Goal: Contribute content: Contribute content

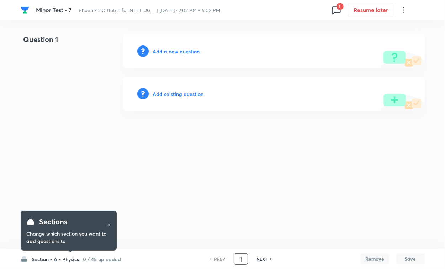
click at [235, 260] on input "1" at bounding box center [241, 259] width 14 height 12
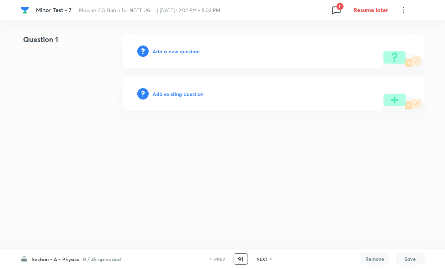
type input "91"
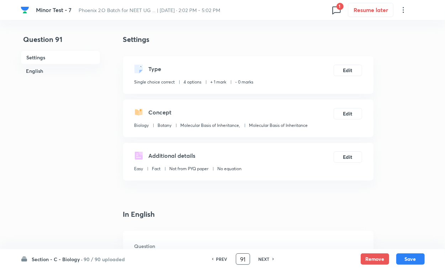
checkbox input "true"
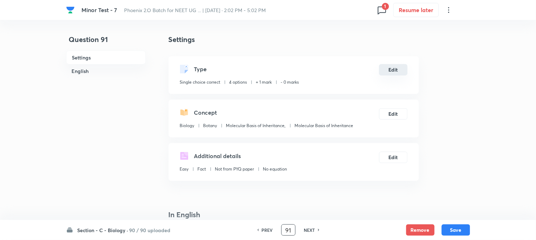
click at [389, 73] on button "Edit" at bounding box center [393, 69] width 28 height 11
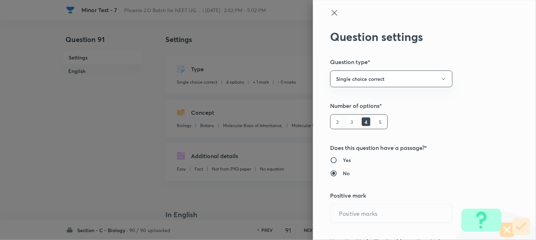
radio input "true"
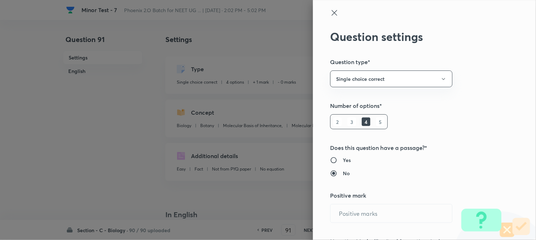
radio input "true"
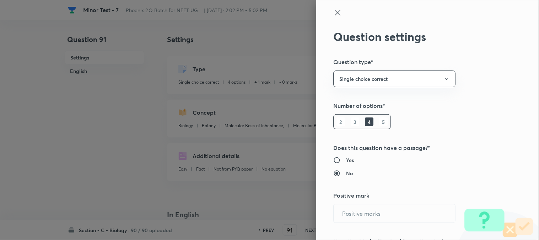
type input "1"
type input "0"
type input "Biology"
type input "Botany"
type input "Molecular Basis of Inheritance,"
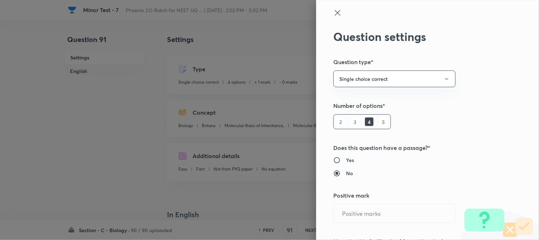
type input "Molecular Basis of Inheritance"
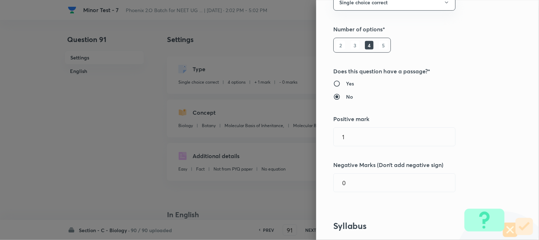
scroll to position [118, 0]
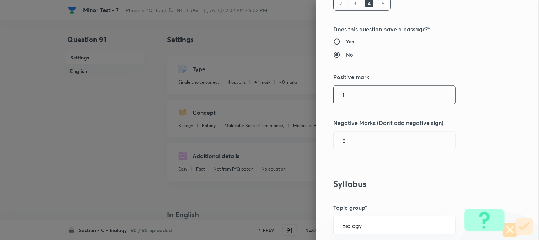
click at [352, 89] on input "1" at bounding box center [395, 95] width 122 height 18
type input "4"
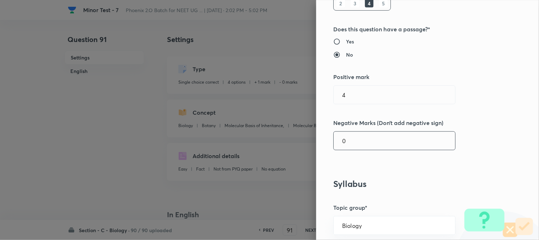
click at [360, 138] on input "0" at bounding box center [395, 141] width 122 height 18
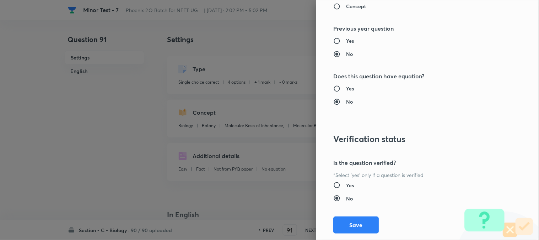
scroll to position [730, 0]
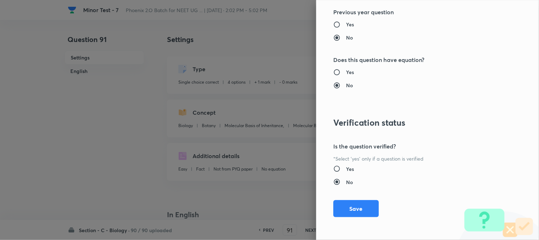
type input "1"
click at [357, 197] on div "Question settings Question type* Single choice correct Number of options* 2 3 4…" at bounding box center [427, 120] width 223 height 240
click at [357, 208] on button "Save" at bounding box center [357, 207] width 46 height 17
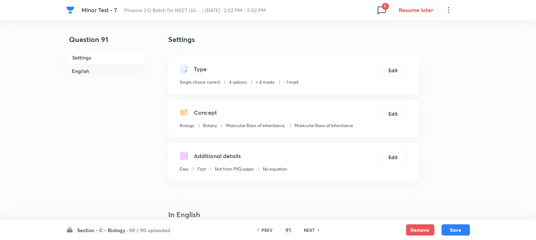
click at [444, 228] on button "Save" at bounding box center [456, 229] width 28 height 11
type input "92"
checkbox input "false"
checkbox input "true"
click at [396, 70] on button "Edit" at bounding box center [393, 69] width 28 height 11
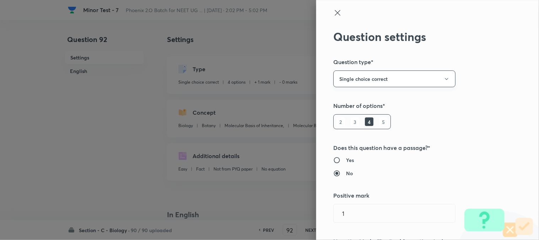
type input "1"
type input "0"
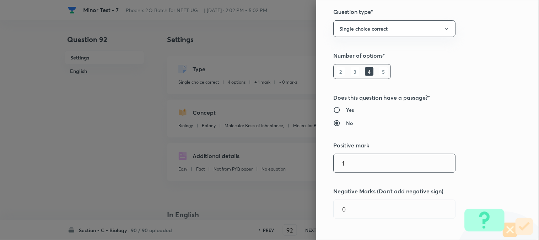
scroll to position [118, 0]
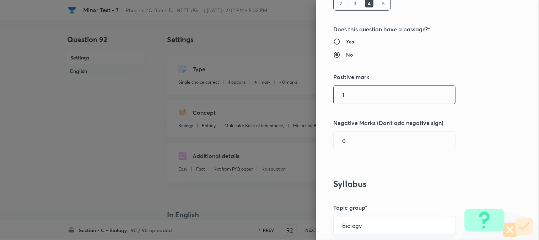
click at [359, 93] on input "1" at bounding box center [395, 95] width 122 height 18
type input "4"
click at [361, 127] on div "Question settings Question type* Single choice correct Number of options* 2 3 4…" at bounding box center [427, 120] width 223 height 240
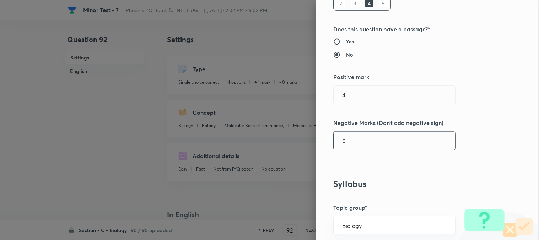
click at [359, 139] on input "0" at bounding box center [395, 141] width 122 height 18
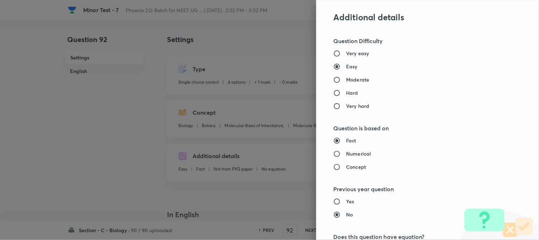
scroll to position [730, 0]
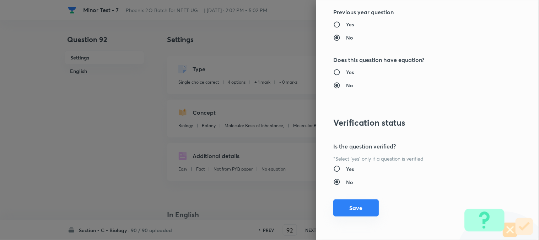
type input "1"
drag, startPoint x: 356, startPoint y: 200, endPoint x: 386, endPoint y: 208, distance: 31.6
click at [356, 200] on button "Save" at bounding box center [357, 208] width 46 height 17
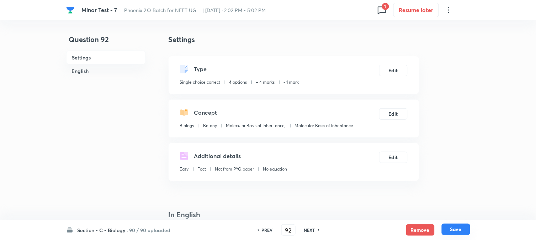
click at [444, 232] on button "Save" at bounding box center [456, 228] width 28 height 11
type input "93"
checkbox input "false"
checkbox input "true"
click at [392, 62] on div "Type Single choice correct 4 options + 1 mark - 0 marks Edit" at bounding box center [294, 75] width 250 height 38
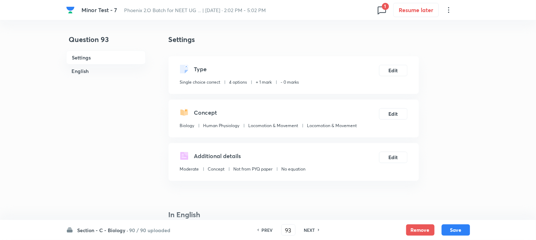
click at [398, 77] on div "Type Single choice correct 4 options + 1 mark - 0 marks Edit" at bounding box center [294, 75] width 250 height 38
click at [391, 69] on button "Edit" at bounding box center [393, 69] width 28 height 11
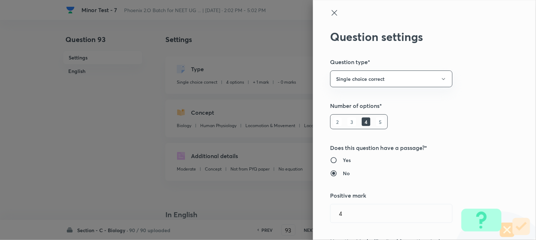
radio input "false"
radio input "true"
radio input "false"
radio input "true"
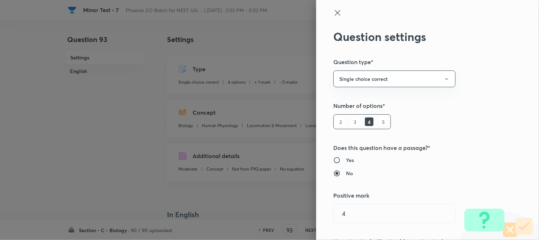
type input "1"
type input "0"
type input "Human Physiology"
type input "Locomotion & Movement"
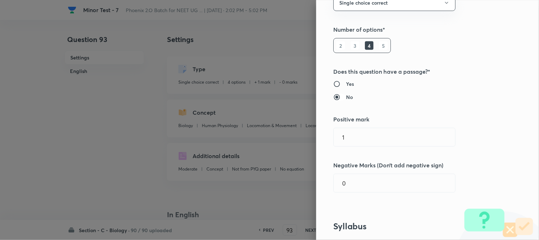
scroll to position [79, 0]
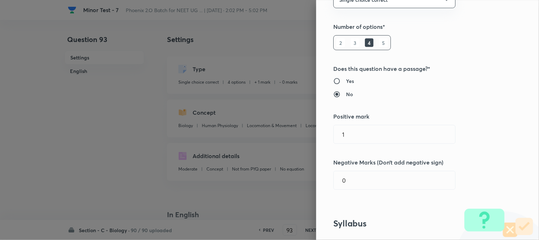
click at [375, 145] on div "Question settings Question type* Single choice correct Number of options* 2 3 4…" at bounding box center [427, 120] width 223 height 240
click at [368, 132] on input "1" at bounding box center [395, 134] width 122 height 18
type input "4"
click at [364, 194] on div "Question settings Question type* Single choice correct Number of options* 2 3 4…" at bounding box center [427, 120] width 223 height 240
click at [363, 172] on input "0" at bounding box center [395, 180] width 122 height 18
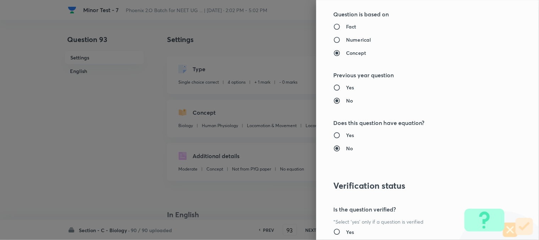
scroll to position [730, 0]
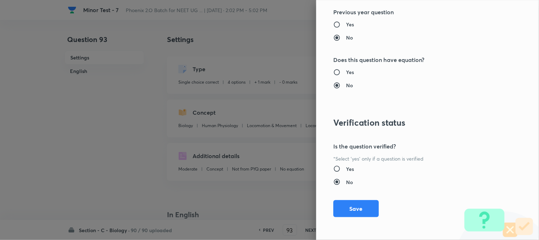
type input "1"
click at [357, 212] on button "Save" at bounding box center [357, 208] width 46 height 17
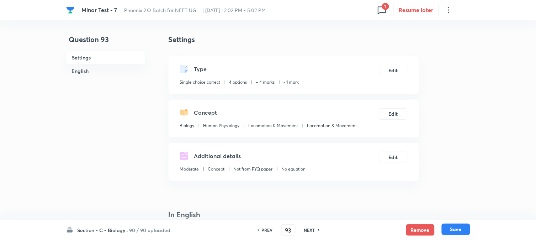
click at [444, 228] on button "Save" at bounding box center [456, 228] width 28 height 11
click at [400, 73] on button "Edit" at bounding box center [393, 69] width 28 height 11
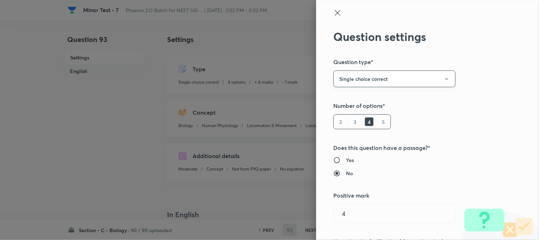
type input "94"
checkbox input "false"
checkbox input "true"
type input "1"
type input "0"
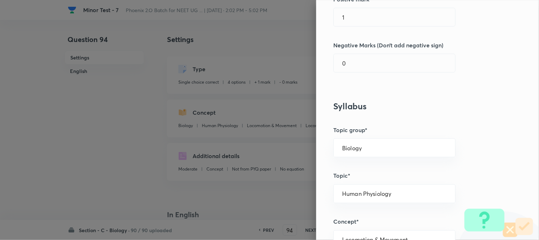
scroll to position [197, 0]
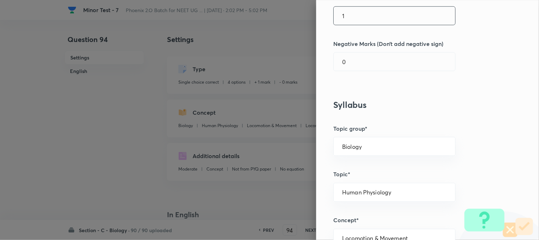
click at [351, 14] on input "1" at bounding box center [395, 16] width 122 height 18
type input "4"
click at [358, 66] on input "0" at bounding box center [395, 62] width 122 height 18
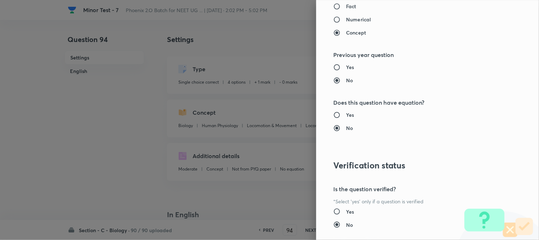
scroll to position [730, 0]
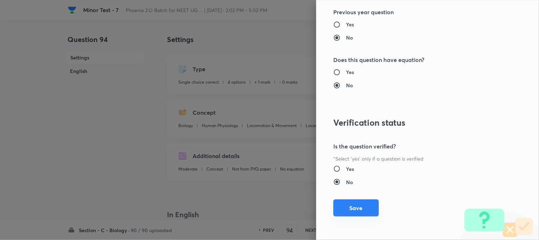
type input "1"
click at [360, 212] on button "Save" at bounding box center [357, 207] width 46 height 17
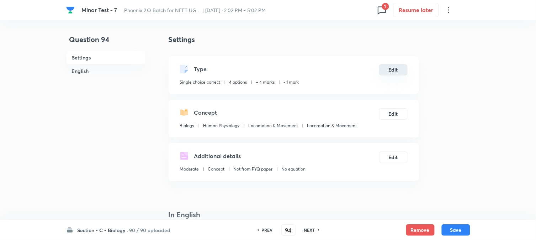
click at [444, 230] on button "Save" at bounding box center [456, 229] width 28 height 11
click at [400, 67] on button "Edit" at bounding box center [393, 69] width 28 height 11
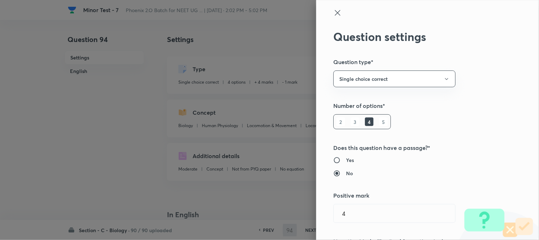
type input "95"
checkbox input "false"
checkbox input "true"
radio input "true"
radio input "false"
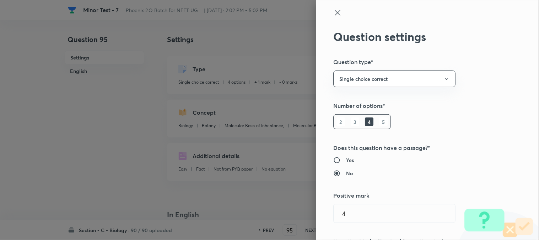
radio input "true"
radio input "false"
type input "1"
type input "0"
type input "Botany"
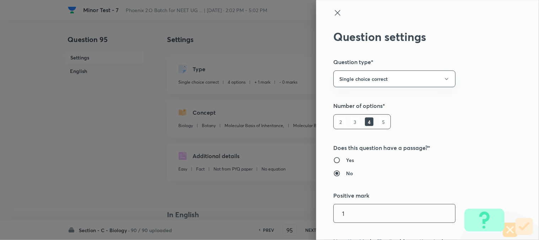
type input "Molecular Basis of Inheritance,"
type input "Molecular Basis of Inheritance"
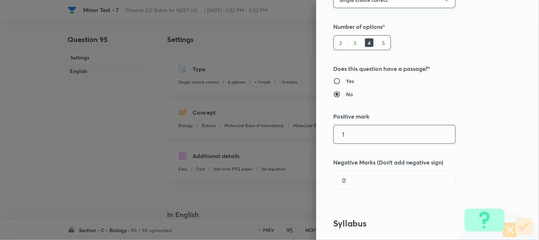
drag, startPoint x: 365, startPoint y: 145, endPoint x: 362, endPoint y: 133, distance: 12.5
click at [365, 144] on div "Question settings Question type* Single choice correct Number of options* 2 3 4…" at bounding box center [427, 120] width 223 height 240
click at [362, 130] on input "1" at bounding box center [395, 134] width 122 height 18
type input "4"
click at [357, 171] on div "Question settings Question type* Single choice correct Number of options* 2 3 4…" at bounding box center [427, 120] width 223 height 240
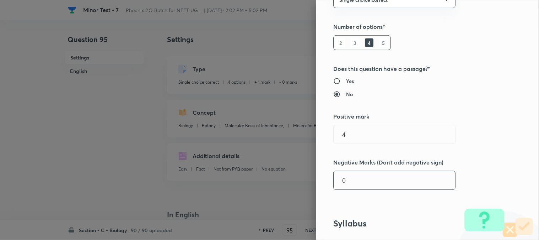
click at [358, 185] on input "0" at bounding box center [395, 180] width 122 height 18
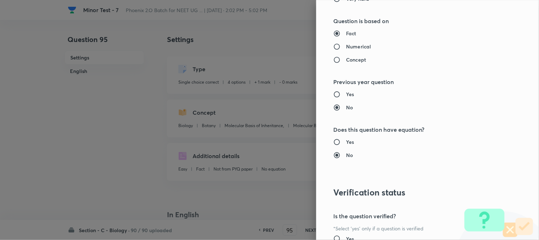
scroll to position [730, 0]
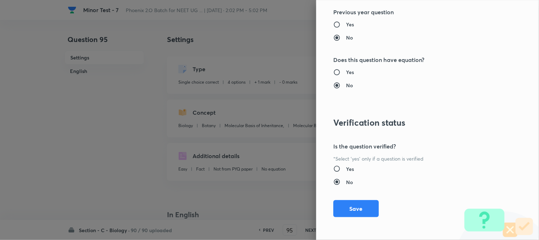
type input "1"
click at [359, 197] on div "Question settings Question type* Single choice correct Number of options* 2 3 4…" at bounding box center [427, 120] width 223 height 240
click at [361, 204] on button "Save" at bounding box center [357, 207] width 46 height 17
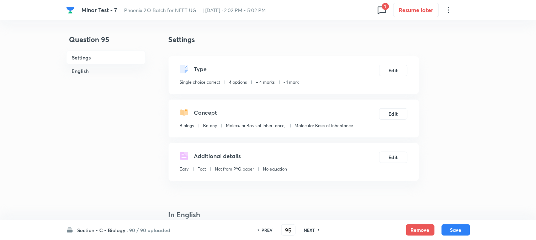
click at [444, 229] on button "Save" at bounding box center [456, 229] width 28 height 11
click at [390, 59] on div "Type Single choice correct 4 options + 4 marks - 1 mark Edit" at bounding box center [294, 75] width 250 height 38
click at [396, 73] on button "Edit" at bounding box center [393, 69] width 28 height 11
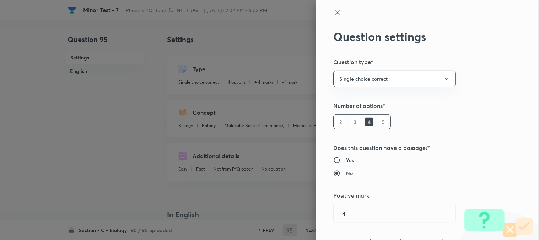
type input "96"
checkbox input "false"
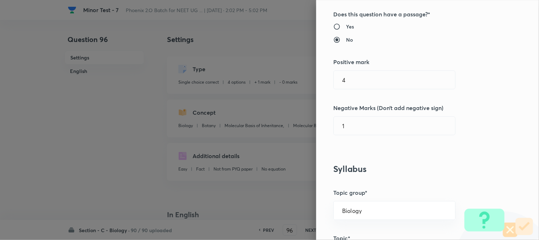
checkbox input "true"
type input "1"
type input "0"
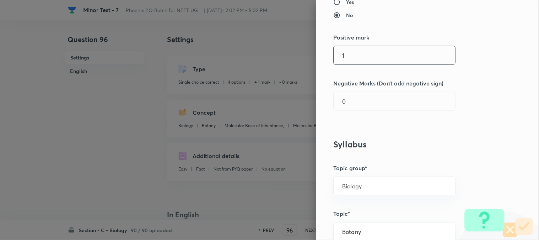
click at [361, 58] on input "1" at bounding box center [395, 55] width 122 height 18
type input "4"
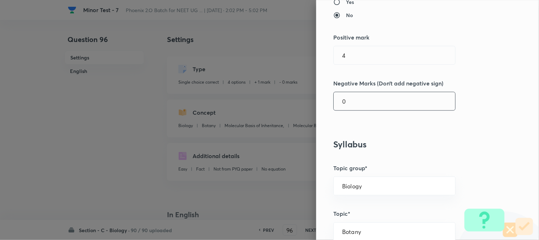
click at [357, 95] on input "0" at bounding box center [395, 101] width 122 height 18
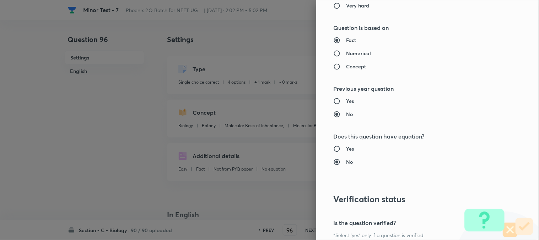
scroll to position [730, 0]
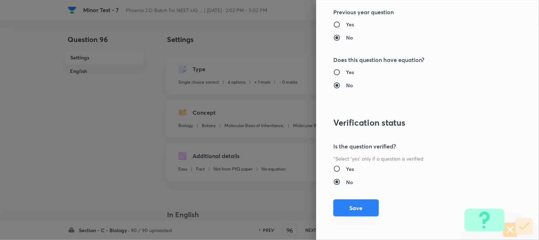
type input "1"
click at [361, 214] on button "Save" at bounding box center [357, 207] width 46 height 17
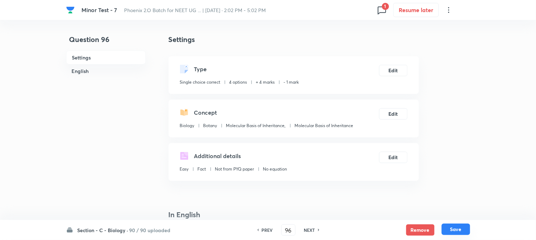
click at [444, 231] on button "Save" at bounding box center [456, 228] width 28 height 11
click at [396, 70] on button "Edit" at bounding box center [393, 69] width 28 height 11
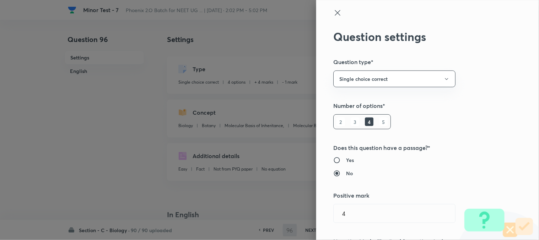
type input "97"
checkbox input "false"
checkbox input "true"
type input "1"
type input "0"
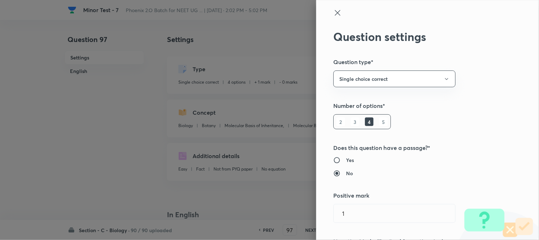
scroll to position [118, 0]
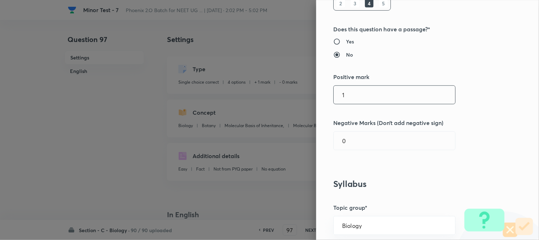
click at [353, 95] on input "1" at bounding box center [395, 95] width 122 height 18
type input "4"
click at [356, 137] on input "0" at bounding box center [395, 141] width 122 height 18
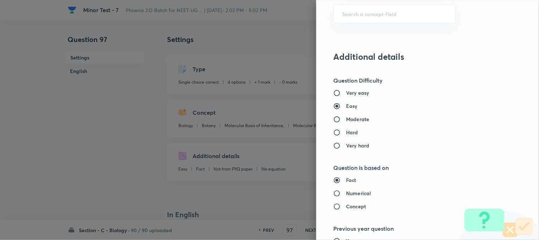
scroll to position [730, 0]
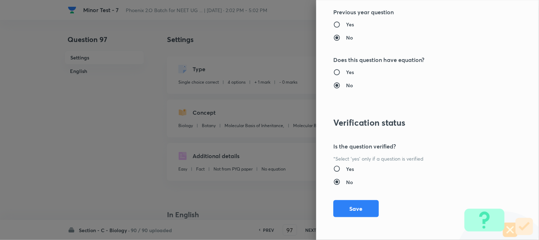
type input "1"
click at [360, 219] on div "Question settings Question type* Single choice correct Number of options* 2 3 4…" at bounding box center [427, 120] width 223 height 240
click at [351, 209] on button "Save" at bounding box center [357, 207] width 46 height 17
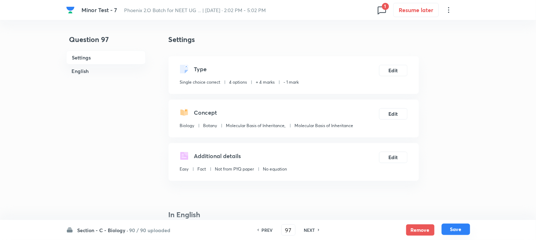
click at [444, 228] on button "Save" at bounding box center [456, 228] width 28 height 11
click at [399, 71] on button "Edit" at bounding box center [393, 69] width 28 height 11
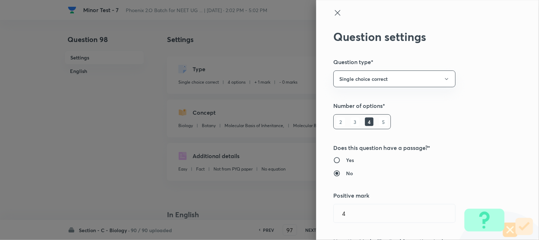
type input "98"
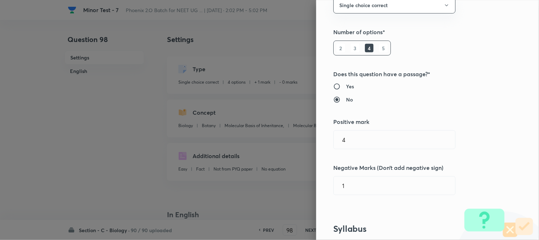
checkbox input "false"
checkbox input "true"
type input "1"
type input "0"
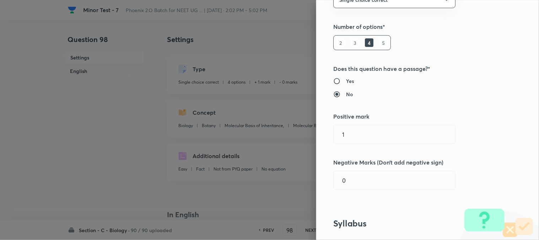
click at [364, 146] on div "Question settings Question type* Single choice correct Number of options* 2 3 4…" at bounding box center [427, 120] width 223 height 240
click at [363, 133] on input "1" at bounding box center [395, 134] width 122 height 18
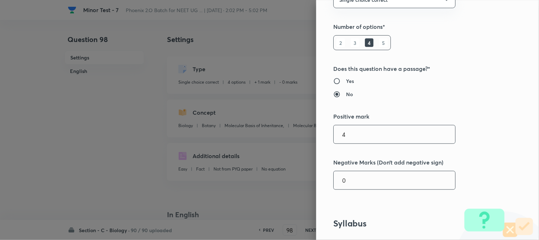
type input "4"
click at [357, 178] on input "0" at bounding box center [395, 180] width 122 height 18
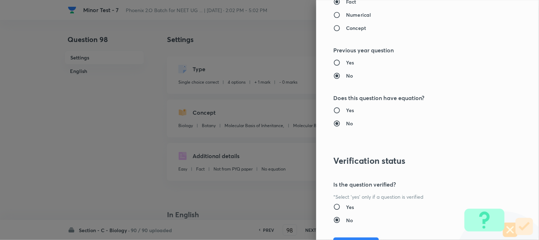
scroll to position [730, 0]
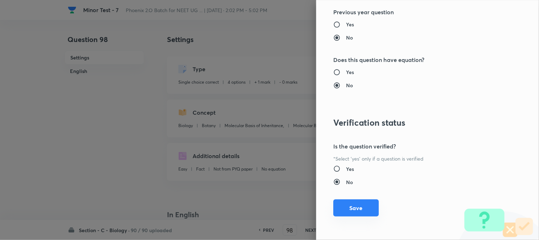
type input "1"
click at [358, 214] on button "Save" at bounding box center [357, 207] width 46 height 17
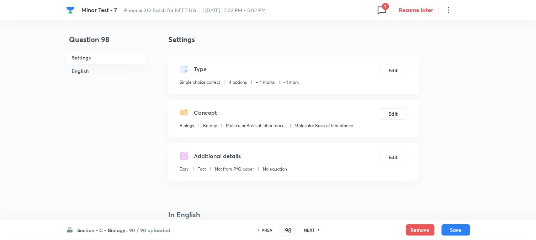
drag, startPoint x: 463, startPoint y: 232, endPoint x: 433, endPoint y: 148, distance: 88.7
click at [444, 229] on button "Save" at bounding box center [456, 229] width 28 height 11
click at [398, 75] on button "Edit" at bounding box center [393, 69] width 28 height 11
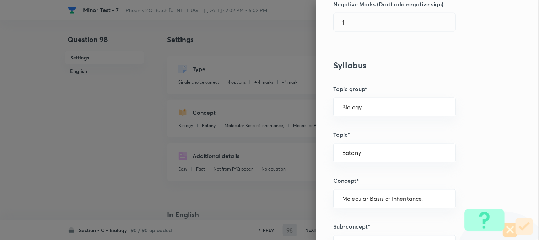
type input "99"
checkbox input "false"
checkbox input "true"
type input "1"
type input "0"
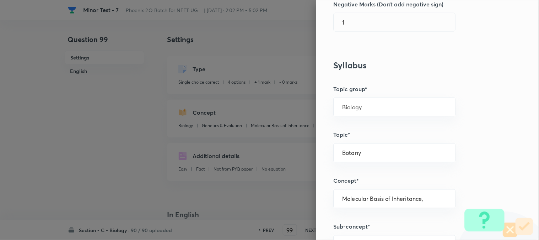
type input "Genetics & Evolution"
type input "Molecular Basis of Inheritance"
type input "DNA"
click at [346, 8] on h5 "Negative Marks (Don’t add negative sign)" at bounding box center [416, 4] width 165 height 9
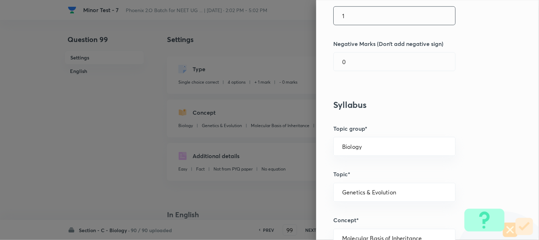
click at [355, 14] on input "1" at bounding box center [395, 16] width 122 height 18
type input "4"
click at [353, 65] on input "0" at bounding box center [395, 62] width 122 height 18
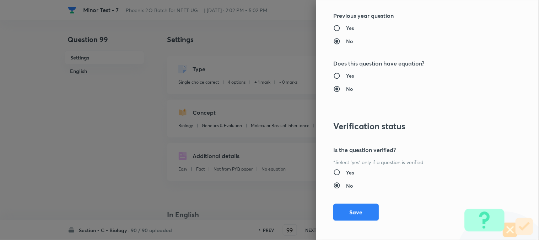
scroll to position [730, 0]
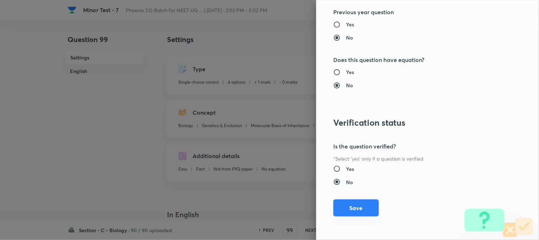
type input "1"
click at [358, 207] on button "Save" at bounding box center [357, 207] width 46 height 17
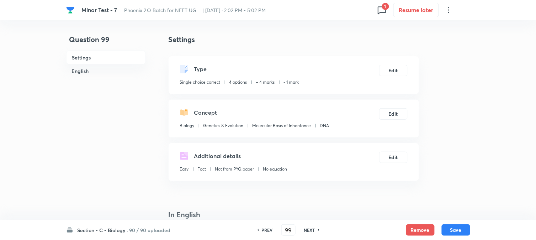
drag, startPoint x: 462, startPoint y: 231, endPoint x: 429, endPoint y: 143, distance: 94.3
click at [444, 230] on button "Save" at bounding box center [456, 229] width 28 height 11
click at [396, 69] on button "Edit" at bounding box center [393, 69] width 28 height 11
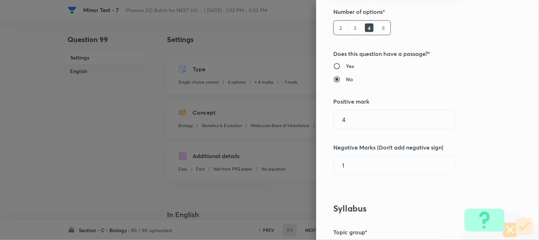
scroll to position [158, 0]
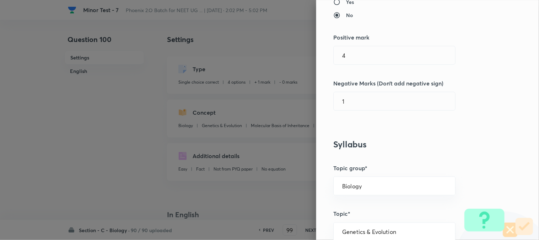
type input "100"
checkbox input "false"
checkbox input "true"
type input "1"
type input "0"
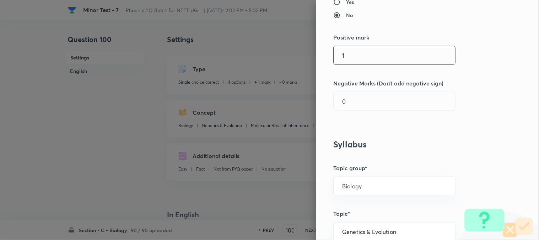
click at [357, 50] on input "1" at bounding box center [395, 55] width 122 height 18
type input "4"
click at [354, 101] on input "0" at bounding box center [395, 101] width 122 height 18
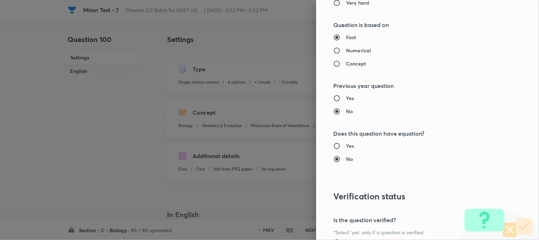
scroll to position [730, 0]
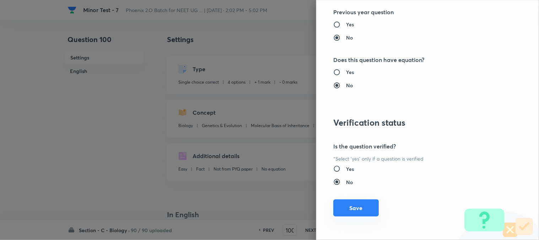
type input "1"
click at [351, 205] on button "Save" at bounding box center [357, 207] width 46 height 17
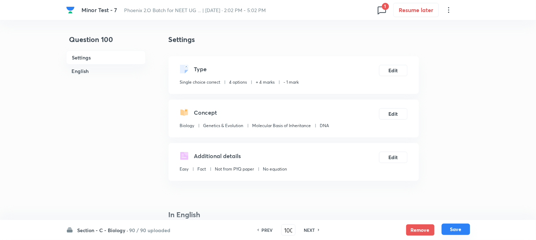
click at [444, 233] on button "Save" at bounding box center [456, 228] width 28 height 11
click at [393, 69] on button "Edit" at bounding box center [393, 69] width 28 height 11
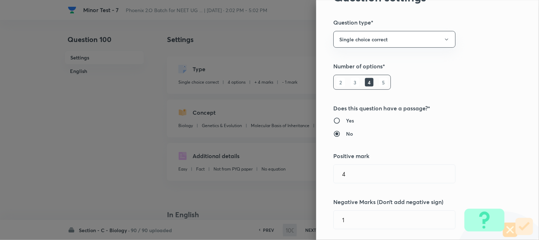
type input "101"
checkbox input "true"
type input "1"
type input "0"
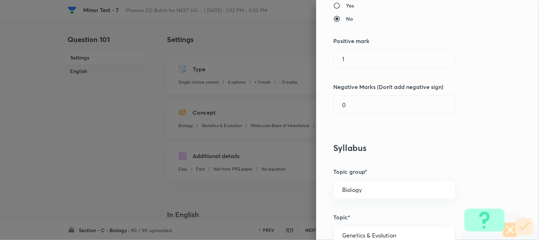
scroll to position [158, 0]
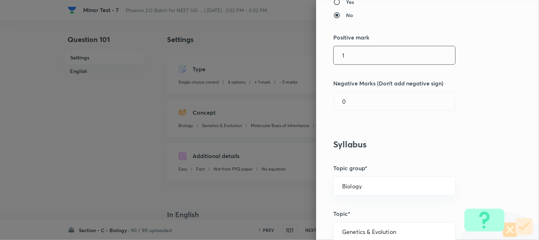
click at [360, 46] on div "1 ​" at bounding box center [395, 55] width 122 height 19
type input "4"
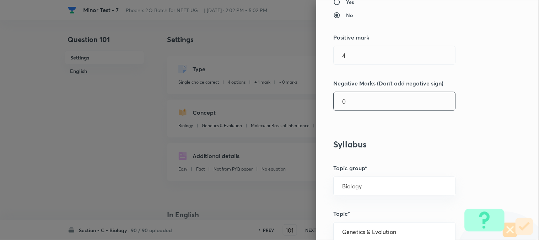
click at [352, 97] on input "0" at bounding box center [395, 101] width 122 height 18
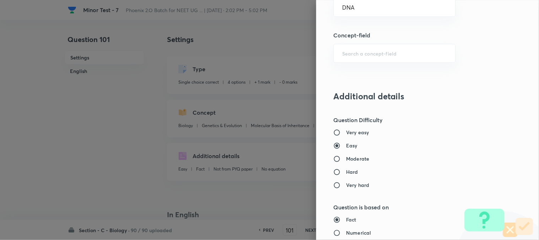
scroll to position [730, 0]
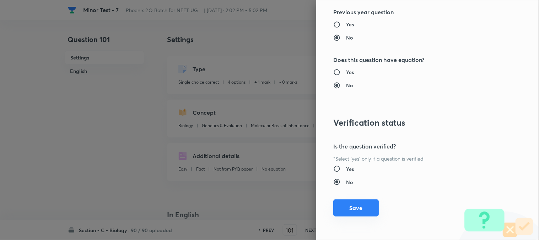
type input "1"
click at [355, 210] on button "Save" at bounding box center [357, 207] width 46 height 17
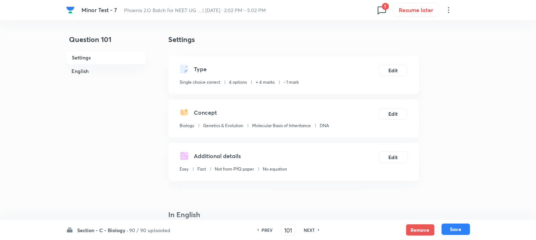
click at [444, 229] on button "Save" at bounding box center [456, 228] width 28 height 11
type input "102"
click at [397, 71] on button "Edit" at bounding box center [393, 69] width 28 height 11
checkbox input "false"
checkbox input "true"
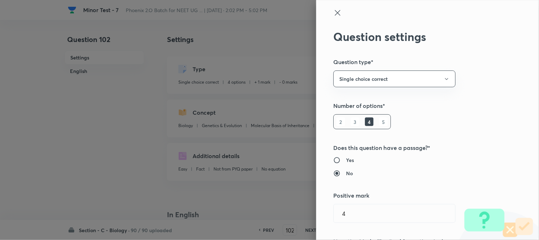
type input "1"
type input "0"
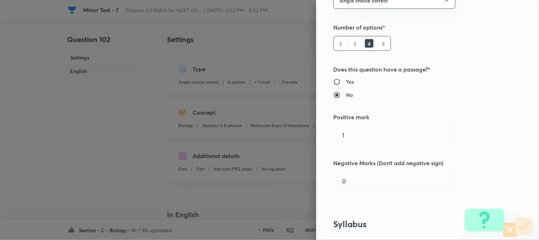
scroll to position [118, 0]
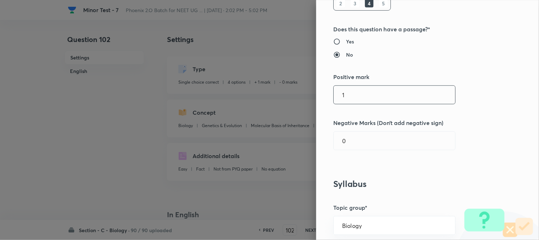
click at [356, 101] on input "1" at bounding box center [395, 95] width 122 height 18
type input "4"
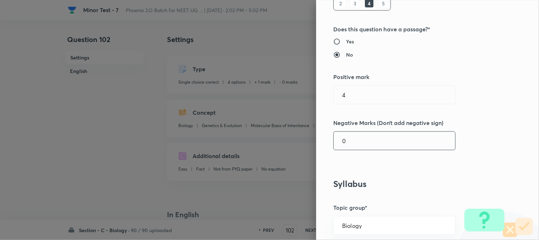
click at [351, 148] on input "0" at bounding box center [395, 141] width 122 height 18
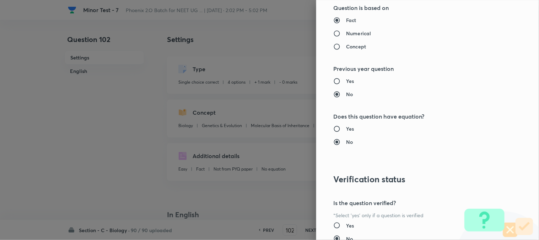
scroll to position [730, 0]
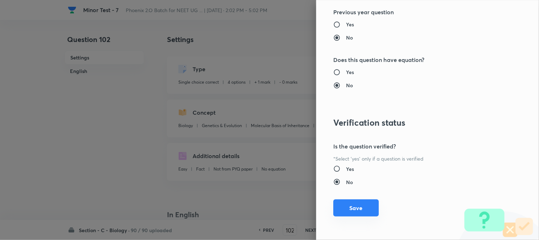
type input "1"
click at [356, 208] on button "Save" at bounding box center [357, 207] width 46 height 17
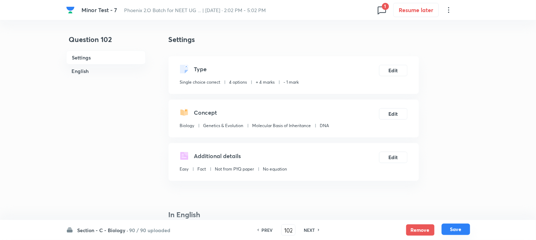
click at [444, 229] on button "Save" at bounding box center [456, 228] width 28 height 11
click at [386, 71] on button "Edit" at bounding box center [393, 69] width 28 height 11
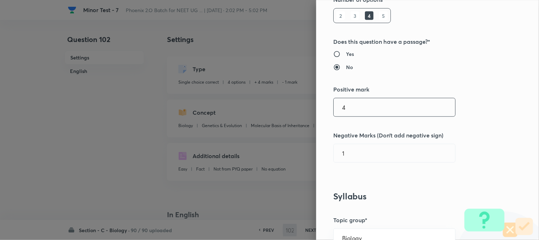
scroll to position [158, 0]
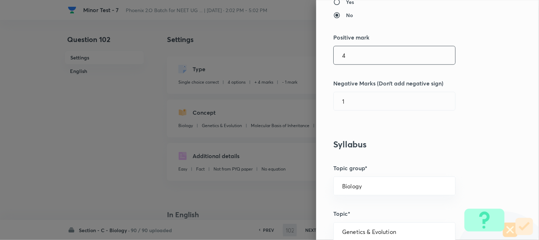
click at [356, 54] on input "4" at bounding box center [395, 55] width 122 height 18
type input "103"
checkbox input "false"
checkbox input "true"
type input "1"
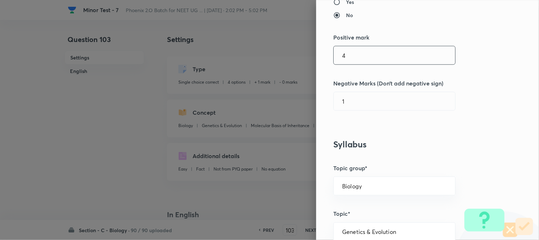
type input "0"
type input "4"
click at [354, 105] on input "0" at bounding box center [395, 101] width 122 height 18
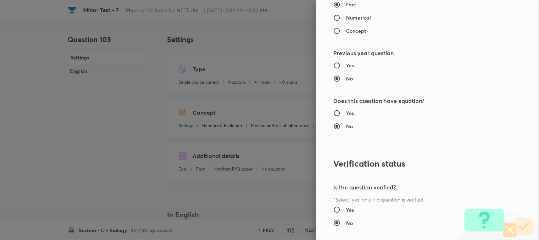
scroll to position [730, 0]
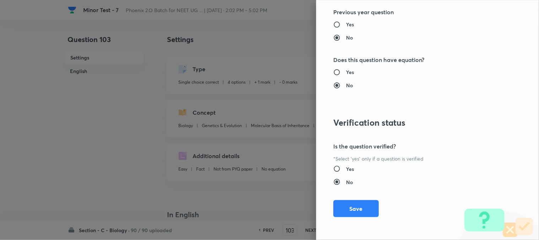
type input "1"
click at [354, 212] on button "Save" at bounding box center [357, 208] width 46 height 17
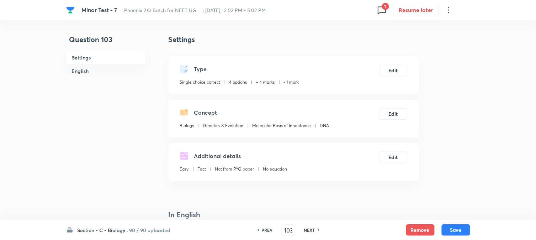
click at [444, 229] on button "Save" at bounding box center [456, 229] width 28 height 11
click at [399, 74] on button "Edit" at bounding box center [393, 69] width 28 height 11
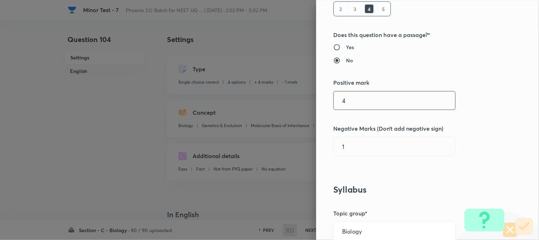
type input "104"
checkbox input "false"
checkbox input "true"
radio input "false"
radio input "true"
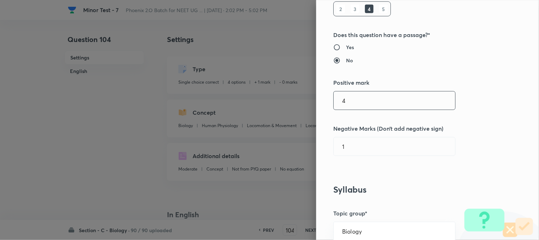
radio input "false"
radio input "true"
type input "1"
type input "0"
type input "Human Physiology"
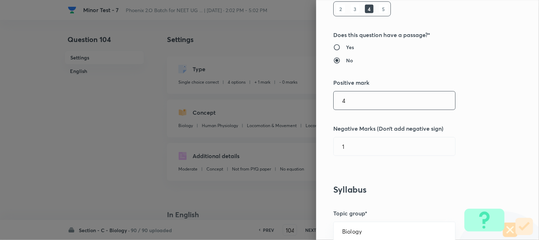
type input "Locomotion & Movement"
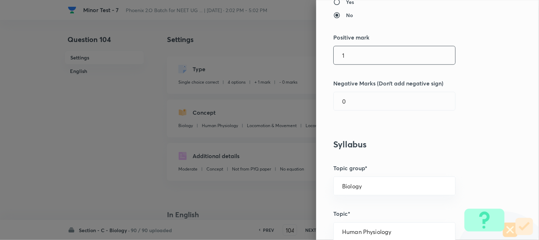
click at [345, 52] on input "1" at bounding box center [395, 55] width 122 height 18
type input "4"
click at [349, 102] on input "0" at bounding box center [395, 101] width 122 height 18
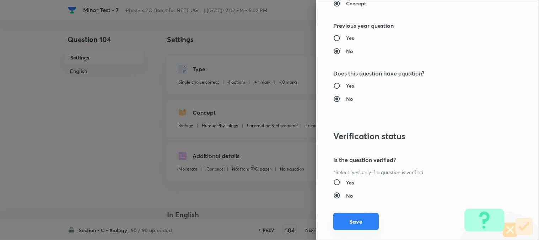
scroll to position [730, 0]
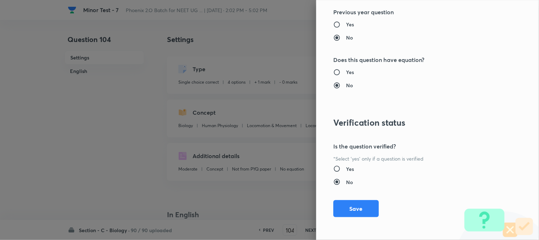
type input "1"
click at [354, 211] on button "Save" at bounding box center [357, 208] width 46 height 17
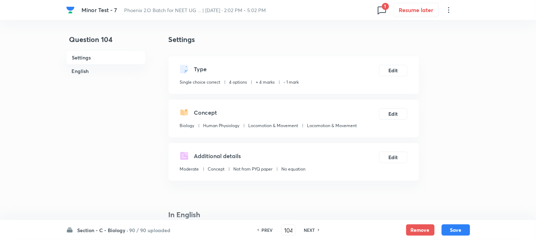
drag, startPoint x: 464, startPoint y: 230, endPoint x: 431, endPoint y: 127, distance: 108.6
click at [444, 230] on button "Save" at bounding box center [456, 229] width 28 height 11
drag, startPoint x: 398, startPoint y: 63, endPoint x: 399, endPoint y: 68, distance: 4.7
click at [398, 63] on div "Type Single choice correct 4 options + 4 marks - 1 mark Edit" at bounding box center [294, 75] width 250 height 38
click at [399, 68] on button "Edit" at bounding box center [393, 69] width 28 height 11
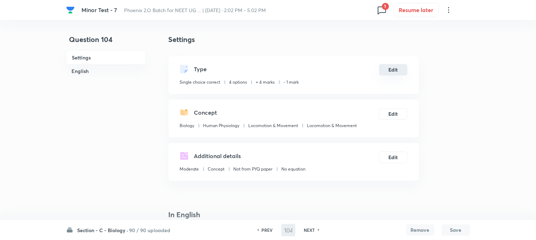
type input "105"
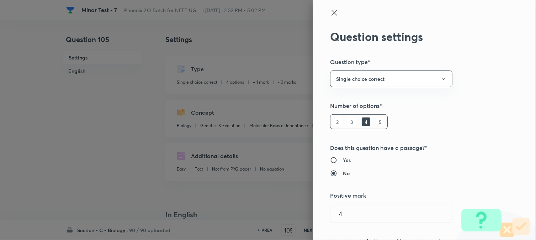
checkbox input "false"
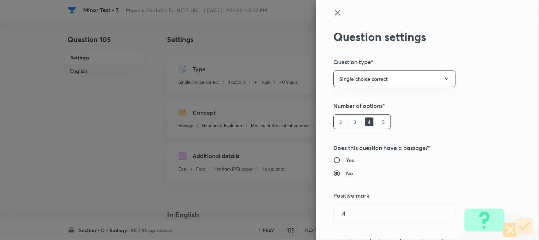
checkbox input "true"
radio input "true"
radio input "false"
radio input "true"
radio input "false"
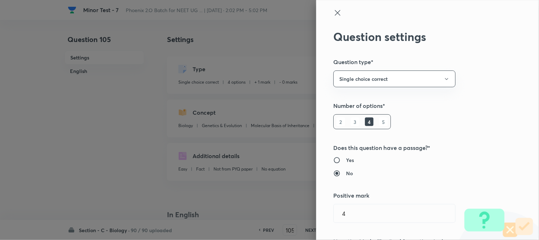
type input "1"
type input "0"
type input "Genetics & Evolution"
type input "Molecular Basis of Inheritance"
type input "DNA"
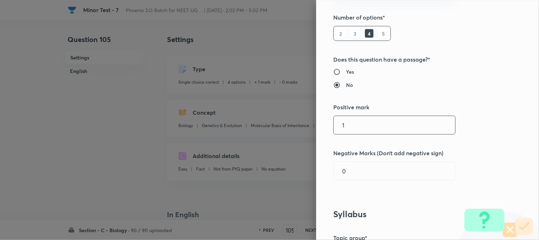
scroll to position [158, 0]
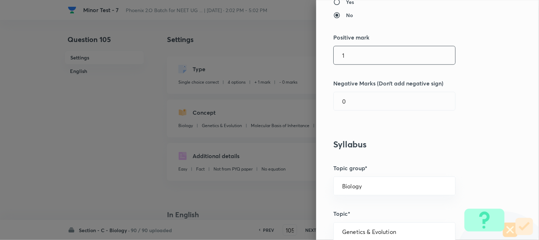
click at [352, 62] on input "1" at bounding box center [395, 55] width 122 height 18
type input "4"
click at [352, 98] on input "0" at bounding box center [395, 101] width 122 height 18
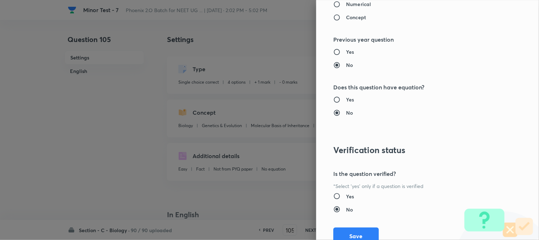
scroll to position [730, 0]
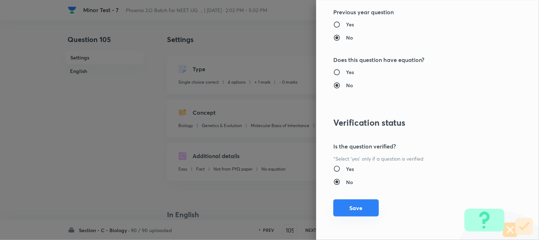
type input "1"
click at [350, 212] on button "Save" at bounding box center [357, 207] width 46 height 17
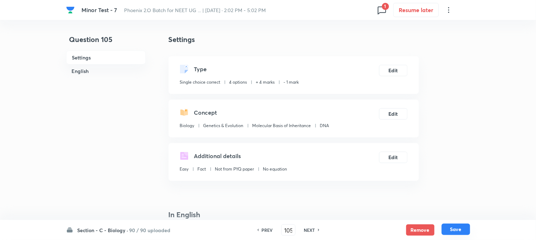
click at [444, 228] on button "Save" at bounding box center [456, 228] width 28 height 11
click at [398, 74] on button "Edit" at bounding box center [393, 69] width 28 height 11
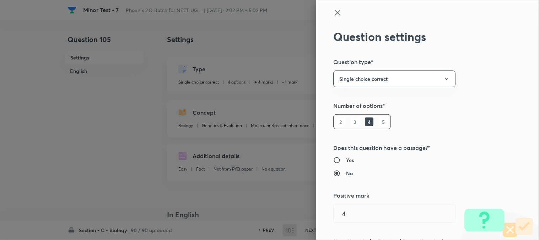
type input "106"
checkbox input "false"
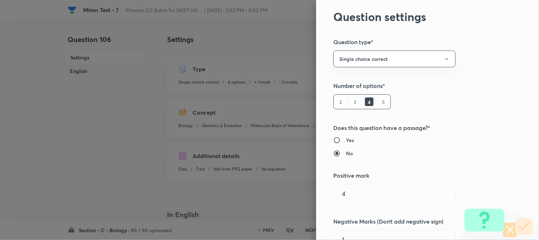
checkbox input "true"
type input "1"
type input "0"
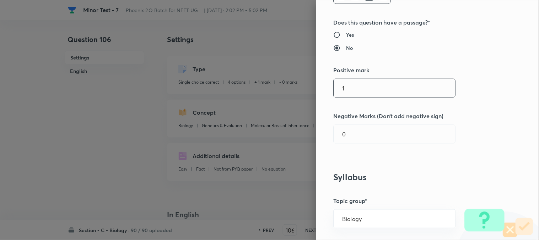
scroll to position [158, 0]
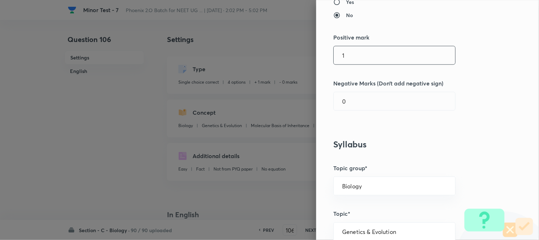
click at [354, 61] on input "1" at bounding box center [395, 55] width 122 height 18
type input "4"
click at [347, 99] on input "0" at bounding box center [395, 101] width 122 height 18
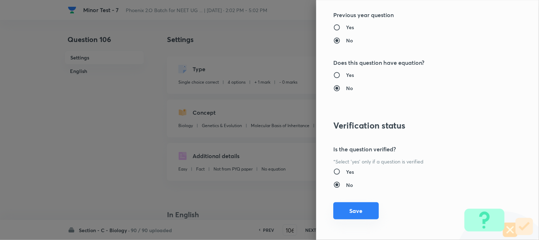
scroll to position [730, 0]
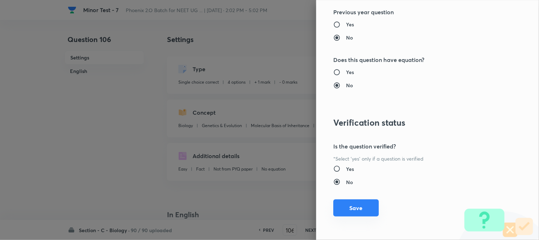
type input "1"
click at [353, 214] on button "Save" at bounding box center [357, 207] width 46 height 17
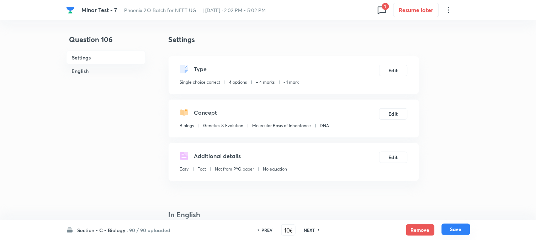
click at [444, 230] on button "Save" at bounding box center [456, 228] width 28 height 11
click at [394, 63] on div "Type Single choice correct 4 options + 4 marks - 1 mark Edit" at bounding box center [294, 75] width 250 height 38
click at [395, 71] on button "Edit" at bounding box center [393, 69] width 28 height 11
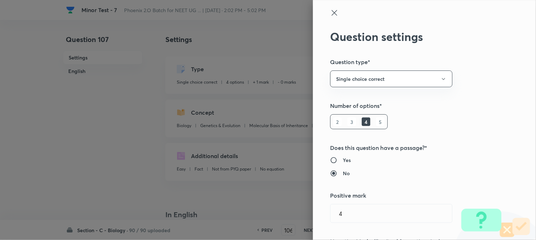
type input "107"
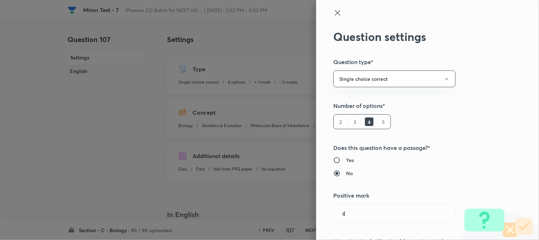
checkbox input "true"
checkbox input "false"
type input "1"
type input "0"
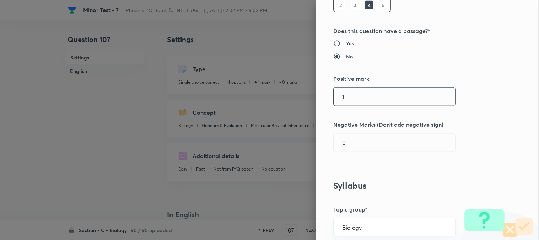
scroll to position [158, 0]
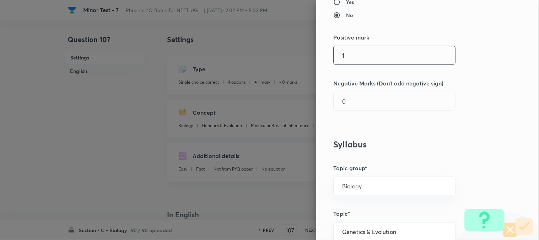
click at [350, 54] on input "1" at bounding box center [395, 55] width 122 height 18
type input "4"
click at [350, 105] on input "0" at bounding box center [395, 101] width 122 height 18
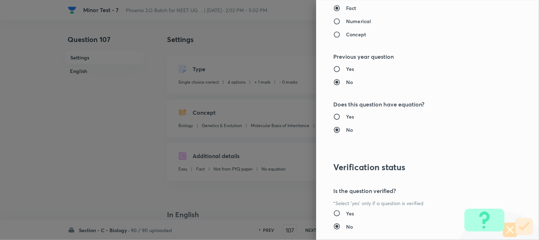
scroll to position [730, 0]
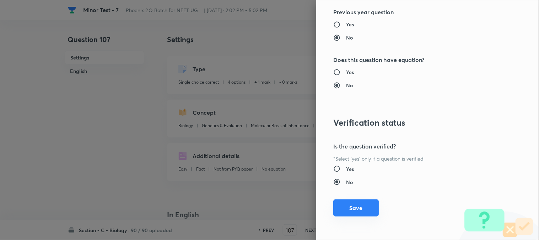
type input "1"
drag, startPoint x: 356, startPoint y: 205, endPoint x: 412, endPoint y: 211, distance: 56.8
click at [356, 205] on button "Save" at bounding box center [357, 208] width 46 height 17
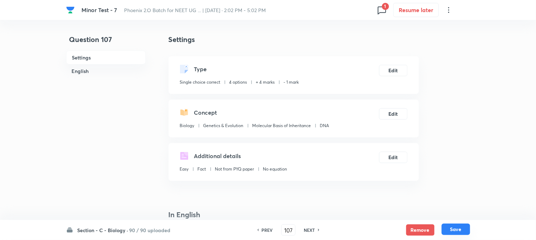
click at [444, 231] on button "Save" at bounding box center [456, 228] width 28 height 11
click at [392, 73] on button "Edit" at bounding box center [393, 69] width 28 height 11
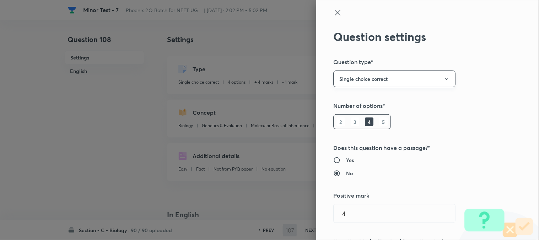
type input "108"
checkbox input "false"
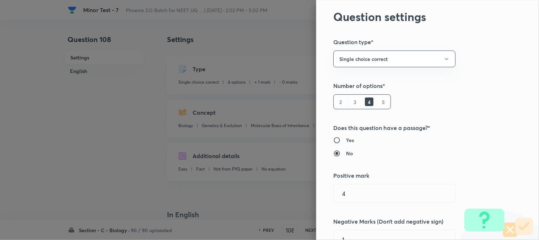
checkbox input "true"
type input "1"
type input "0"
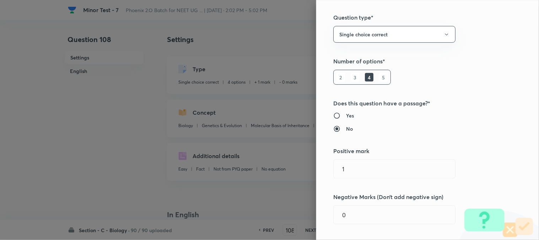
scroll to position [118, 0]
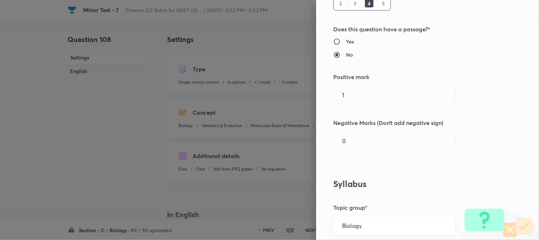
click at [356, 106] on div "Question settings Question type* Single choice correct Number of options* 2 3 4…" at bounding box center [427, 120] width 223 height 240
click at [358, 100] on input "1" at bounding box center [395, 95] width 122 height 18
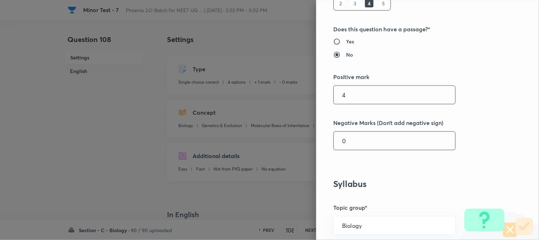
type input "4"
click at [350, 139] on input "0" at bounding box center [395, 141] width 122 height 18
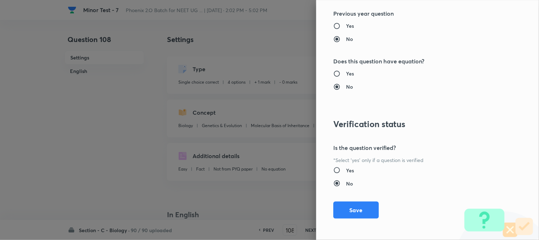
scroll to position [730, 0]
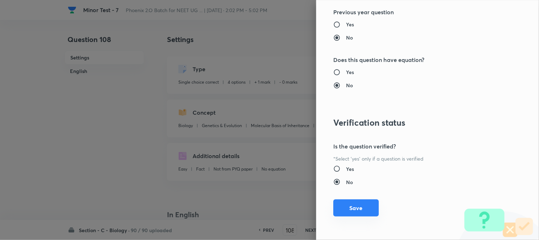
type input "1"
click at [357, 210] on button "Save" at bounding box center [357, 207] width 46 height 17
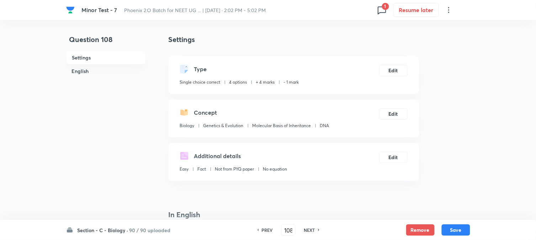
drag, startPoint x: 469, startPoint y: 233, endPoint x: 442, endPoint y: 192, distance: 49.1
click at [444, 232] on button "Save" at bounding box center [456, 229] width 28 height 11
click at [401, 68] on button "Edit" at bounding box center [393, 69] width 28 height 11
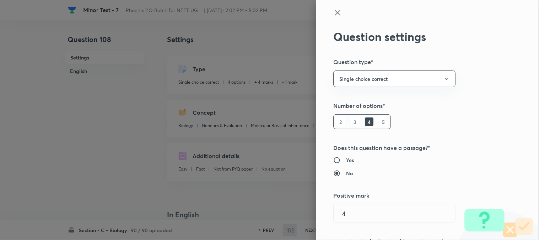
type input "109"
checkbox input "false"
checkbox input "true"
type input "1"
type input "0"
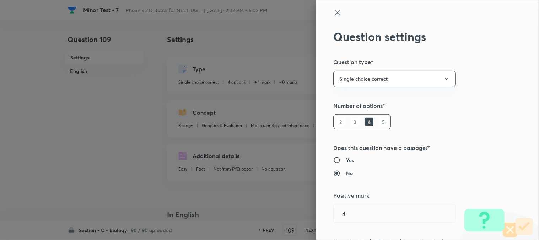
scroll to position [118, 0]
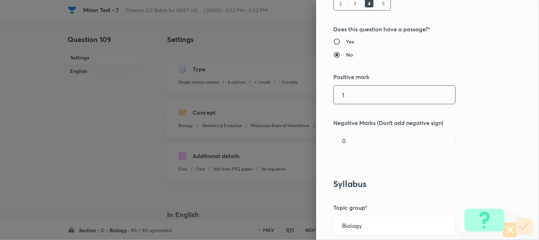
click at [350, 89] on input "1" at bounding box center [395, 95] width 122 height 18
type input "4"
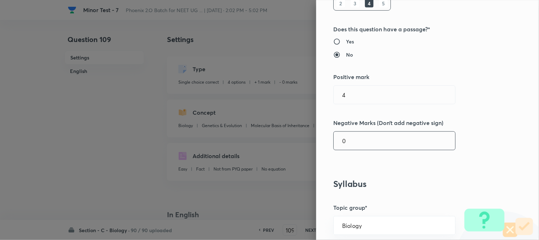
click at [358, 141] on input "0" at bounding box center [395, 141] width 122 height 18
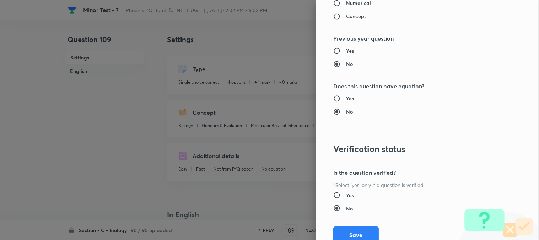
scroll to position [730, 0]
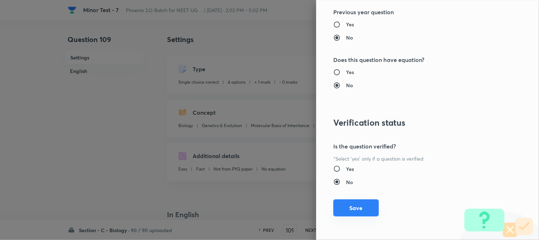
type input "1"
click at [355, 207] on button "Save" at bounding box center [357, 207] width 46 height 17
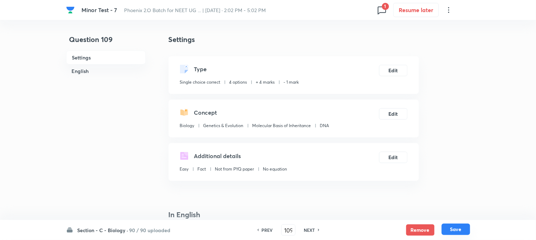
drag, startPoint x: 459, startPoint y: 228, endPoint x: 425, endPoint y: 153, distance: 82.4
click at [444, 228] on button "Save" at bounding box center [456, 229] width 28 height 11
type input "110"
checkbox input "false"
checkbox input "true"
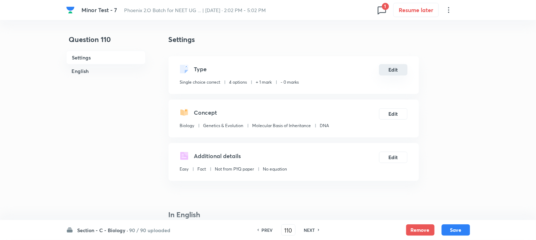
click at [394, 68] on button "Edit" at bounding box center [393, 69] width 28 height 11
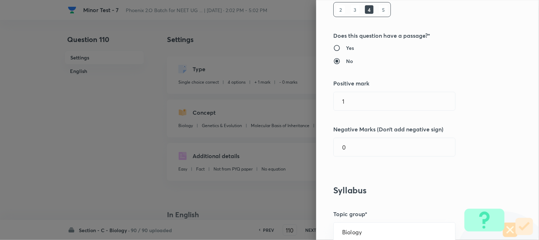
scroll to position [158, 0]
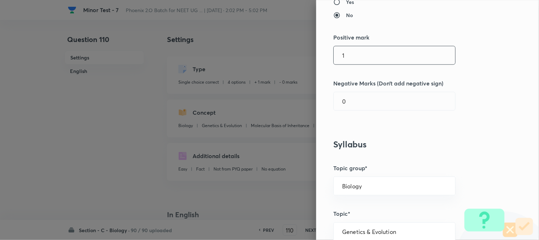
click at [353, 53] on input "1" at bounding box center [395, 55] width 122 height 18
type input "4"
click at [352, 92] on div "0 ​" at bounding box center [395, 101] width 122 height 19
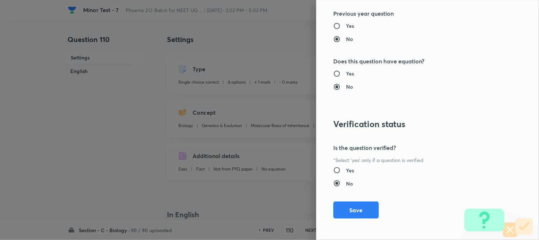
scroll to position [730, 0]
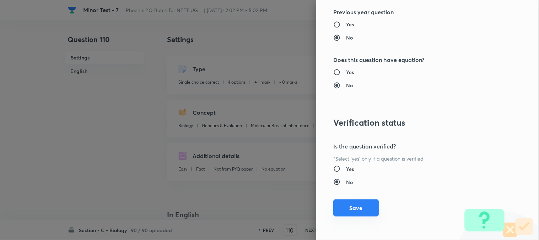
type input "1"
click at [350, 211] on button "Save" at bounding box center [357, 207] width 46 height 17
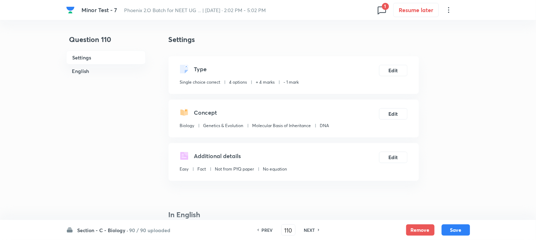
drag, startPoint x: 460, startPoint y: 233, endPoint x: 431, endPoint y: 154, distance: 83.6
click at [444, 232] on button "Save" at bounding box center [456, 229] width 28 height 11
click at [384, 72] on button "Edit" at bounding box center [393, 69] width 28 height 11
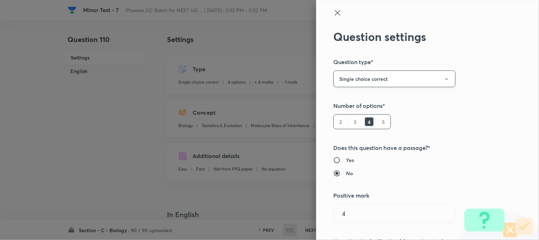
type input "111"
checkbox input "false"
checkbox input "true"
type input "1"
type input "0"
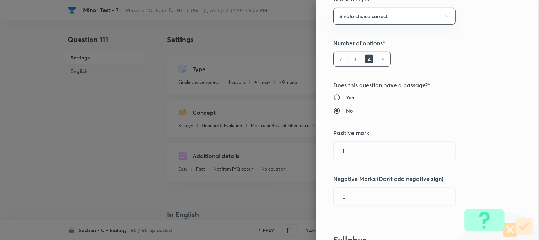
scroll to position [158, 0]
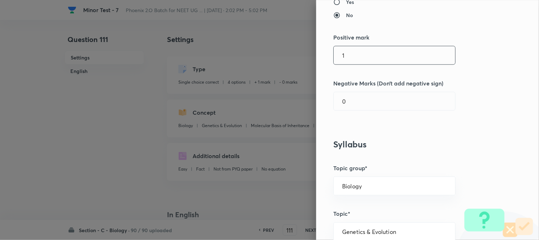
click at [352, 54] on input "1" at bounding box center [395, 55] width 122 height 18
type input "4"
click at [354, 98] on input "0" at bounding box center [395, 101] width 122 height 18
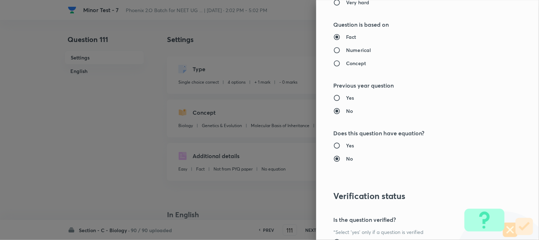
scroll to position [730, 0]
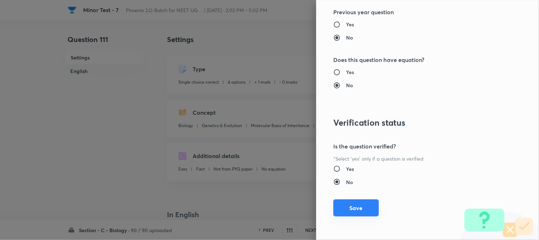
type input "1"
click at [358, 202] on button "Save" at bounding box center [357, 207] width 46 height 17
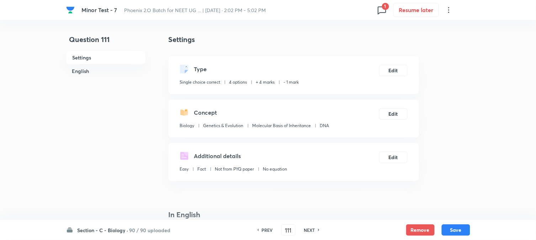
click at [444, 230] on button "Save" at bounding box center [456, 229] width 28 height 11
click at [399, 74] on button "Edit" at bounding box center [393, 69] width 28 height 11
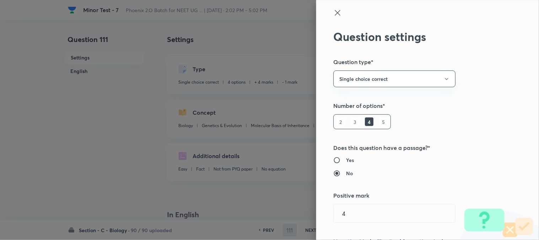
type input "112"
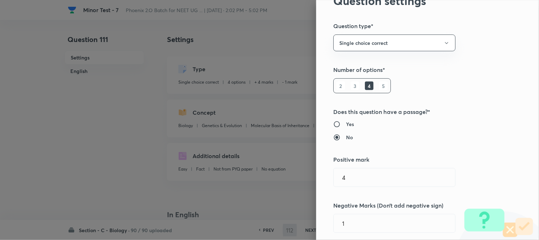
checkbox input "false"
checkbox input "true"
type input "1"
type input "0"
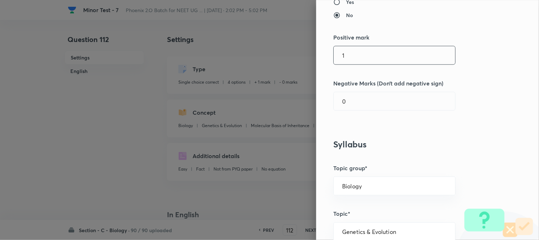
click at [354, 55] on input "1" at bounding box center [395, 55] width 122 height 18
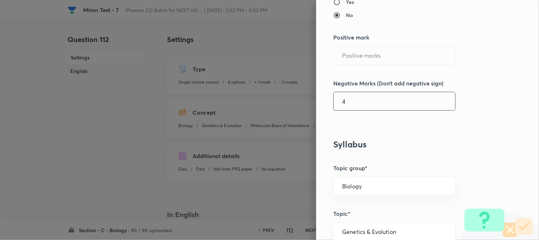
click at [351, 101] on input "4" at bounding box center [395, 101] width 122 height 18
type input "41"
click at [360, 42] on div "Question settings Question type* Single choice correct Number of options* 2 3 4…" at bounding box center [427, 120] width 223 height 240
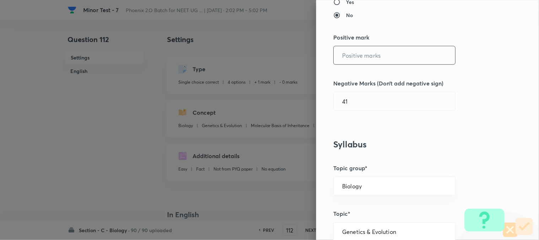
click at [359, 63] on input "text" at bounding box center [395, 55] width 122 height 18
type input "4"
click at [357, 115] on div "Question settings Question type* Single choice correct Number of options* 2 3 4…" at bounding box center [427, 120] width 223 height 240
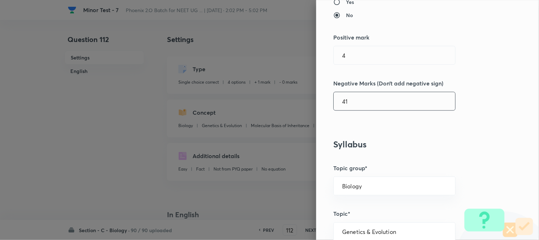
click at [360, 102] on input "41" at bounding box center [395, 101] width 122 height 18
type input "4"
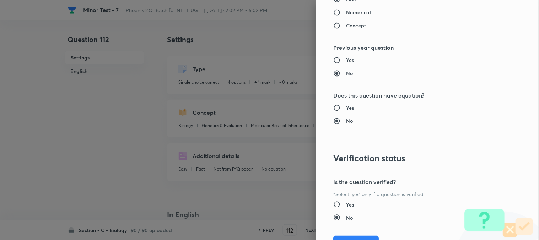
scroll to position [730, 0]
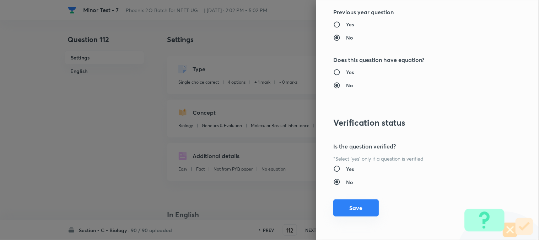
type input "1"
click at [359, 205] on button "Save" at bounding box center [357, 207] width 46 height 17
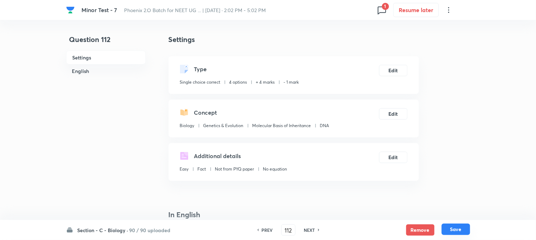
click at [444, 230] on button "Save" at bounding box center [456, 228] width 28 height 11
click at [394, 71] on button "Edit" at bounding box center [393, 69] width 28 height 11
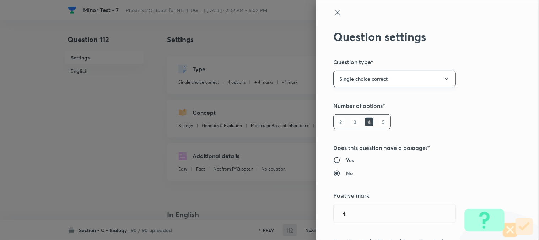
type input "113"
checkbox input "false"
checkbox input "true"
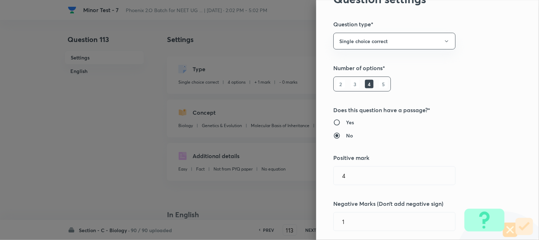
type input "1"
type input "0"
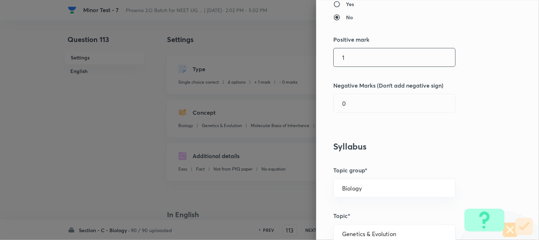
scroll to position [158, 0]
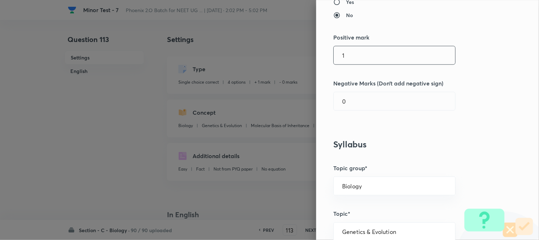
click at [354, 61] on input "1" at bounding box center [395, 55] width 122 height 18
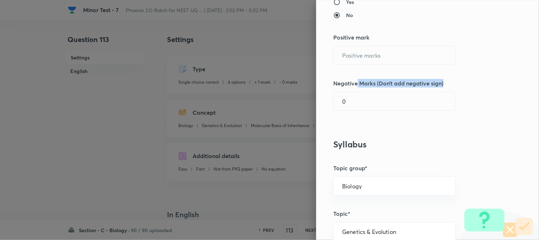
click at [352, 90] on div "Question settings Question type* Single choice correct Number of options* 2 3 4…" at bounding box center [427, 120] width 223 height 240
click at [364, 43] on div "Question settings Question type* Single choice correct Number of options* 2 3 4…" at bounding box center [427, 120] width 223 height 240
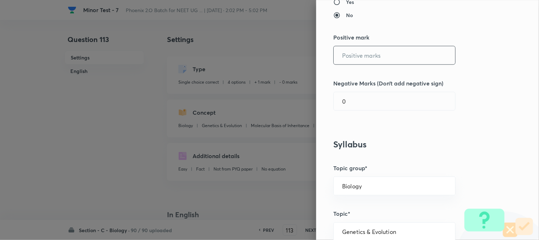
click at [364, 57] on input "text" at bounding box center [395, 55] width 122 height 18
type input "4"
click at [360, 95] on input "0" at bounding box center [395, 101] width 122 height 18
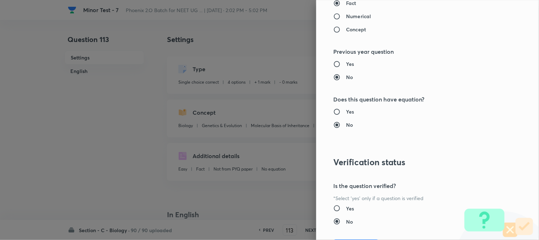
click at [357, 201] on p "*Select 'yes' only if a question is verified" at bounding box center [416, 197] width 165 height 7
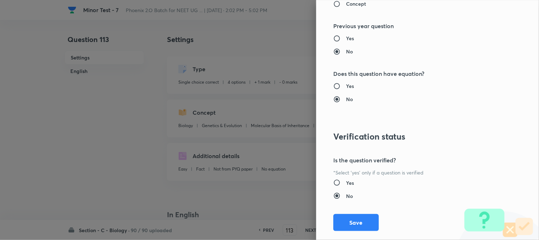
scroll to position [730, 0]
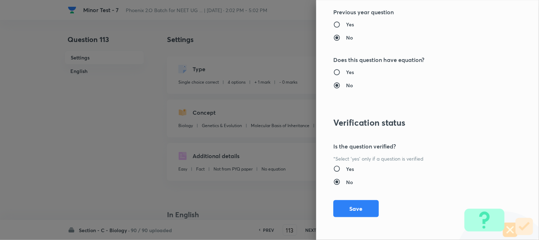
click at [361, 204] on button "Save" at bounding box center [357, 208] width 46 height 17
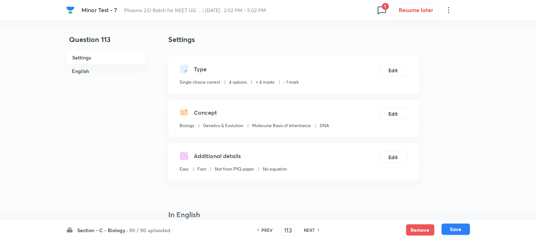
click at [444, 230] on button "Save" at bounding box center [456, 228] width 28 height 11
click at [400, 73] on button "Edit" at bounding box center [393, 69] width 28 height 11
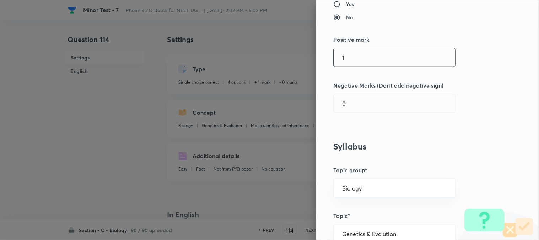
scroll to position [197, 0]
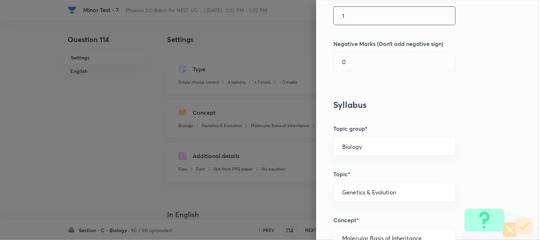
click at [352, 17] on input "1" at bounding box center [395, 16] width 122 height 18
click at [346, 79] on div "Question settings Question type* Single choice correct Number of options* 2 3 4…" at bounding box center [427, 120] width 223 height 240
click at [355, 65] on input "1" at bounding box center [395, 62] width 122 height 18
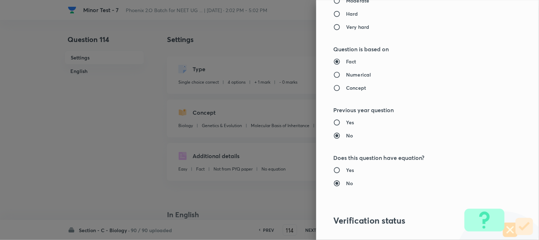
scroll to position [730, 0]
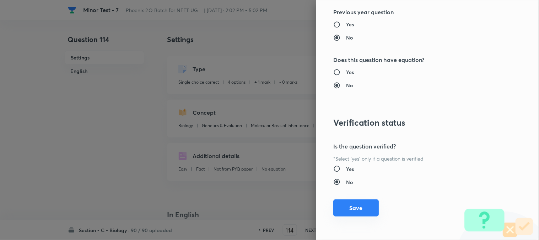
click at [365, 208] on button "Save" at bounding box center [357, 207] width 46 height 17
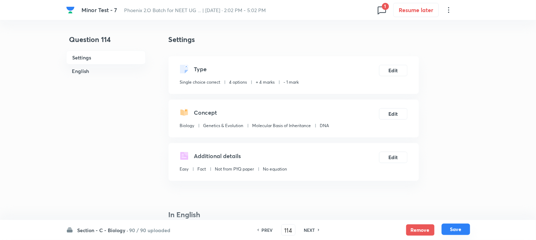
click at [444, 227] on button "Save" at bounding box center [456, 228] width 28 height 11
click at [400, 68] on button "Edit" at bounding box center [393, 69] width 28 height 11
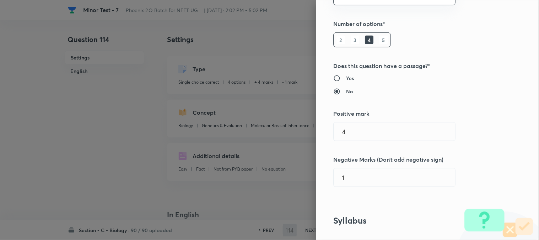
scroll to position [158, 0]
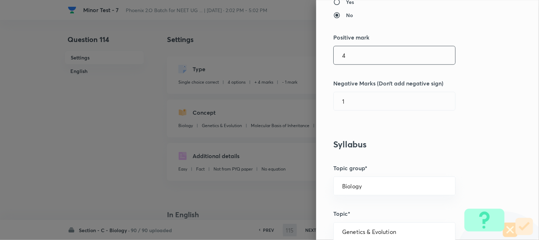
click at [348, 54] on input "4" at bounding box center [395, 55] width 122 height 18
click at [350, 102] on input "0" at bounding box center [395, 101] width 122 height 18
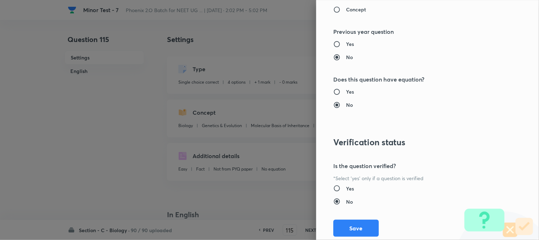
scroll to position [730, 0]
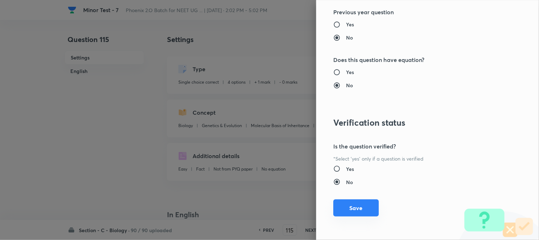
click at [350, 202] on button "Save" at bounding box center [357, 207] width 46 height 17
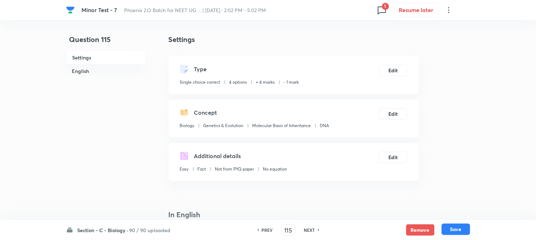
click at [444, 230] on button "Save" at bounding box center [456, 228] width 28 height 11
click at [400, 70] on button "Edit" at bounding box center [393, 69] width 28 height 11
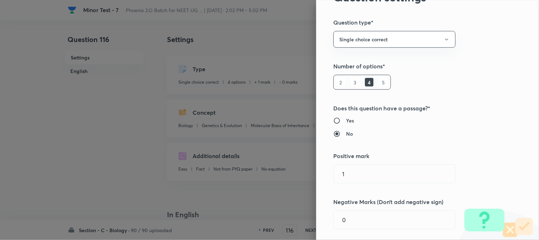
scroll to position [158, 0]
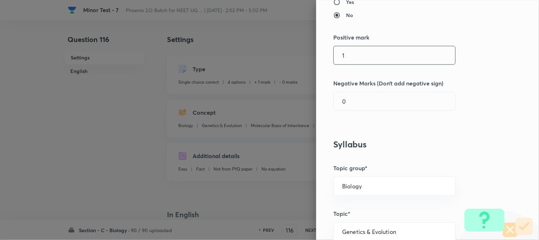
click at [357, 56] on input "1" at bounding box center [395, 55] width 122 height 18
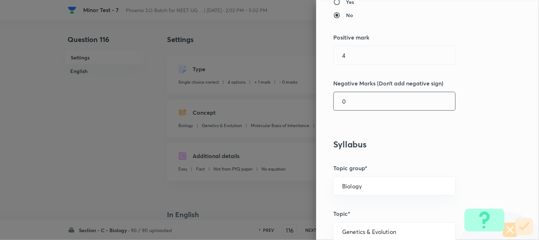
click at [354, 98] on input "0" at bounding box center [395, 101] width 122 height 18
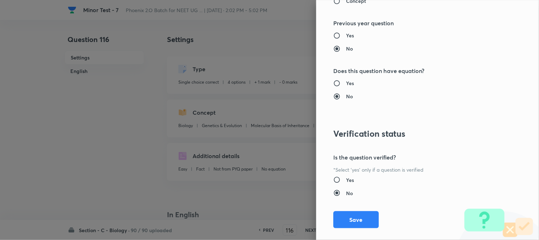
scroll to position [730, 0]
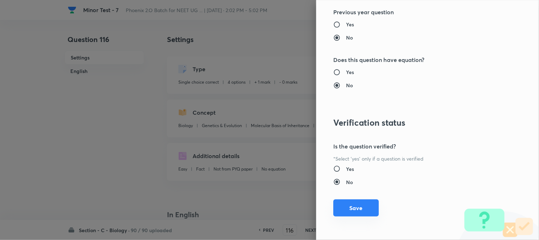
drag, startPoint x: 354, startPoint y: 204, endPoint x: 401, endPoint y: 207, distance: 47.0
click at [354, 204] on button "Save" at bounding box center [357, 208] width 46 height 17
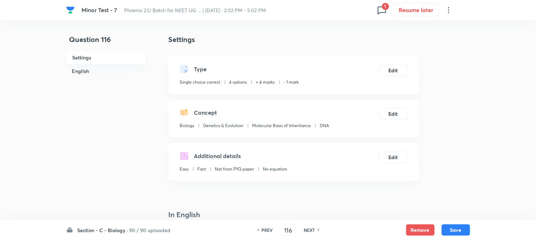
click at [444, 228] on button "Save" at bounding box center [456, 229] width 28 height 11
click at [400, 74] on button "Edit" at bounding box center [393, 69] width 28 height 11
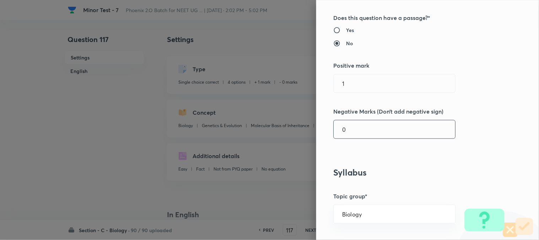
scroll to position [197, 0]
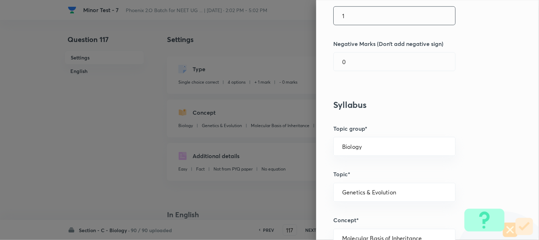
click at [345, 20] on input "1" at bounding box center [395, 16] width 122 height 18
click at [356, 66] on input "0" at bounding box center [395, 62] width 122 height 18
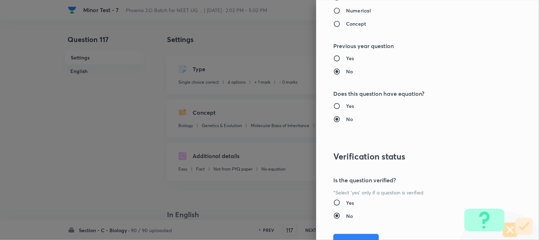
scroll to position [730, 0]
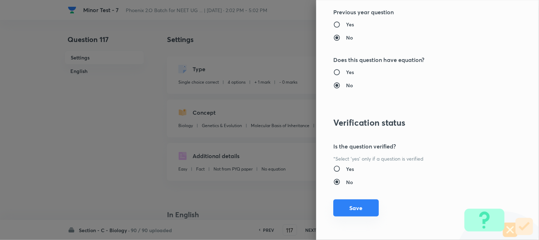
click at [354, 215] on button "Save" at bounding box center [357, 207] width 46 height 17
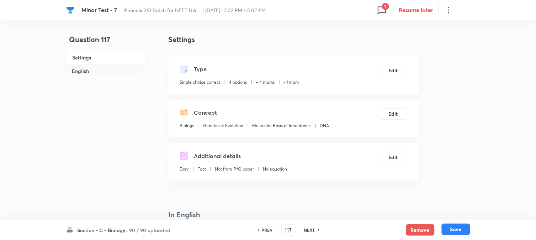
click at [444, 231] on button "Save" at bounding box center [456, 228] width 28 height 11
click at [395, 72] on button "Edit" at bounding box center [393, 69] width 28 height 11
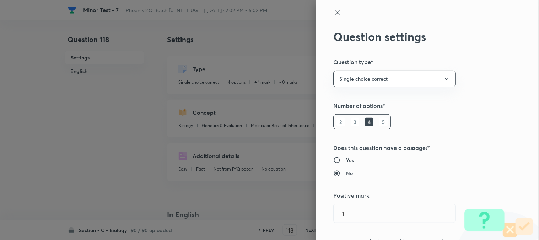
scroll to position [118, 0]
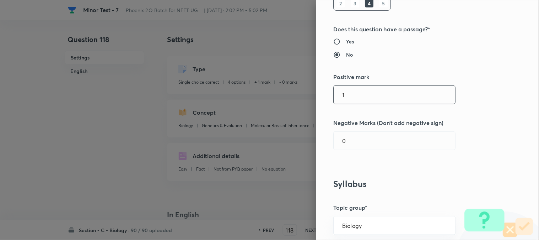
click at [371, 93] on input "1" at bounding box center [395, 95] width 122 height 18
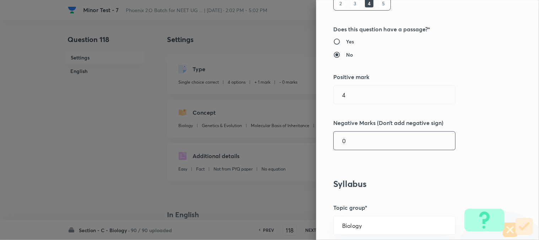
click at [355, 141] on input "0" at bounding box center [395, 141] width 122 height 18
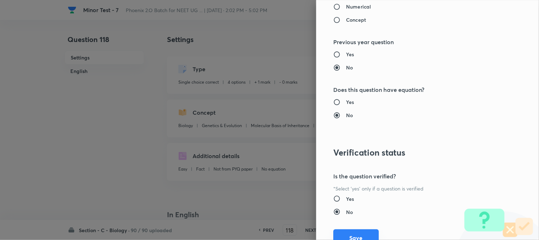
scroll to position [730, 0]
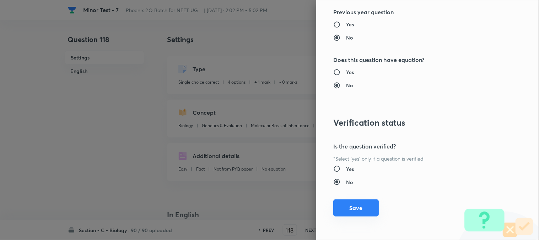
click at [357, 213] on button "Save" at bounding box center [357, 207] width 46 height 17
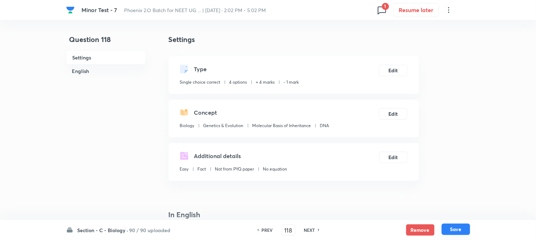
click at [444, 228] on button "Save" at bounding box center [456, 228] width 28 height 11
click at [390, 73] on button "Edit" at bounding box center [393, 69] width 28 height 11
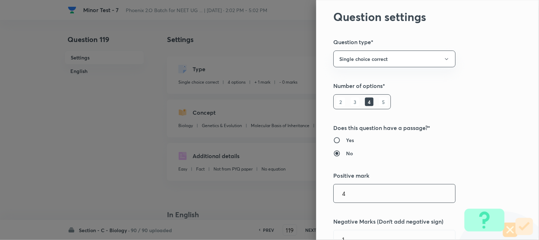
scroll to position [158, 0]
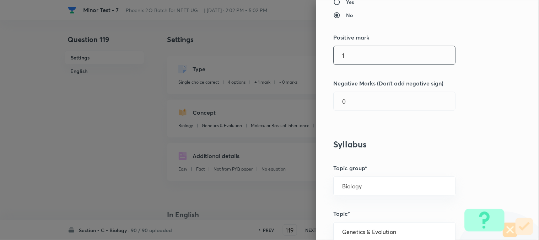
click at [354, 62] on input "1" at bounding box center [395, 55] width 122 height 18
click at [360, 103] on input "0" at bounding box center [395, 101] width 122 height 18
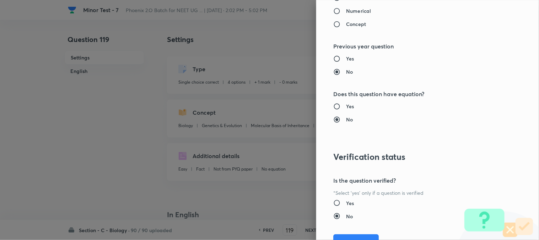
scroll to position [730, 0]
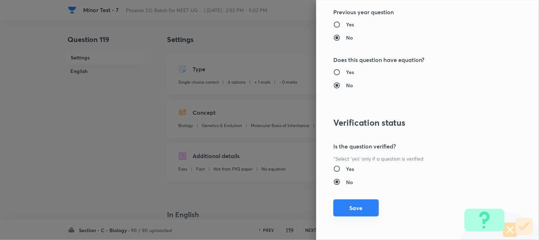
click at [367, 209] on button "Save" at bounding box center [357, 207] width 46 height 17
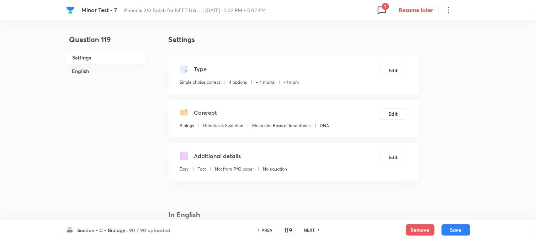
drag, startPoint x: 468, startPoint y: 232, endPoint x: 452, endPoint y: 214, distance: 24.4
click at [444, 230] on button "Save" at bounding box center [456, 229] width 28 height 11
click at [398, 68] on button "Edit" at bounding box center [393, 69] width 28 height 11
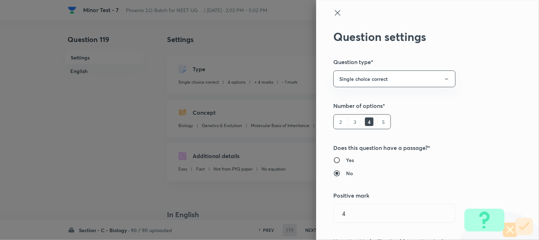
scroll to position [118, 0]
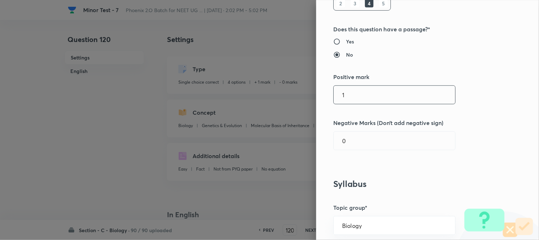
click at [357, 87] on input "1" at bounding box center [395, 95] width 122 height 18
click at [357, 140] on input "0" at bounding box center [395, 141] width 122 height 18
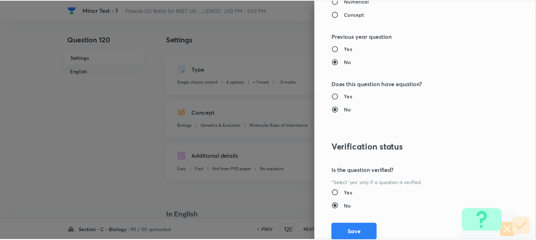
scroll to position [730, 0]
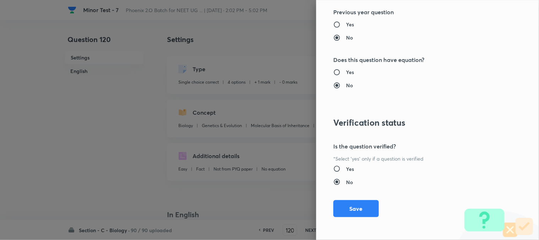
drag, startPoint x: 353, startPoint y: 209, endPoint x: 414, endPoint y: 219, distance: 61.0
click at [354, 209] on button "Save" at bounding box center [357, 208] width 46 height 17
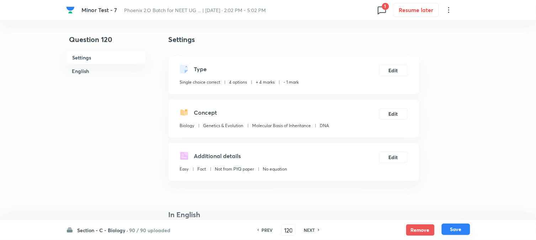
click at [444, 229] on button "Save" at bounding box center [456, 228] width 28 height 11
click at [391, 71] on button "Edit" at bounding box center [393, 69] width 28 height 11
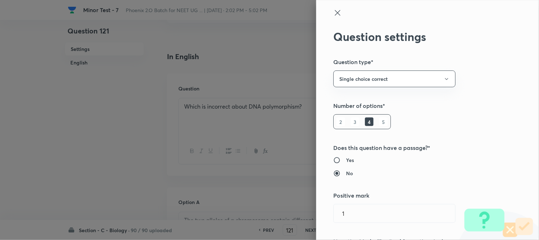
scroll to position [118, 0]
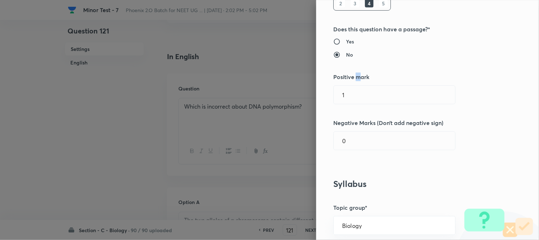
click at [354, 76] on div "Question settings Question type* Single choice correct Number of options* 2 3 4…" at bounding box center [427, 120] width 223 height 240
click at [358, 95] on input "1" at bounding box center [395, 95] width 122 height 18
drag, startPoint x: 351, startPoint y: 137, endPoint x: 353, endPoint y: 142, distance: 4.8
click at [353, 142] on input "0" at bounding box center [395, 141] width 122 height 18
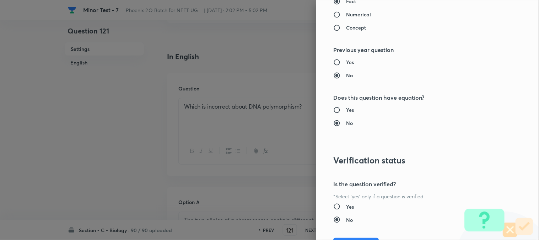
scroll to position [730, 0]
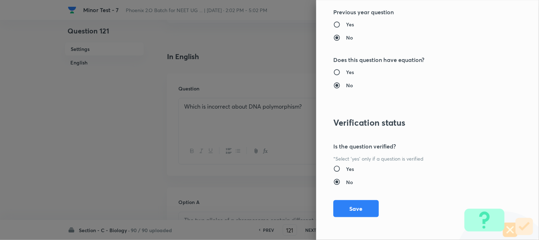
click at [356, 205] on button "Save" at bounding box center [357, 208] width 46 height 17
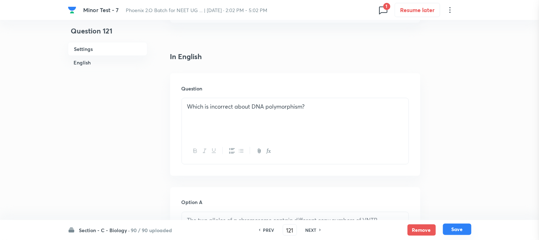
scroll to position [0, 0]
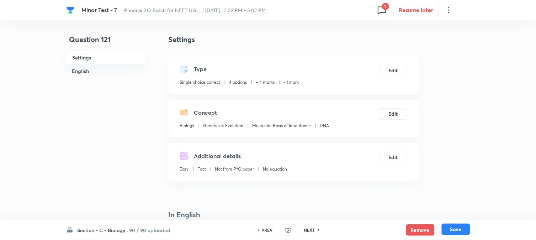
click at [444, 233] on button "Save" at bounding box center [456, 228] width 28 height 11
click at [396, 69] on button "Edit" at bounding box center [393, 69] width 28 height 11
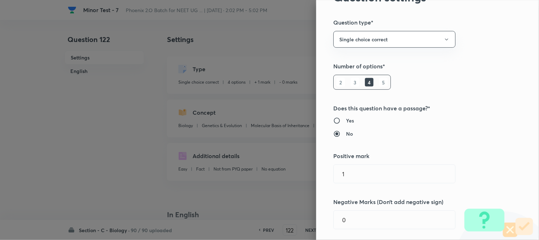
scroll to position [158, 0]
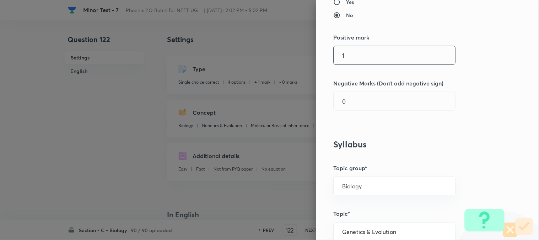
click at [353, 59] on input "1" at bounding box center [395, 55] width 122 height 18
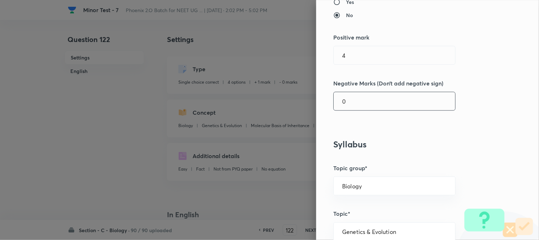
click at [351, 104] on input "0" at bounding box center [395, 101] width 122 height 18
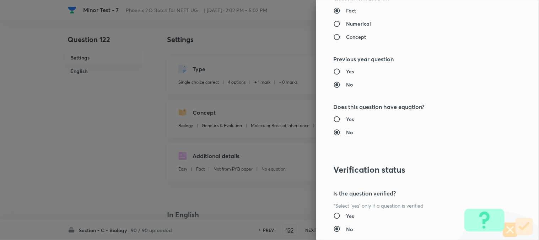
scroll to position [730, 0]
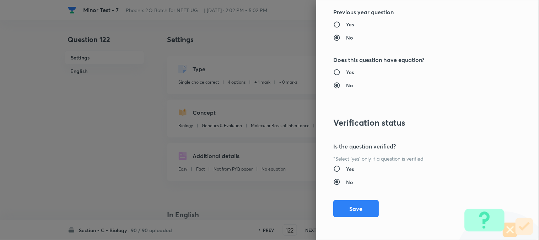
click at [355, 198] on div "Question settings Question type* Single choice correct Number of options* 2 3 4…" at bounding box center [427, 120] width 223 height 240
click at [358, 204] on button "Save" at bounding box center [357, 208] width 46 height 17
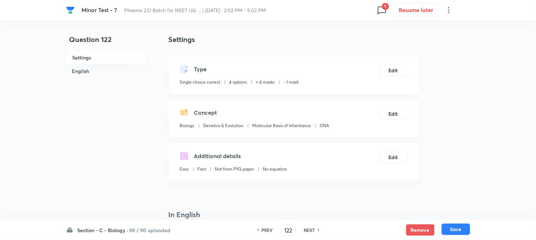
click at [444, 231] on button "Save" at bounding box center [456, 228] width 28 height 11
click at [389, 75] on button "Edit" at bounding box center [393, 69] width 28 height 11
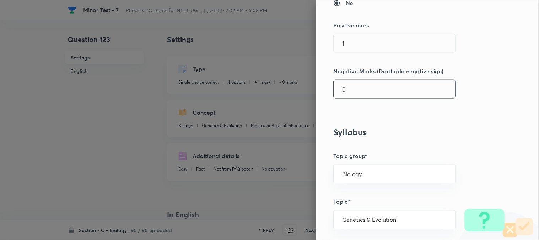
scroll to position [197, 0]
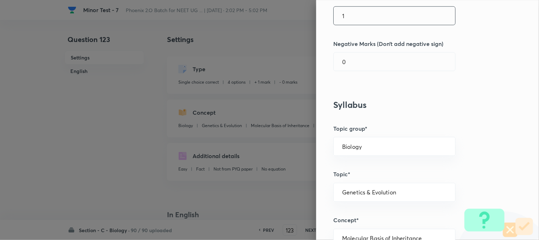
click at [357, 14] on input "1" at bounding box center [395, 16] width 122 height 18
click at [353, 69] on input "0" at bounding box center [395, 62] width 122 height 18
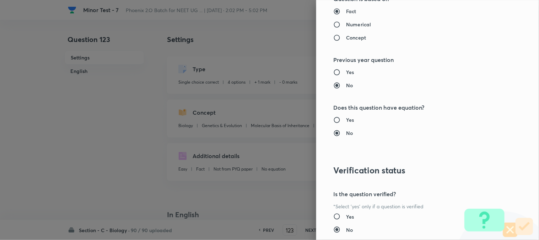
scroll to position [730, 0]
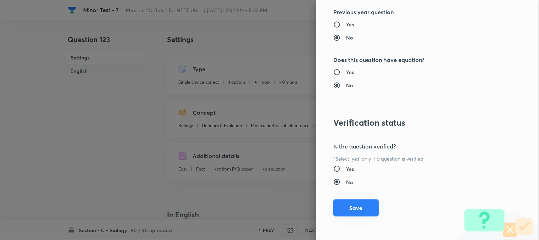
click at [356, 215] on button "Save" at bounding box center [357, 207] width 46 height 17
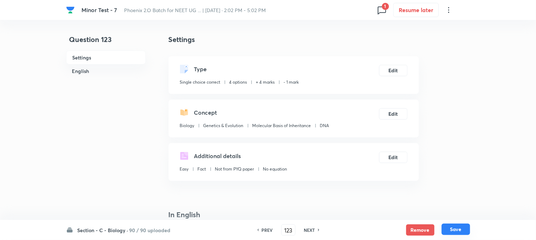
click at [444, 229] on button "Save" at bounding box center [456, 228] width 28 height 11
click at [398, 71] on button "Edit" at bounding box center [393, 69] width 28 height 11
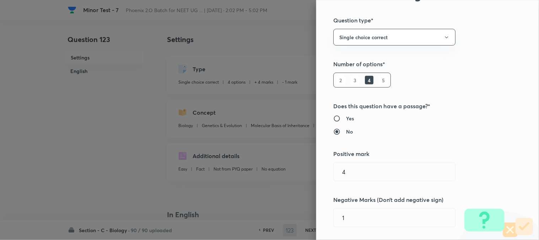
scroll to position [118, 0]
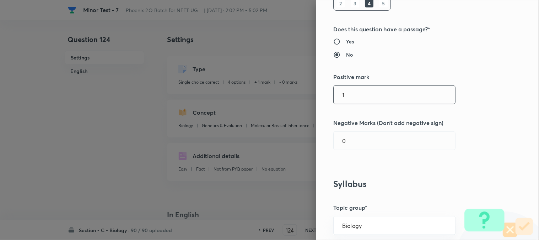
click at [359, 94] on input "1" at bounding box center [395, 95] width 122 height 18
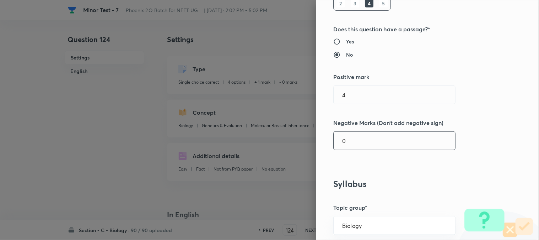
click at [357, 137] on input "0" at bounding box center [395, 141] width 122 height 18
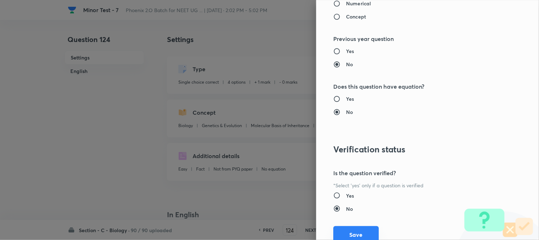
scroll to position [730, 0]
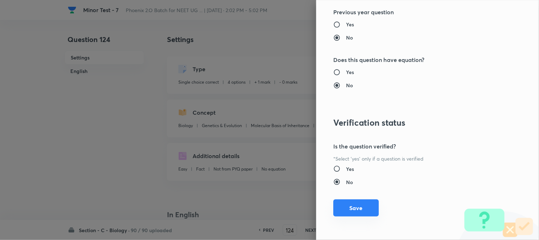
click at [356, 215] on button "Save" at bounding box center [357, 207] width 46 height 17
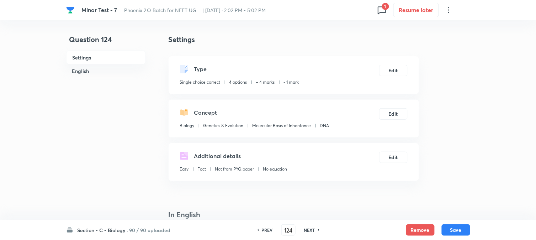
drag, startPoint x: 459, startPoint y: 234, endPoint x: 442, endPoint y: 182, distance: 54.6
click at [444, 234] on button "Save" at bounding box center [456, 229] width 28 height 11
click at [394, 69] on button "Edit" at bounding box center [393, 69] width 28 height 11
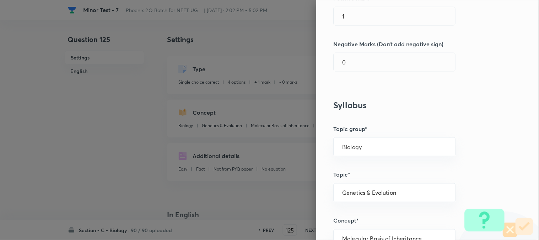
scroll to position [197, 0]
click at [353, 18] on input "1" at bounding box center [395, 16] width 122 height 18
click at [354, 69] on input "0" at bounding box center [395, 62] width 122 height 18
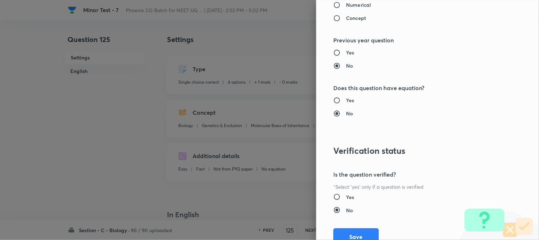
scroll to position [730, 0]
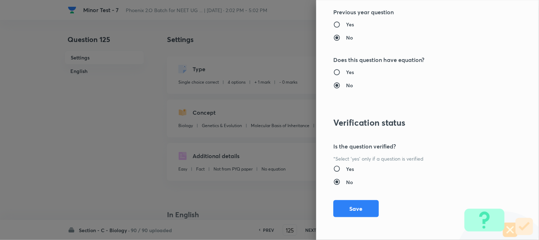
click at [358, 202] on button "Save" at bounding box center [357, 208] width 46 height 17
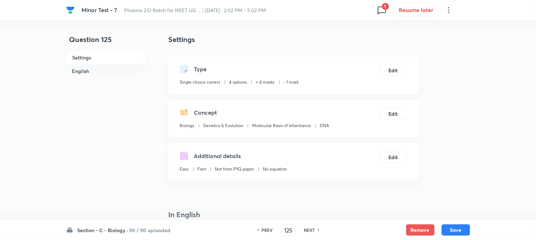
click at [444, 229] on div "Section - C - Biology · 90 / 90 uploaded PREV 125 ​ NEXT Remove Save" at bounding box center [268, 230] width 536 height 20
click at [444, 224] on button "Save" at bounding box center [456, 228] width 28 height 11
click at [397, 73] on button "Edit" at bounding box center [393, 69] width 28 height 11
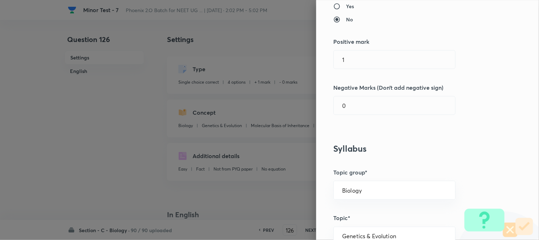
scroll to position [158, 0]
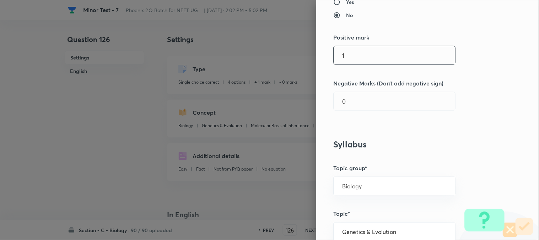
click at [363, 48] on input "1" at bounding box center [395, 55] width 122 height 18
click at [360, 107] on input "0" at bounding box center [395, 101] width 122 height 18
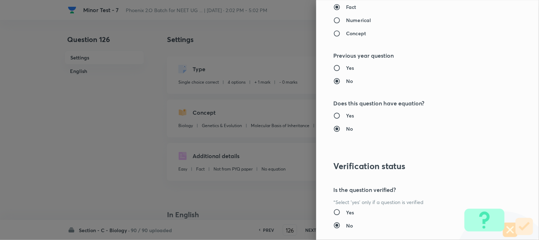
scroll to position [730, 0]
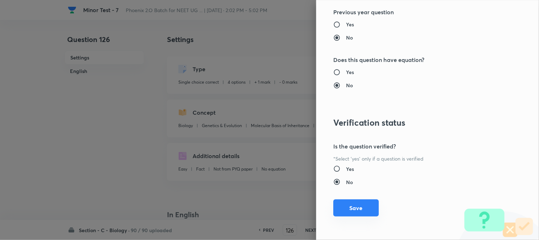
click at [358, 209] on button "Save" at bounding box center [357, 207] width 46 height 17
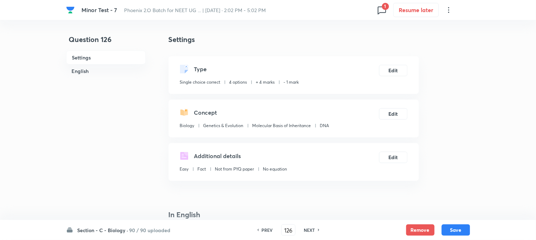
click at [444, 229] on button "Save" at bounding box center [456, 229] width 28 height 11
click at [395, 71] on button "Edit" at bounding box center [393, 69] width 28 height 11
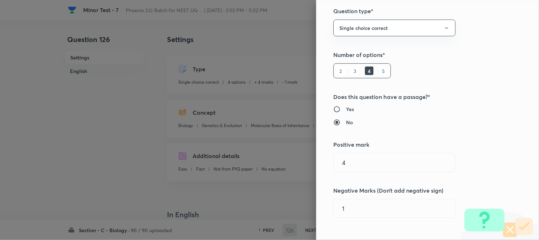
scroll to position [158, 0]
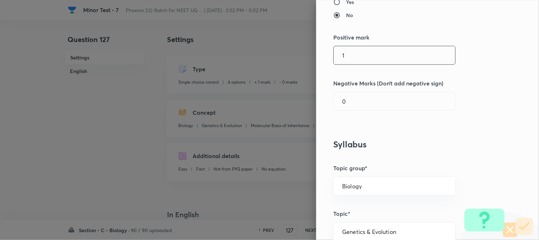
click at [355, 58] on input "1" at bounding box center [395, 55] width 122 height 18
click at [354, 106] on input "0" at bounding box center [395, 101] width 122 height 18
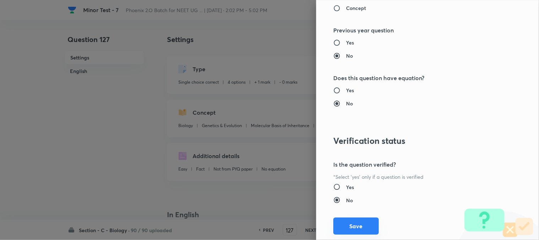
scroll to position [730, 0]
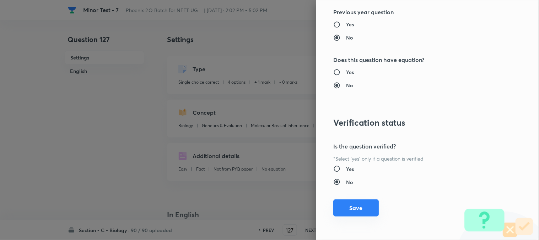
drag, startPoint x: 360, startPoint y: 211, endPoint x: 364, endPoint y: 212, distance: 4.6
click at [360, 212] on button "Save" at bounding box center [357, 207] width 46 height 17
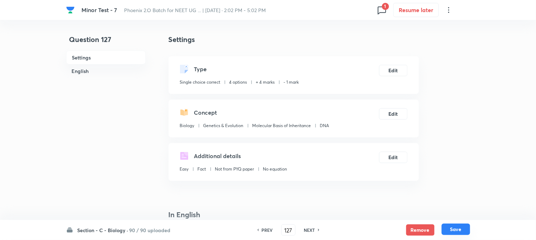
drag, startPoint x: 457, startPoint y: 230, endPoint x: 418, endPoint y: 119, distance: 117.6
click at [444, 230] on button "Save" at bounding box center [456, 228] width 28 height 11
click at [396, 75] on button "Edit" at bounding box center [393, 69] width 28 height 11
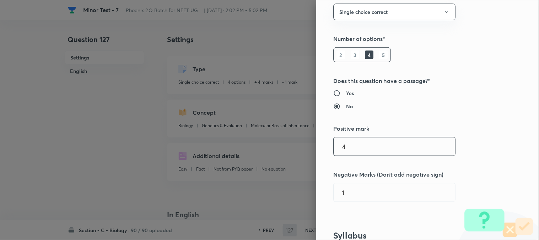
scroll to position [158, 0]
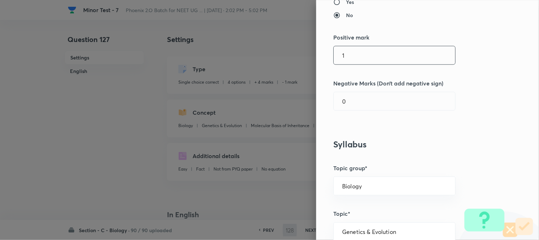
click at [359, 56] on input "1" at bounding box center [395, 55] width 122 height 18
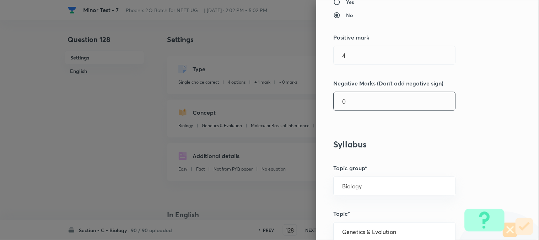
click at [357, 103] on input "0" at bounding box center [395, 101] width 122 height 18
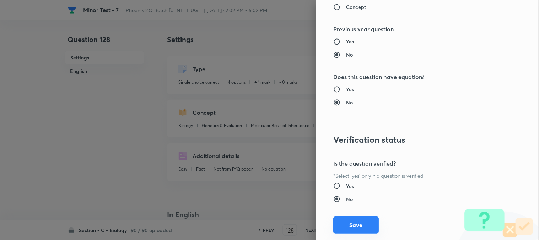
scroll to position [730, 0]
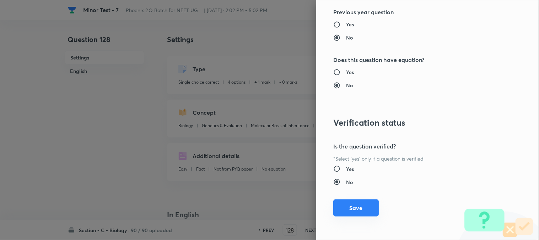
click at [361, 210] on button "Save" at bounding box center [357, 207] width 46 height 17
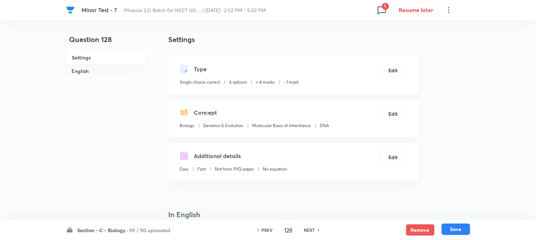
click at [444, 227] on button "Save" at bounding box center [456, 228] width 28 height 11
click at [397, 68] on button "Edit" at bounding box center [393, 69] width 28 height 11
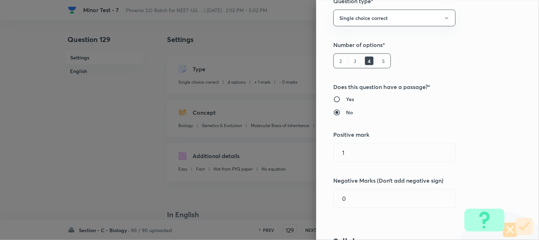
scroll to position [197, 0]
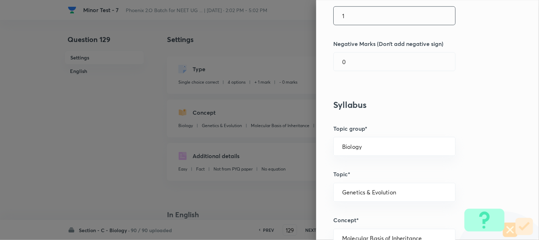
click at [349, 18] on input "1" at bounding box center [395, 16] width 122 height 18
click at [349, 59] on input "0" at bounding box center [395, 62] width 122 height 18
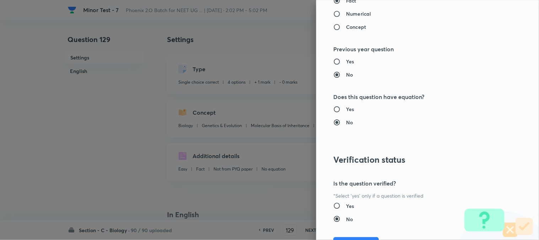
scroll to position [730, 0]
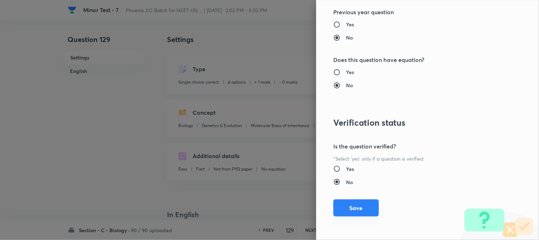
click at [358, 215] on button "Save" at bounding box center [357, 207] width 46 height 17
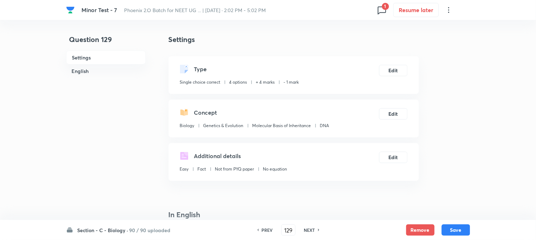
click at [444, 229] on button "Save" at bounding box center [456, 229] width 28 height 11
click at [395, 73] on button "Edit" at bounding box center [393, 69] width 28 height 11
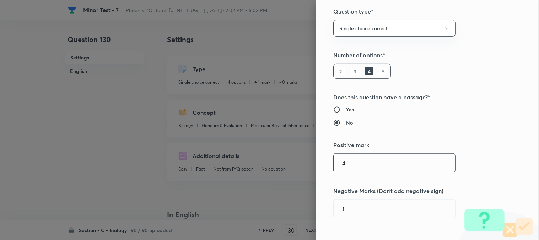
scroll to position [0, 0]
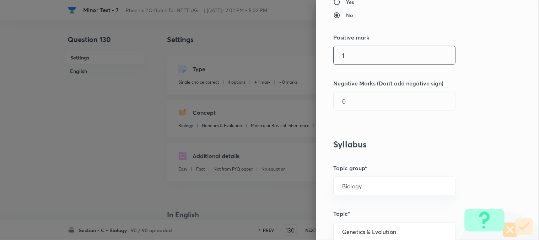
click at [364, 60] on input "1" at bounding box center [395, 55] width 122 height 18
click at [359, 100] on input "0" at bounding box center [395, 101] width 122 height 18
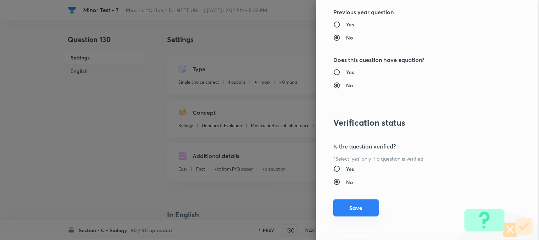
click at [358, 207] on button "Save" at bounding box center [357, 207] width 46 height 17
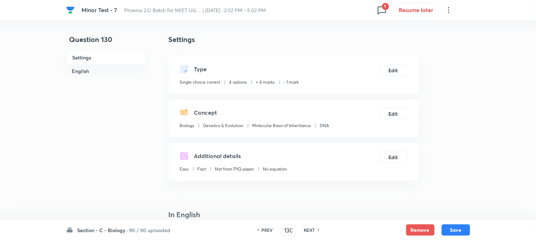
click at [444, 234] on div "Section - C - Biology · 90 / 90 uploaded PREV 130 ​ NEXT Remove Save" at bounding box center [268, 230] width 536 height 20
click at [444, 230] on button "Save" at bounding box center [456, 228] width 28 height 11
click at [404, 70] on button "Edit" at bounding box center [393, 69] width 28 height 11
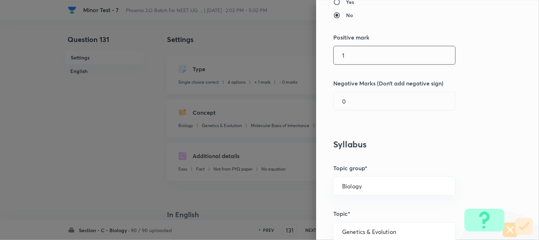
click at [358, 55] on input "1" at bounding box center [395, 55] width 122 height 18
click at [356, 102] on input "0" at bounding box center [395, 101] width 122 height 18
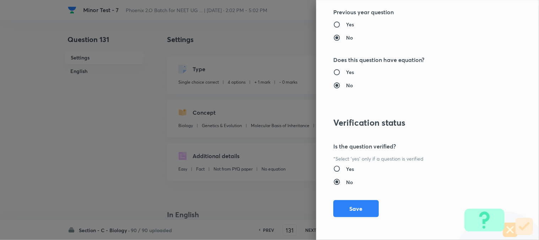
click at [359, 208] on button "Save" at bounding box center [357, 208] width 46 height 17
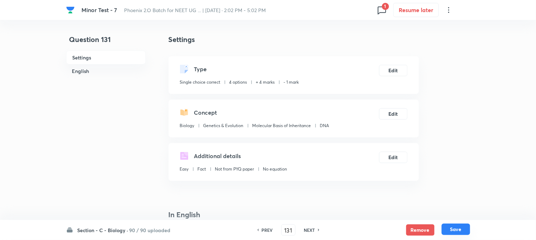
click at [444, 226] on button "Save" at bounding box center [456, 228] width 28 height 11
click at [399, 73] on button "Edit" at bounding box center [393, 69] width 28 height 11
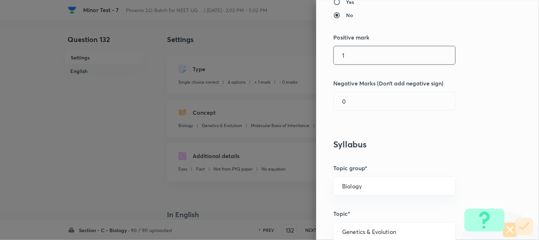
click at [360, 62] on input "1" at bounding box center [395, 55] width 122 height 18
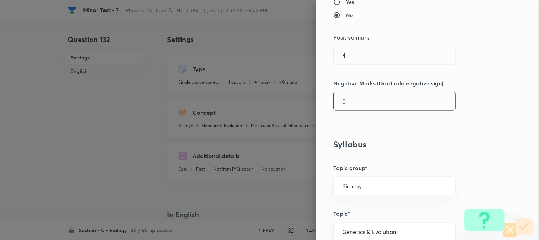
click at [354, 96] on input "0" at bounding box center [395, 101] width 122 height 18
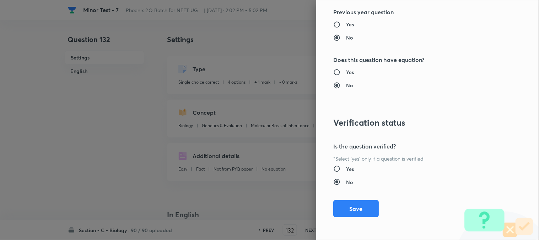
click at [353, 209] on button "Save" at bounding box center [357, 208] width 46 height 17
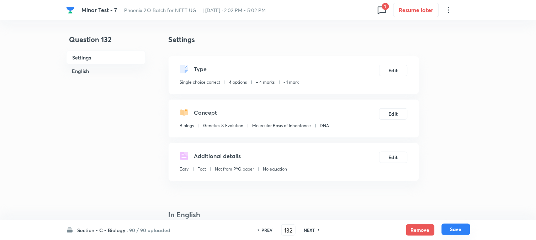
drag, startPoint x: 469, startPoint y: 229, endPoint x: 463, endPoint y: 224, distance: 8.2
click at [444, 229] on button "Save" at bounding box center [456, 228] width 28 height 11
click at [399, 64] on button "Edit" at bounding box center [393, 69] width 28 height 11
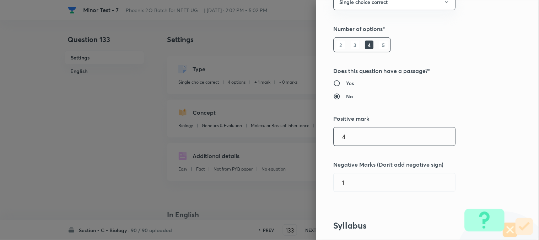
scroll to position [158, 0]
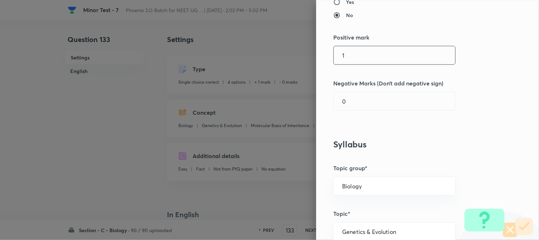
click at [349, 53] on input "1" at bounding box center [395, 55] width 122 height 18
click at [356, 105] on input "0" at bounding box center [395, 101] width 122 height 18
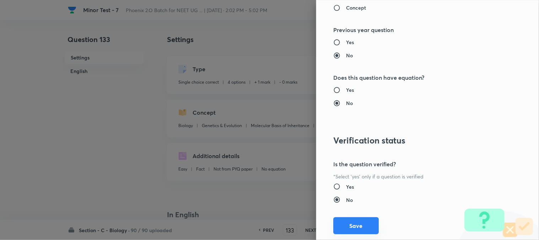
scroll to position [730, 0]
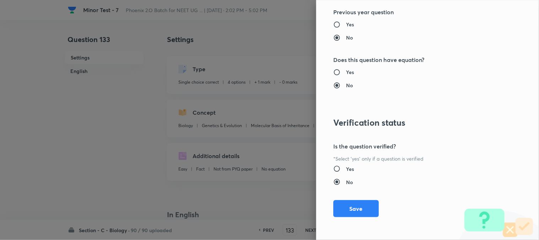
drag, startPoint x: 359, startPoint y: 214, endPoint x: 446, endPoint y: 216, distance: 87.1
click at [359, 214] on button "Save" at bounding box center [357, 208] width 46 height 17
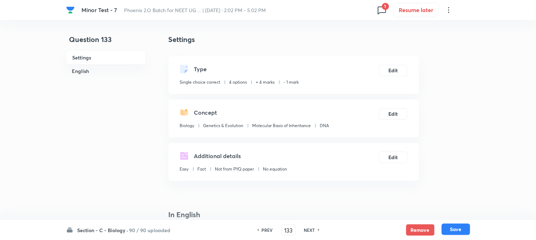
click at [444, 228] on button "Save" at bounding box center [456, 228] width 28 height 11
click at [391, 68] on button "Edit" at bounding box center [393, 69] width 28 height 11
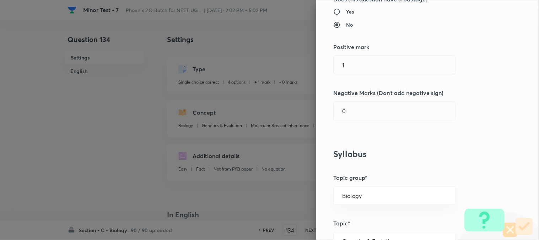
scroll to position [158, 0]
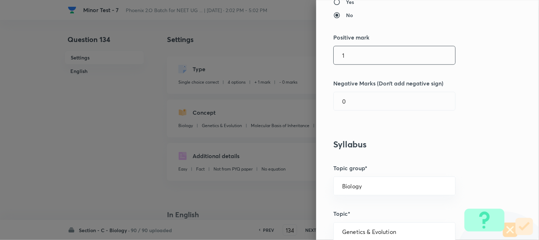
click at [354, 57] on input "1" at bounding box center [395, 55] width 122 height 18
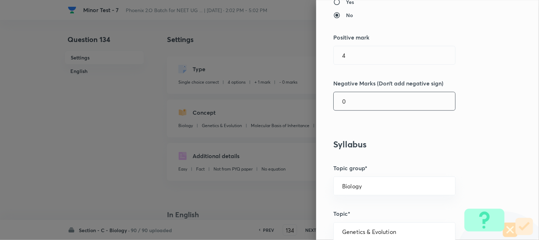
click at [354, 102] on input "0" at bounding box center [395, 101] width 122 height 18
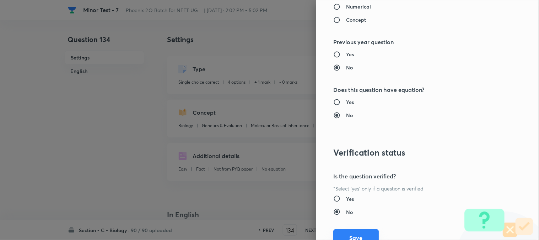
scroll to position [730, 0]
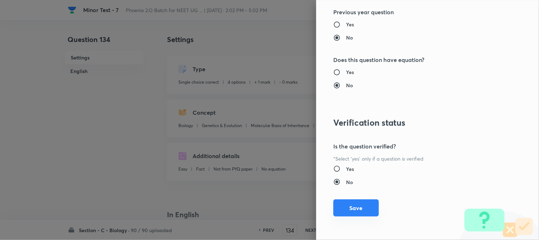
click at [357, 205] on button "Save" at bounding box center [357, 207] width 46 height 17
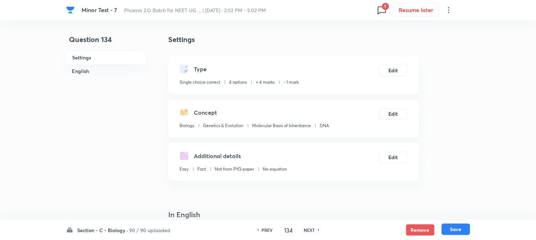
click at [444, 230] on button "Save" at bounding box center [456, 228] width 28 height 11
click at [402, 71] on button "Edit" at bounding box center [393, 69] width 28 height 11
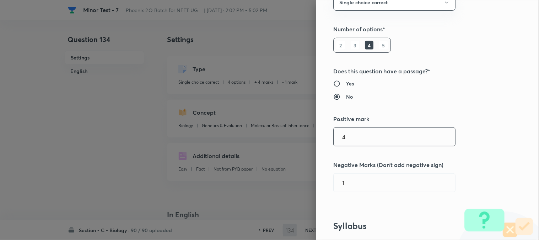
scroll to position [158, 0]
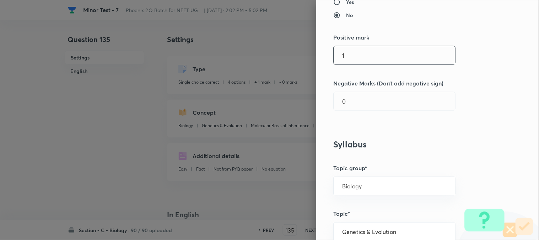
click at [361, 53] on input "1" at bounding box center [395, 55] width 122 height 18
click at [357, 101] on input "0" at bounding box center [395, 101] width 122 height 18
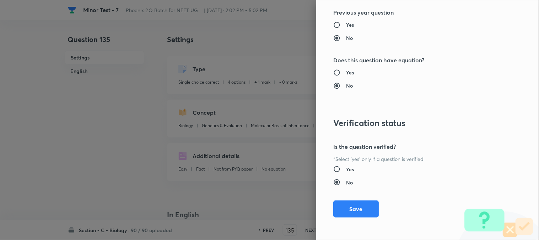
scroll to position [730, 0]
click at [365, 209] on button "Save" at bounding box center [357, 207] width 46 height 17
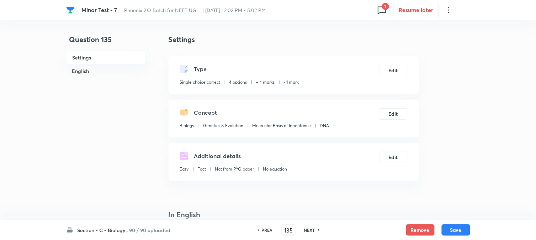
click at [444, 230] on button "Save" at bounding box center [456, 229] width 28 height 11
click at [393, 68] on button "Edit" at bounding box center [393, 69] width 28 height 11
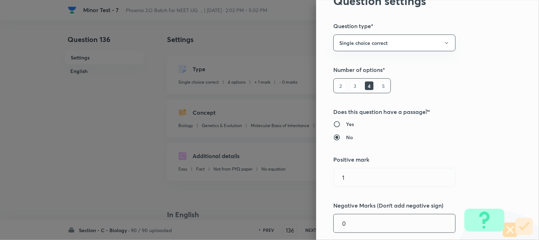
scroll to position [197, 0]
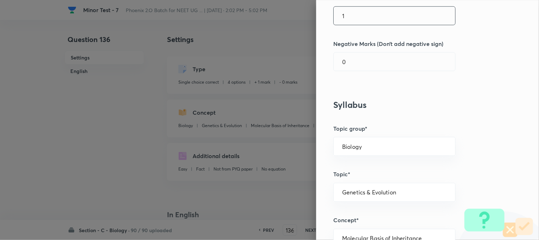
click at [354, 16] on input "1" at bounding box center [395, 16] width 122 height 18
click at [351, 65] on input "1" at bounding box center [395, 62] width 122 height 18
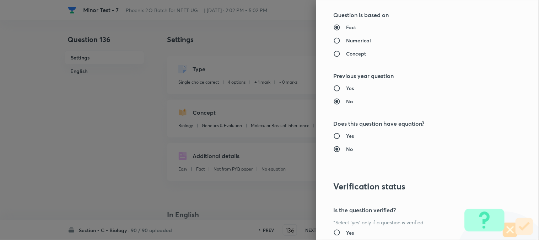
scroll to position [730, 0]
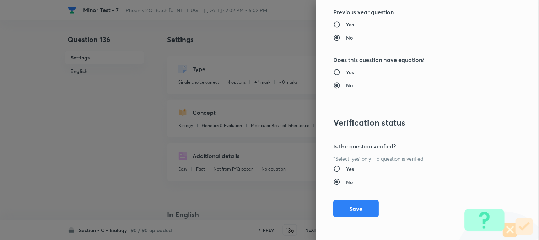
click at [359, 223] on div "Question settings Question type* Single choice correct Number of options* 2 3 4…" at bounding box center [427, 120] width 223 height 240
click at [364, 206] on button "Save" at bounding box center [357, 207] width 46 height 17
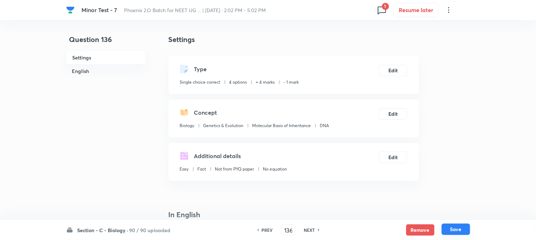
drag, startPoint x: 470, startPoint y: 237, endPoint x: 461, endPoint y: 230, distance: 11.0
click at [444, 237] on div "Section - C - Biology · 90 / 90 uploaded PREV 136 ​ NEXT Remove Save" at bounding box center [268, 230] width 536 height 20
click at [444, 230] on button "Save" at bounding box center [456, 229] width 28 height 11
click at [389, 73] on button "Edit" at bounding box center [393, 69] width 28 height 11
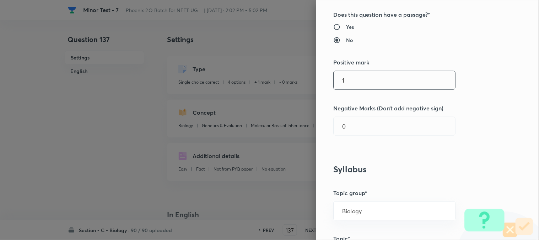
scroll to position [158, 0]
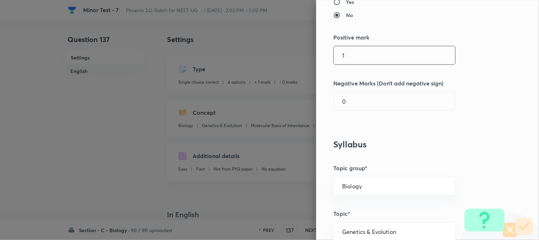
click at [348, 54] on input "1" at bounding box center [395, 55] width 122 height 18
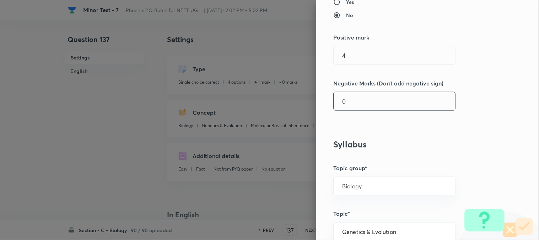
click at [349, 100] on input "0" at bounding box center [395, 101] width 122 height 18
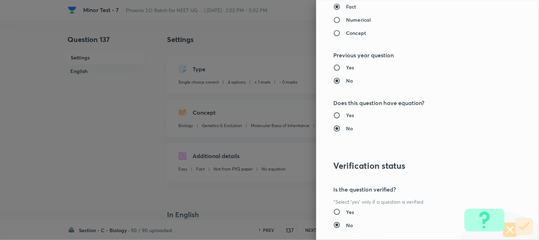
scroll to position [730, 0]
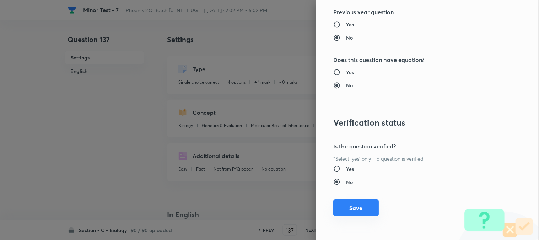
click at [359, 206] on button "Save" at bounding box center [357, 207] width 46 height 17
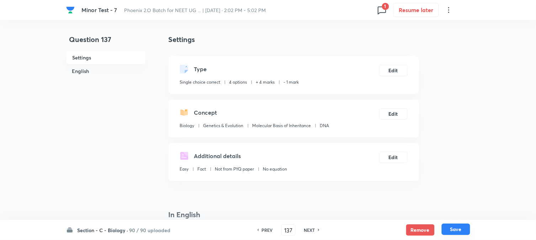
click at [444, 230] on button "Save" at bounding box center [456, 228] width 28 height 11
click at [400, 75] on button "Edit" at bounding box center [393, 69] width 28 height 11
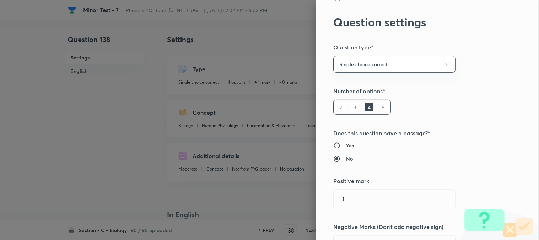
scroll to position [158, 0]
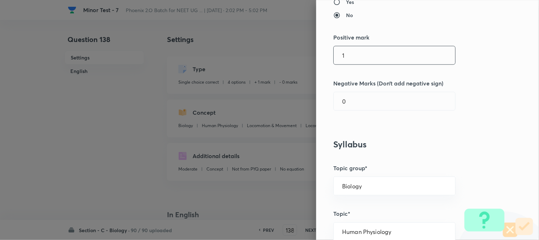
click at [352, 55] on input "1" at bounding box center [395, 55] width 122 height 18
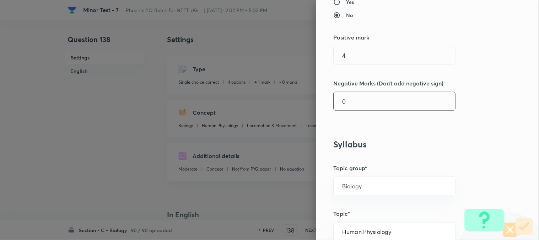
click at [351, 102] on input "0" at bounding box center [395, 101] width 122 height 18
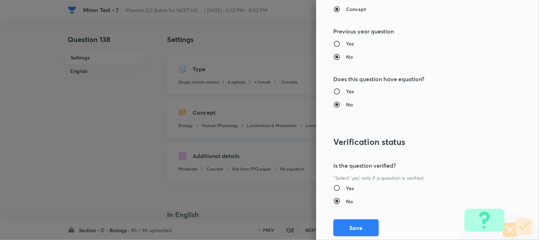
scroll to position [730, 0]
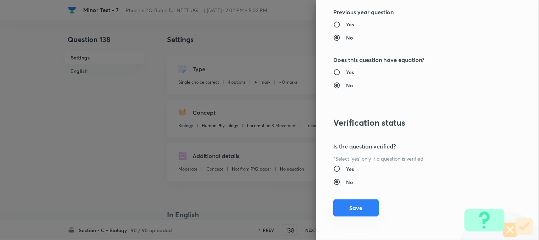
click at [358, 200] on div "Question settings Question type* Single choice correct Number of options* 2 3 4…" at bounding box center [427, 120] width 223 height 240
click at [360, 203] on button "Save" at bounding box center [357, 207] width 46 height 17
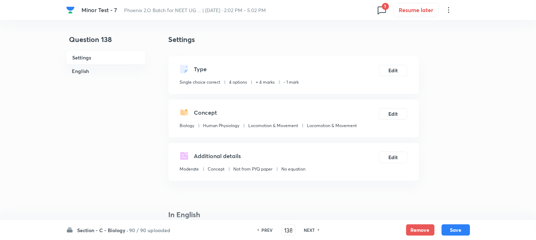
click at [444, 231] on button "Save" at bounding box center [456, 229] width 28 height 11
click at [397, 75] on button "Edit" at bounding box center [393, 69] width 28 height 11
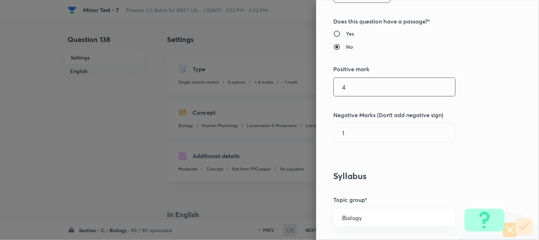
scroll to position [158, 0]
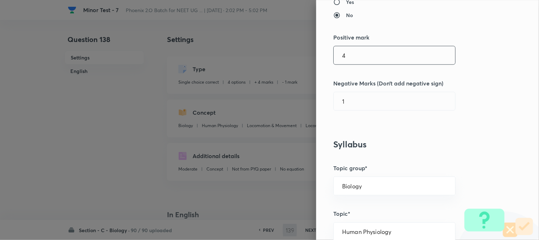
drag, startPoint x: 349, startPoint y: 55, endPoint x: 350, endPoint y: 63, distance: 7.1
click at [349, 55] on input "4" at bounding box center [395, 55] width 122 height 18
click at [354, 100] on input "0" at bounding box center [395, 101] width 122 height 18
click at [351, 54] on input "14" at bounding box center [395, 55] width 122 height 18
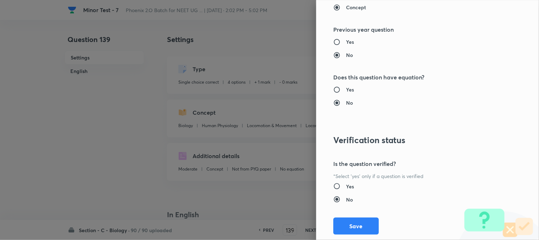
scroll to position [730, 0]
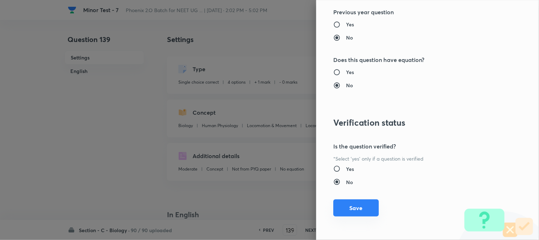
click at [358, 207] on button "Save" at bounding box center [357, 207] width 46 height 17
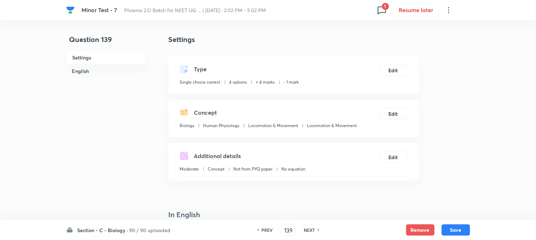
drag, startPoint x: 462, startPoint y: 229, endPoint x: 435, endPoint y: 151, distance: 82.3
click at [444, 229] on button "Save" at bounding box center [456, 229] width 28 height 11
click at [392, 69] on button "Edit" at bounding box center [393, 69] width 28 height 11
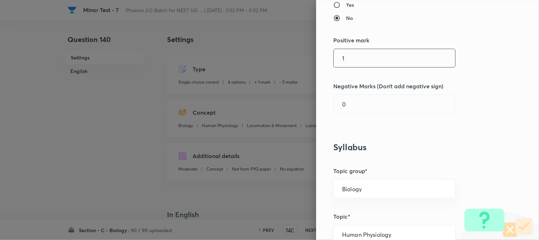
scroll to position [197, 0]
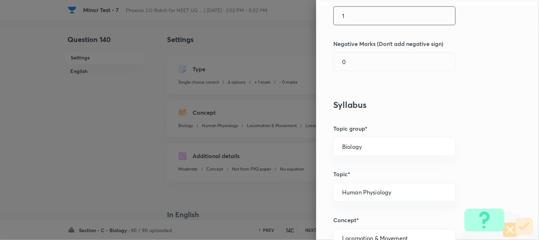
click at [360, 14] on input "1" at bounding box center [395, 16] width 122 height 18
click at [352, 59] on input "0" at bounding box center [395, 62] width 122 height 18
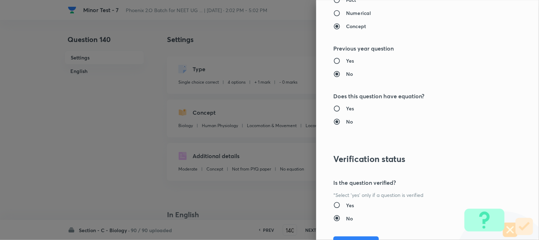
scroll to position [730, 0]
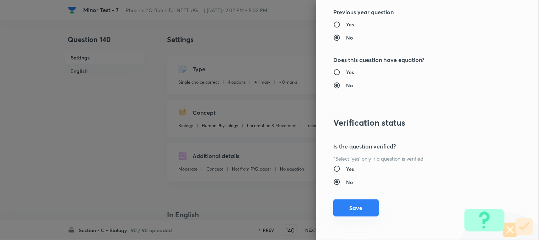
click at [358, 204] on button "Save" at bounding box center [357, 207] width 46 height 17
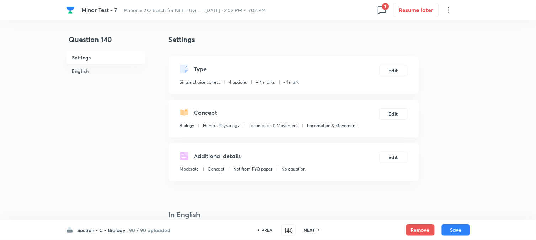
click at [377, 164] on div "Additional details Moderate Concept Not from PYQ paper No equation Edit" at bounding box center [294, 162] width 250 height 38
click at [444, 233] on button "Save" at bounding box center [456, 228] width 28 height 11
click at [396, 66] on button "Edit" at bounding box center [393, 69] width 28 height 11
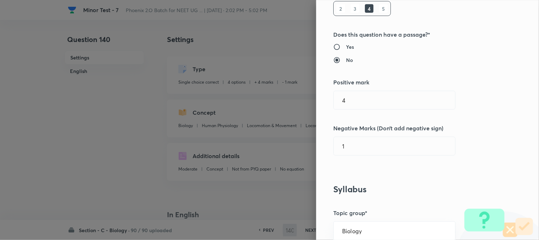
scroll to position [158, 0]
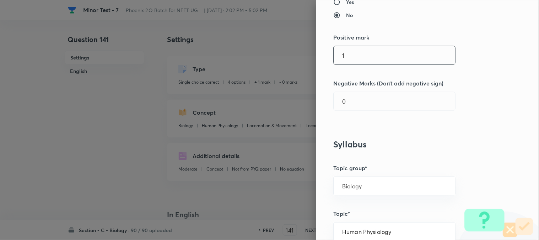
click at [349, 57] on input "1" at bounding box center [395, 55] width 122 height 18
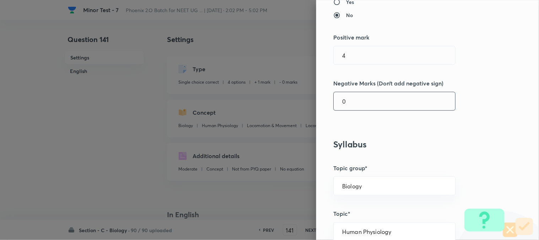
click at [349, 101] on input "0" at bounding box center [395, 101] width 122 height 18
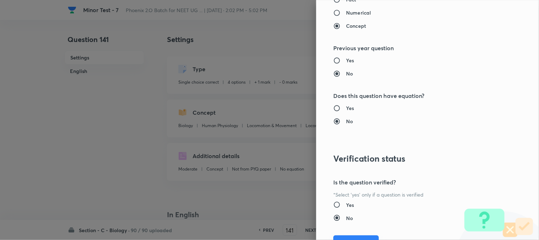
scroll to position [730, 0]
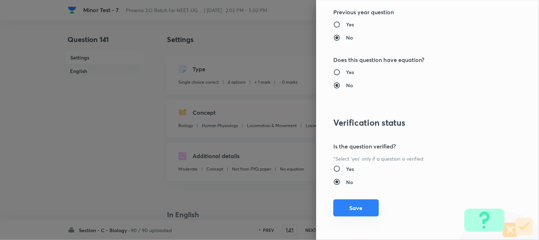
click at [346, 212] on button "Save" at bounding box center [357, 207] width 46 height 17
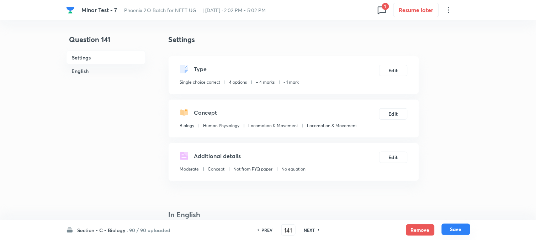
click at [444, 231] on button "Save" at bounding box center [456, 228] width 28 height 11
click at [403, 67] on button "Edit" at bounding box center [393, 69] width 28 height 11
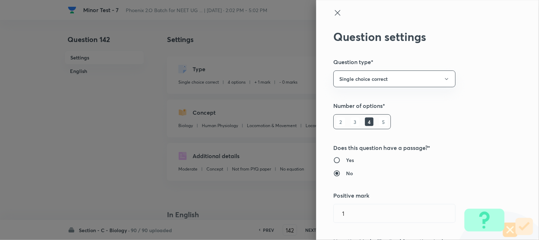
scroll to position [158, 0]
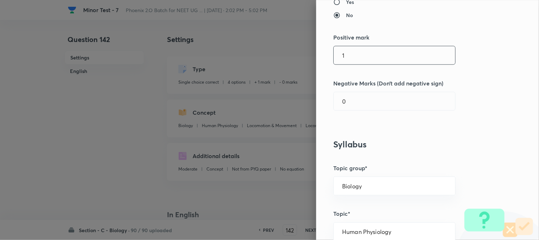
click at [351, 52] on input "1" at bounding box center [395, 55] width 122 height 18
click at [350, 114] on div "Question settings Question type* Single choice correct Number of options* 2 3 4…" at bounding box center [427, 120] width 223 height 240
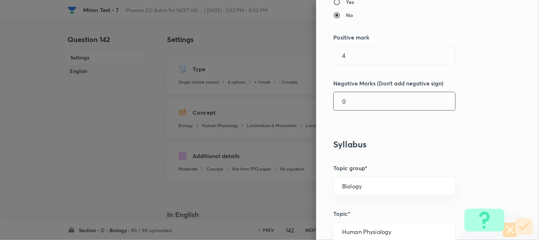
click at [351, 100] on input "0" at bounding box center [395, 101] width 122 height 18
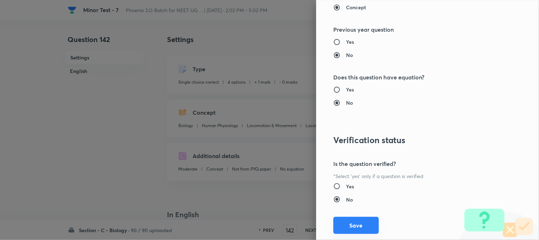
scroll to position [730, 0]
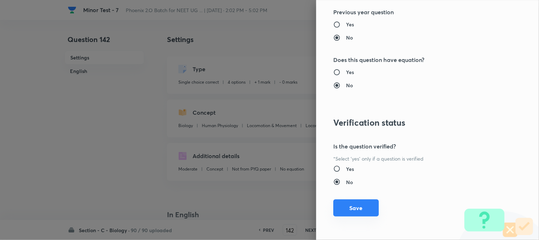
click at [358, 212] on button "Save" at bounding box center [357, 207] width 46 height 17
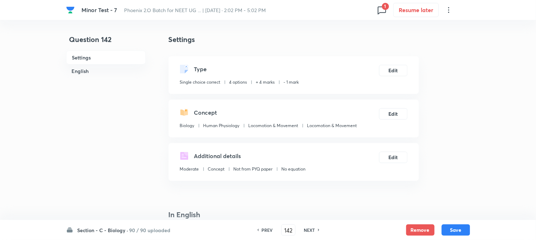
click at [444, 230] on button "Save" at bounding box center [456, 229] width 28 height 11
click at [393, 72] on button "Edit" at bounding box center [393, 69] width 28 height 11
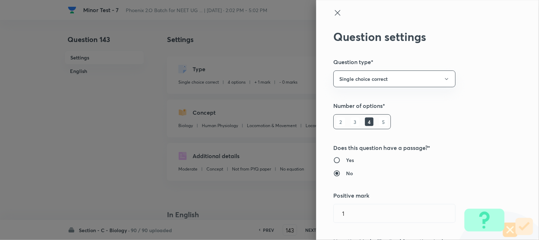
scroll to position [197, 0]
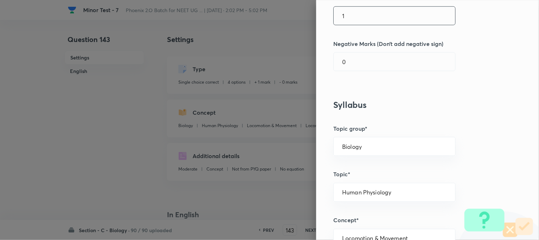
click at [357, 23] on input "1" at bounding box center [395, 16] width 122 height 18
click at [358, 18] on input "1" at bounding box center [395, 16] width 122 height 18
click at [359, 62] on input "0" at bounding box center [395, 62] width 122 height 18
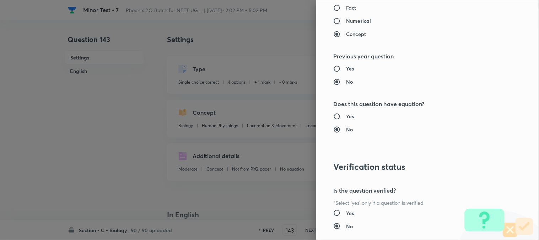
scroll to position [730, 0]
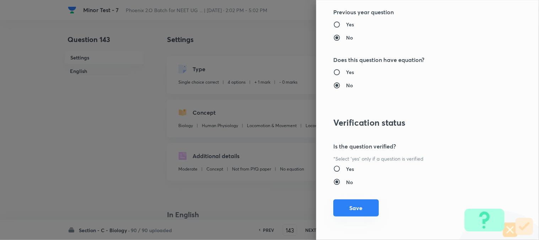
click at [360, 207] on button "Save" at bounding box center [357, 207] width 46 height 17
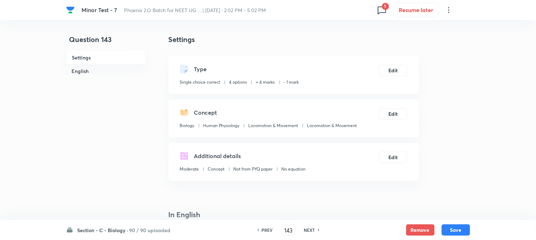
click at [444, 235] on button "Save" at bounding box center [456, 229] width 28 height 11
click at [399, 65] on button "Edit" at bounding box center [393, 69] width 28 height 11
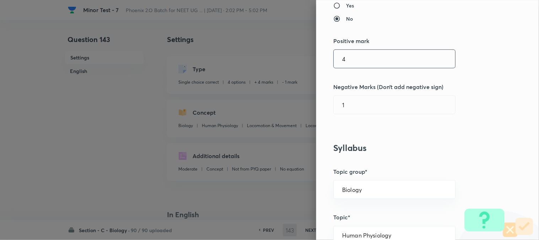
scroll to position [158, 0]
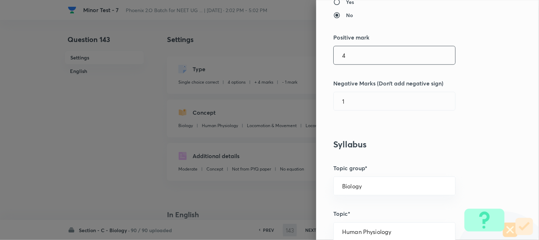
click at [358, 46] on div "4 ​" at bounding box center [395, 55] width 122 height 19
click at [358, 60] on input "4" at bounding box center [395, 55] width 122 height 18
click at [362, 105] on input "0" at bounding box center [395, 101] width 122 height 18
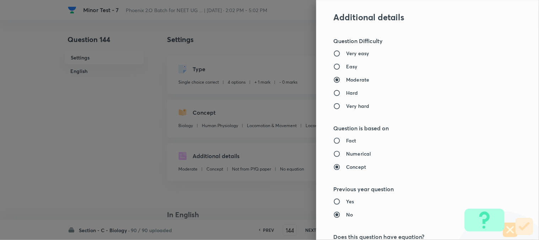
scroll to position [730, 0]
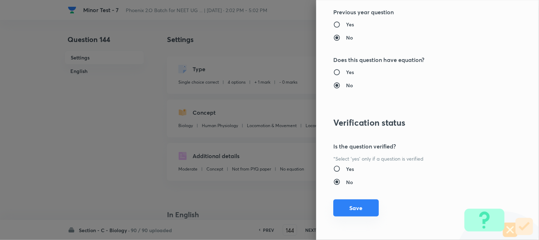
click at [367, 207] on button "Save" at bounding box center [357, 207] width 46 height 17
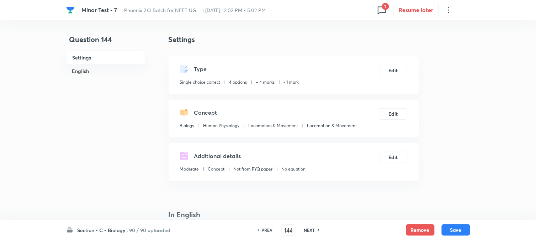
click at [444, 234] on div "Remove Save" at bounding box center [438, 229] width 64 height 11
drag, startPoint x: 459, startPoint y: 226, endPoint x: 432, endPoint y: 160, distance: 71.5
click at [444, 226] on button "Save" at bounding box center [456, 229] width 28 height 11
click at [397, 68] on button "Edit" at bounding box center [393, 69] width 28 height 11
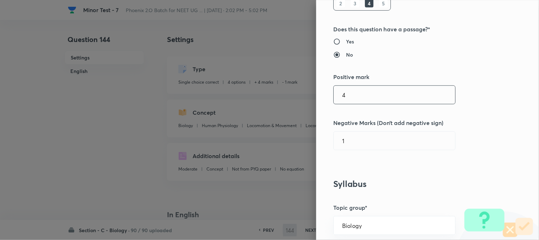
click at [357, 93] on input "4" at bounding box center [395, 95] width 122 height 18
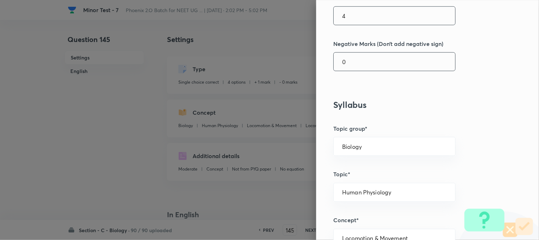
click at [350, 65] on input "0" at bounding box center [395, 62] width 122 height 18
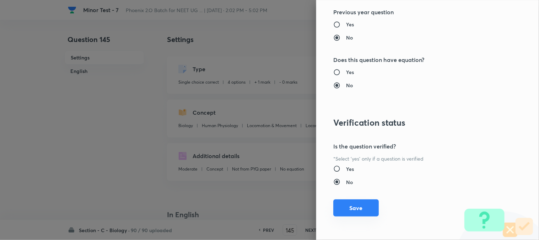
click at [347, 202] on button "Save" at bounding box center [357, 207] width 46 height 17
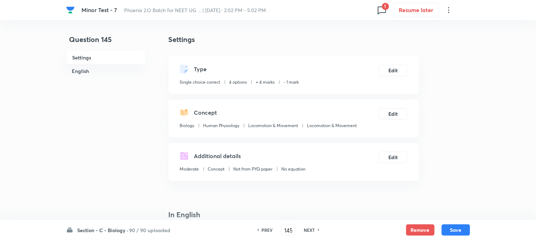
click at [444, 230] on button "Save" at bounding box center [456, 229] width 28 height 11
click at [401, 75] on button "Edit" at bounding box center [393, 69] width 28 height 11
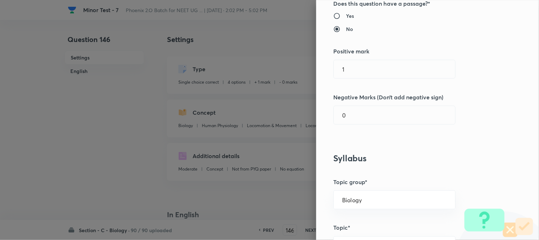
scroll to position [158, 0]
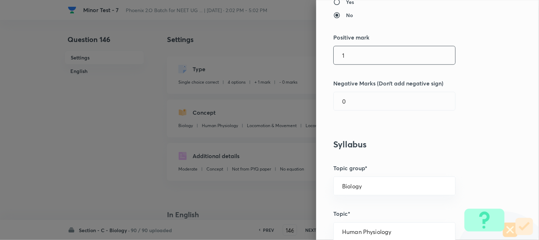
click at [358, 61] on input "1" at bounding box center [395, 55] width 122 height 18
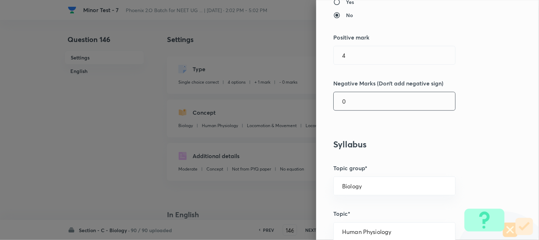
click at [359, 94] on input "0" at bounding box center [395, 101] width 122 height 18
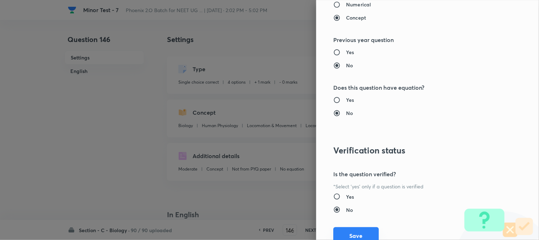
scroll to position [730, 0]
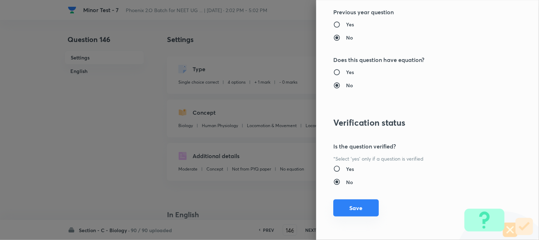
click at [359, 209] on button "Save" at bounding box center [357, 207] width 46 height 17
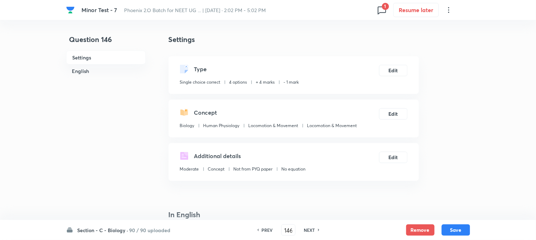
drag, startPoint x: 458, startPoint y: 233, endPoint x: 428, endPoint y: 162, distance: 76.8
click at [444, 232] on button "Save" at bounding box center [456, 229] width 28 height 11
click at [387, 69] on button "Edit" at bounding box center [393, 69] width 28 height 11
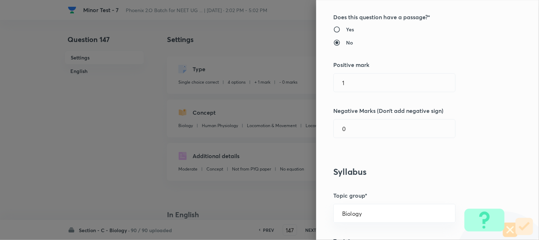
scroll to position [197, 0]
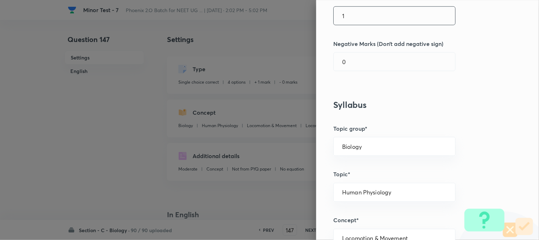
click at [353, 15] on input "1" at bounding box center [395, 16] width 122 height 18
click at [356, 70] on input "0" at bounding box center [395, 62] width 122 height 18
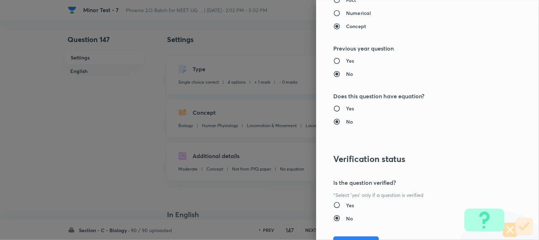
scroll to position [730, 0]
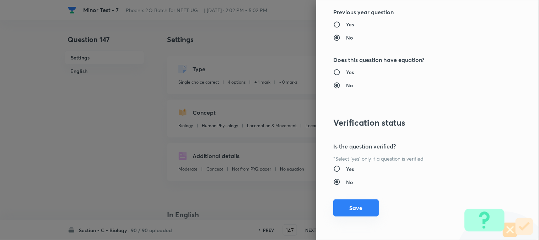
click at [359, 210] on button "Save" at bounding box center [357, 207] width 46 height 17
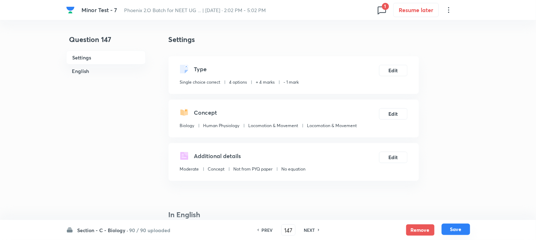
click at [444, 231] on button "Save" at bounding box center [456, 228] width 28 height 11
click at [396, 66] on button "Edit" at bounding box center [393, 69] width 28 height 11
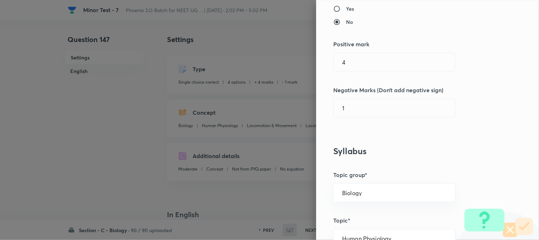
scroll to position [158, 0]
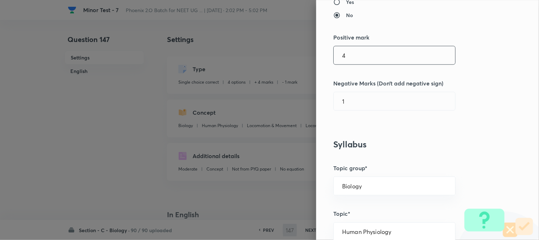
click at [356, 55] on input "4" at bounding box center [395, 55] width 122 height 18
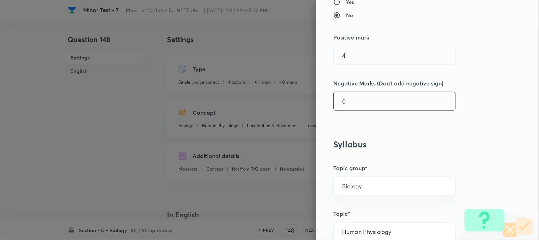
click at [360, 100] on input "0" at bounding box center [395, 101] width 122 height 18
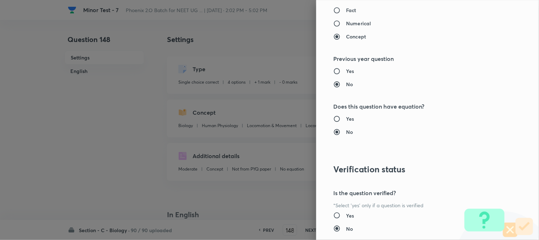
scroll to position [730, 0]
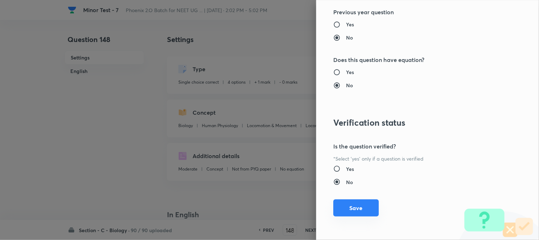
click at [357, 207] on button "Save" at bounding box center [357, 207] width 46 height 17
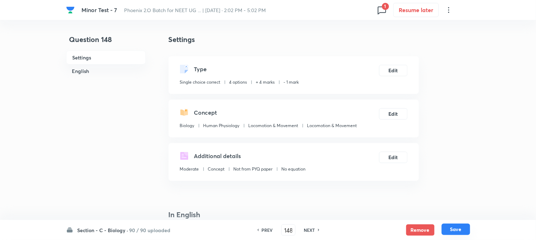
click at [444, 226] on button "Save" at bounding box center [456, 228] width 28 height 11
click at [398, 65] on button "Edit" at bounding box center [393, 69] width 28 height 11
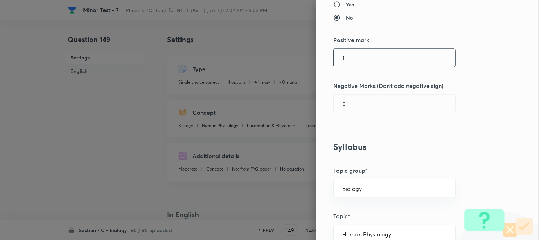
scroll to position [158, 0]
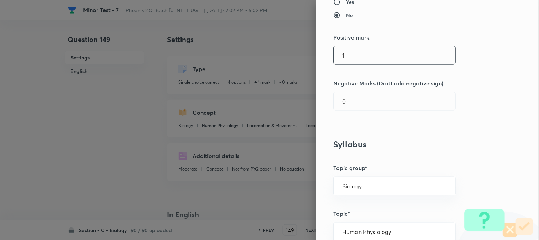
click at [357, 52] on input "1" at bounding box center [395, 55] width 122 height 18
click at [350, 109] on input "0" at bounding box center [395, 101] width 122 height 18
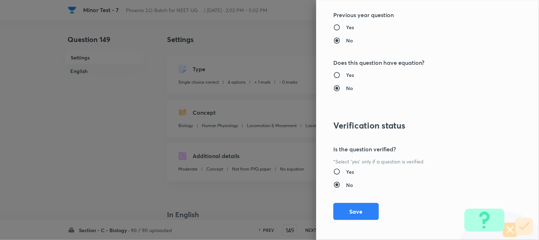
scroll to position [730, 0]
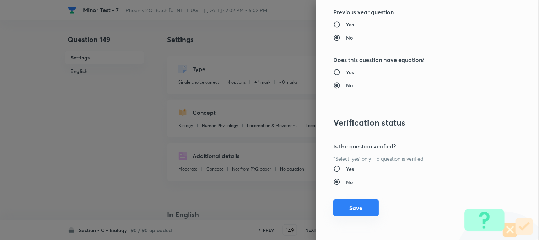
click at [350, 211] on button "Save" at bounding box center [357, 207] width 46 height 17
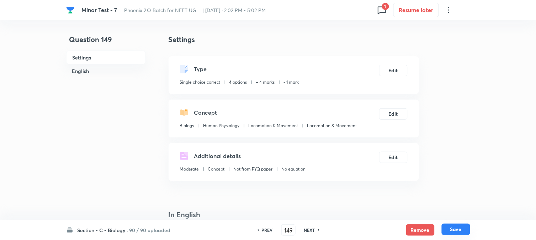
click at [444, 233] on button "Save" at bounding box center [456, 228] width 28 height 11
click at [397, 68] on button "Edit" at bounding box center [393, 69] width 28 height 11
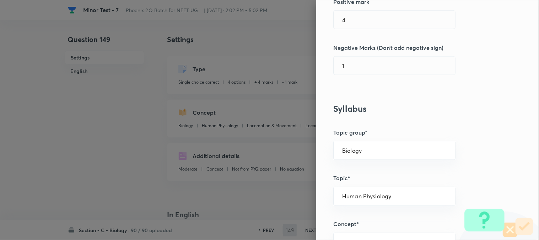
scroll to position [197, 0]
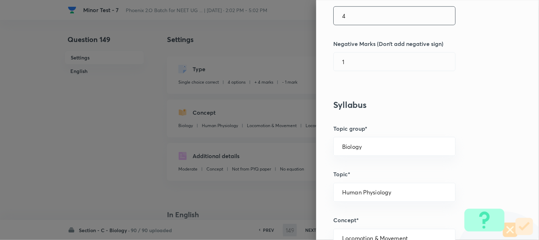
click at [350, 17] on input "4" at bounding box center [395, 16] width 122 height 18
click at [353, 65] on input "0" at bounding box center [395, 62] width 122 height 18
click at [354, 18] on input "1" at bounding box center [395, 16] width 122 height 18
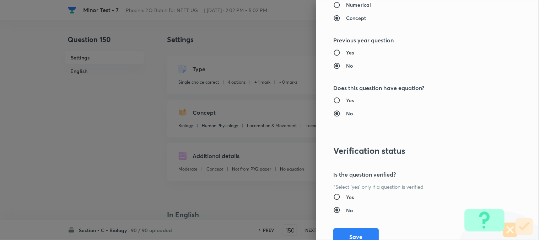
scroll to position [730, 0]
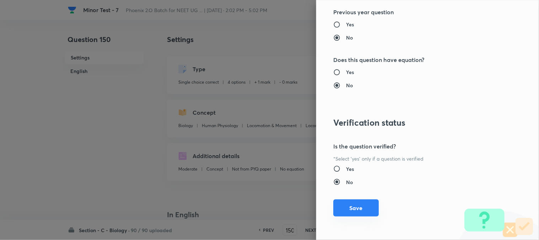
click at [352, 206] on button "Save" at bounding box center [357, 207] width 46 height 17
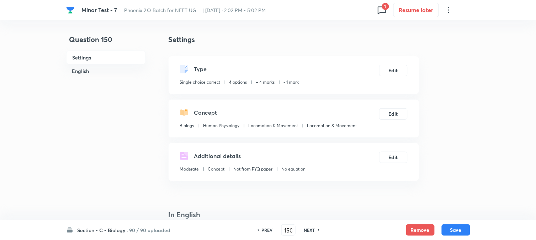
click at [444, 237] on div "Section - C - Biology · 90 / 90 uploaded PREV 150 ​ NEXT Remove Save" at bounding box center [268, 230] width 404 height 20
click at [444, 234] on button "Save" at bounding box center [456, 228] width 28 height 11
click at [398, 68] on button "Edit" at bounding box center [393, 69] width 28 height 11
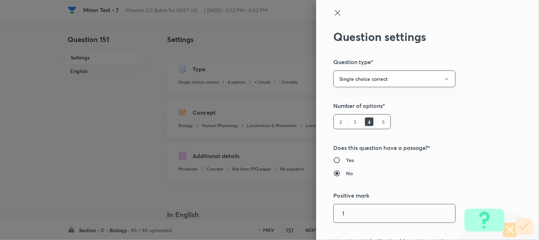
scroll to position [158, 0]
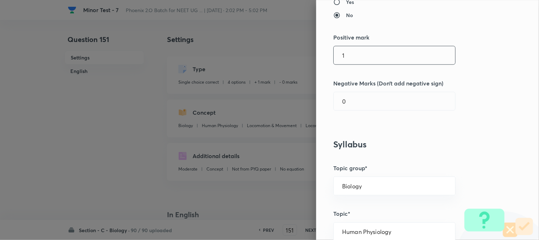
click at [350, 56] on input "1" at bounding box center [395, 55] width 122 height 18
click at [351, 95] on input "0" at bounding box center [395, 101] width 122 height 18
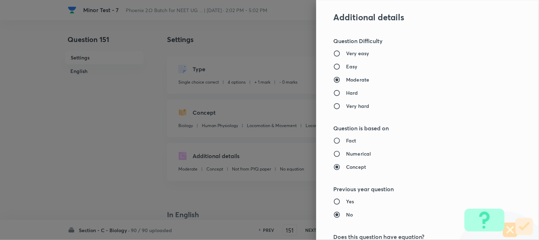
scroll to position [730, 0]
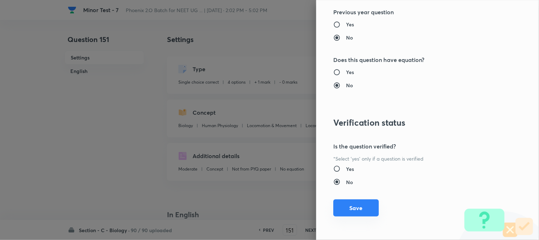
click at [355, 207] on button "Save" at bounding box center [357, 207] width 46 height 17
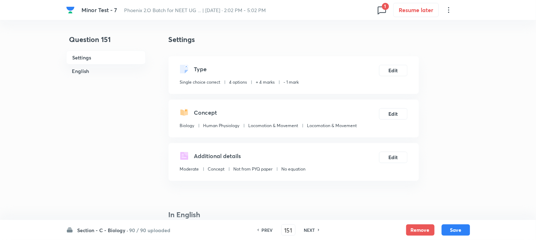
click at [444, 230] on button "Save" at bounding box center [456, 229] width 28 height 11
click at [392, 70] on button "Edit" at bounding box center [393, 69] width 28 height 11
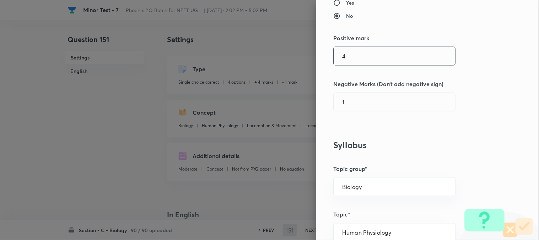
scroll to position [158, 0]
click at [350, 47] on input "4" at bounding box center [395, 55] width 122 height 18
click at [356, 59] on input "4" at bounding box center [395, 55] width 122 height 18
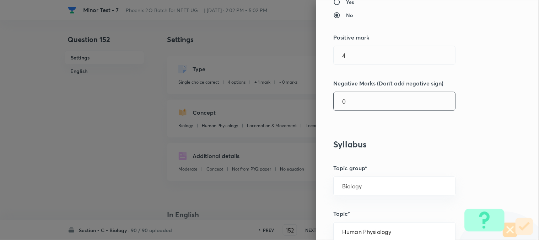
click at [362, 108] on input "0" at bounding box center [395, 101] width 122 height 18
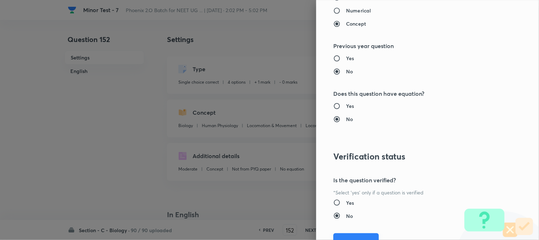
scroll to position [730, 0]
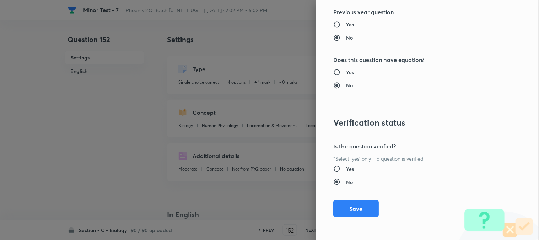
click at [356, 209] on button "Save" at bounding box center [357, 208] width 46 height 17
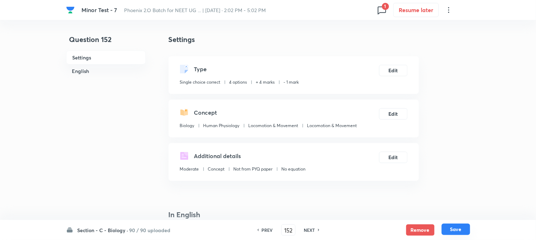
click at [444, 230] on button "Save" at bounding box center [456, 228] width 28 height 11
click at [397, 75] on button "Edit" at bounding box center [393, 69] width 28 height 11
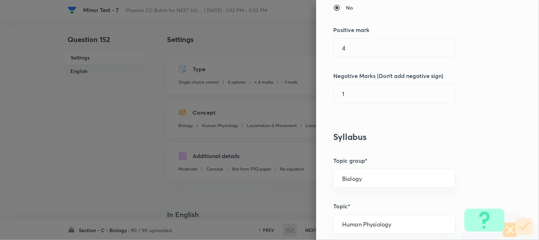
scroll to position [197, 0]
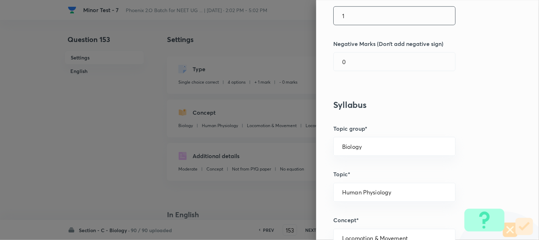
click at [348, 18] on input "1" at bounding box center [395, 16] width 122 height 18
click at [351, 65] on input "0" at bounding box center [395, 62] width 122 height 18
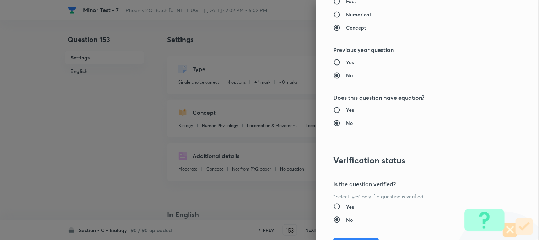
scroll to position [730, 0]
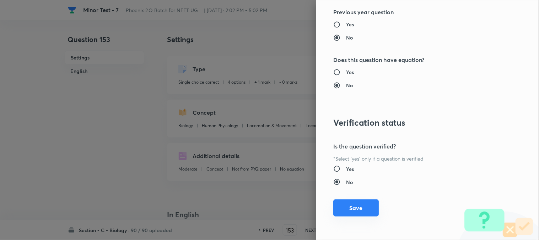
click at [361, 204] on button "Save" at bounding box center [357, 207] width 46 height 17
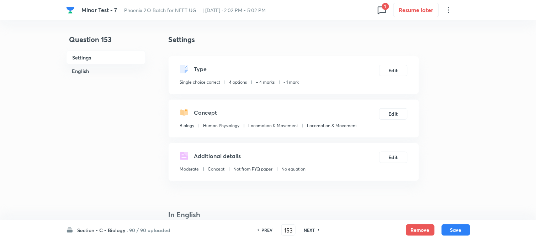
drag, startPoint x: 460, startPoint y: 234, endPoint x: 441, endPoint y: 196, distance: 42.6
click at [444, 233] on button "Save" at bounding box center [456, 229] width 28 height 11
click at [384, 68] on button "Edit" at bounding box center [393, 69] width 28 height 11
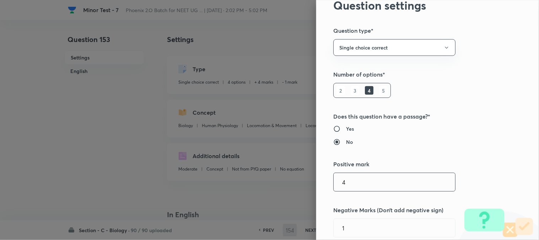
scroll to position [158, 0]
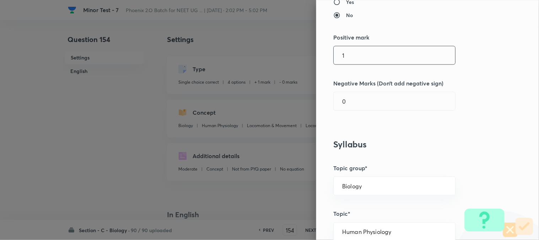
click at [354, 60] on input "1" at bounding box center [395, 55] width 122 height 18
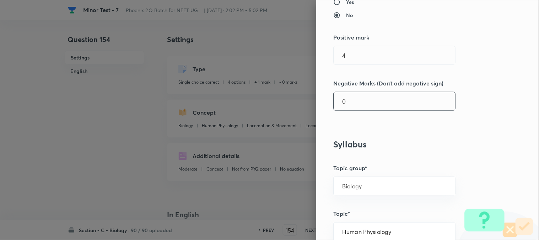
click at [357, 102] on input "0" at bounding box center [395, 101] width 122 height 18
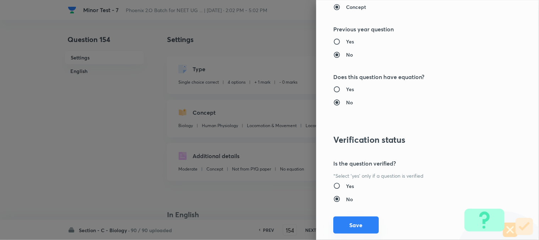
scroll to position [730, 0]
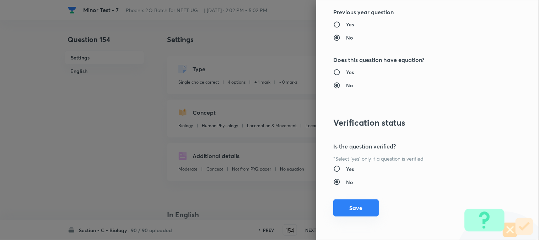
click at [361, 215] on button "Save" at bounding box center [357, 207] width 46 height 17
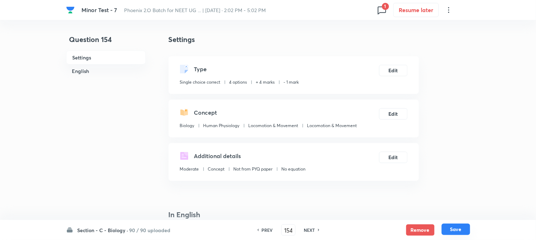
click at [444, 233] on button "Save" at bounding box center [456, 228] width 28 height 11
click at [395, 74] on button "Edit" at bounding box center [393, 69] width 28 height 11
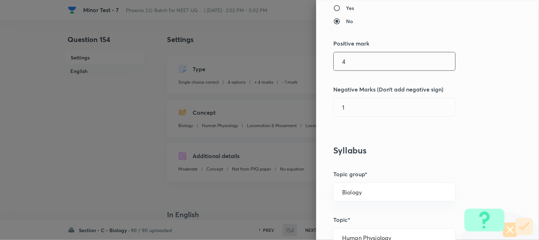
scroll to position [158, 0]
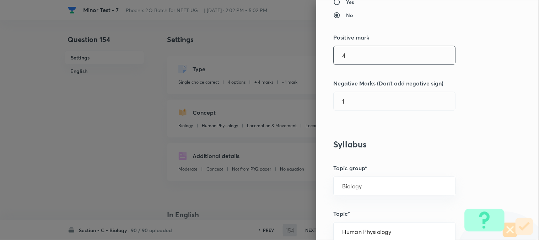
click at [356, 52] on input "4" at bounding box center [395, 55] width 122 height 18
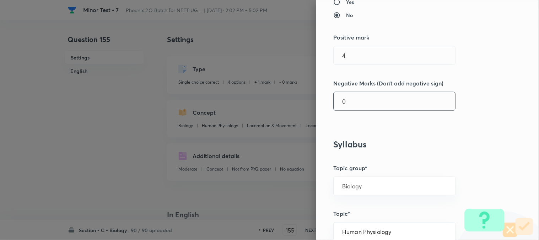
click at [372, 99] on input "0" at bounding box center [395, 101] width 122 height 18
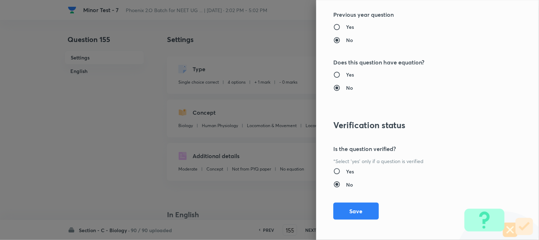
scroll to position [730, 0]
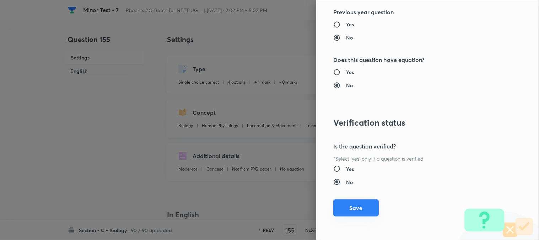
click at [359, 205] on button "Save" at bounding box center [357, 207] width 46 height 17
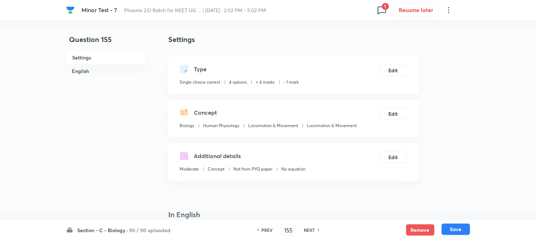
click at [444, 233] on button "Save" at bounding box center [456, 228] width 28 height 11
drag, startPoint x: 393, startPoint y: 54, endPoint x: 396, endPoint y: 68, distance: 13.7
click at [393, 56] on div "Settings Type Single choice correct 4 options + 4 marks - 1 mark Edit Concept B…" at bounding box center [294, 107] width 250 height 146
click at [396, 70] on button "Edit" at bounding box center [393, 69] width 28 height 11
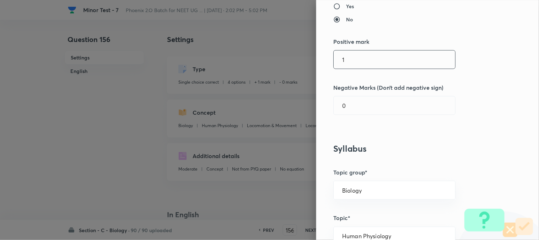
scroll to position [158, 0]
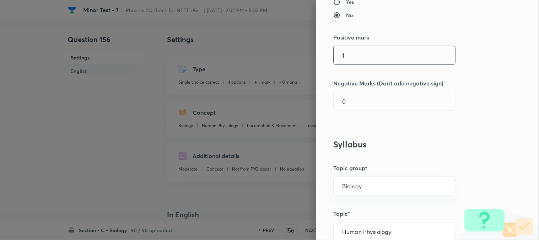
click at [357, 56] on input "1" at bounding box center [395, 55] width 122 height 18
click at [356, 96] on input "4" at bounding box center [395, 101] width 122 height 18
click at [358, 48] on input "text" at bounding box center [395, 55] width 122 height 18
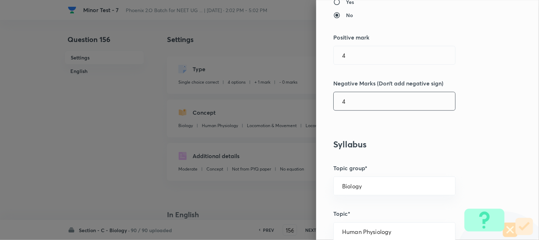
click at [360, 110] on input "4" at bounding box center [395, 101] width 122 height 18
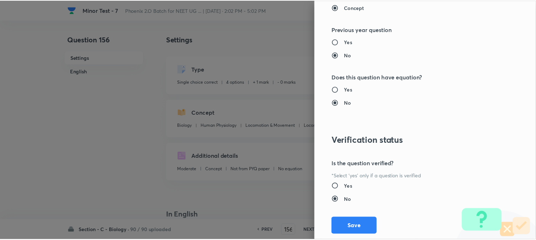
scroll to position [730, 0]
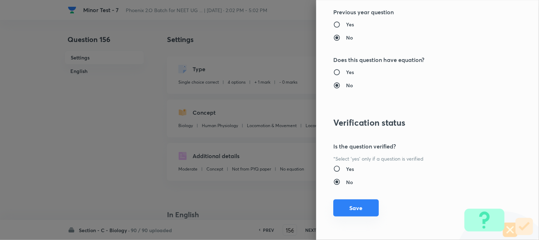
click at [365, 201] on button "Save" at bounding box center [357, 207] width 46 height 17
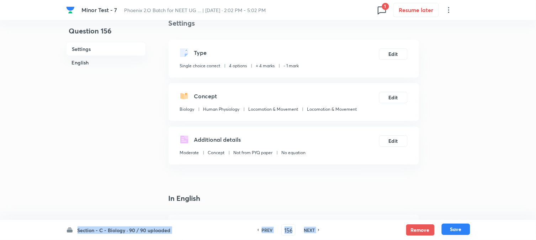
click at [444, 230] on button "Save" at bounding box center [456, 228] width 28 height 11
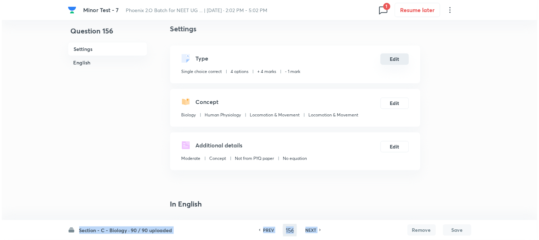
scroll to position [0, 0]
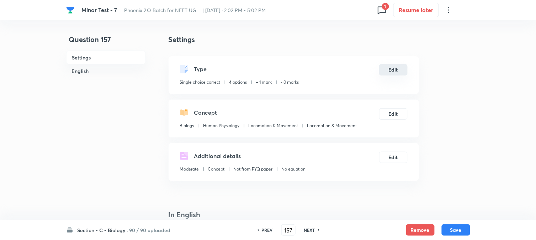
click at [395, 68] on button "Edit" at bounding box center [393, 69] width 28 height 11
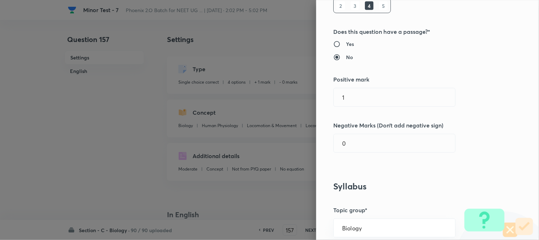
scroll to position [118, 0]
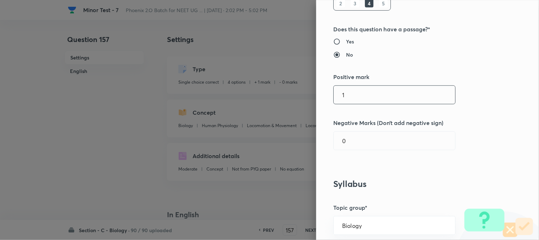
click at [364, 87] on input "1" at bounding box center [395, 95] width 122 height 18
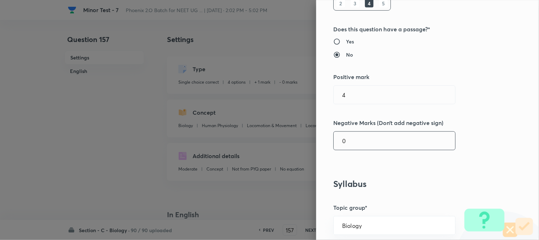
click at [364, 139] on input "0" at bounding box center [395, 141] width 122 height 18
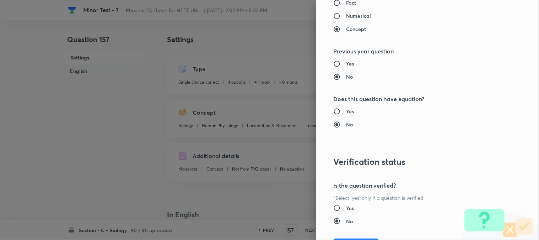
scroll to position [730, 0]
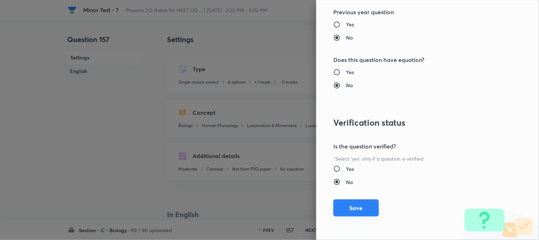
click at [362, 204] on button "Save" at bounding box center [357, 207] width 46 height 17
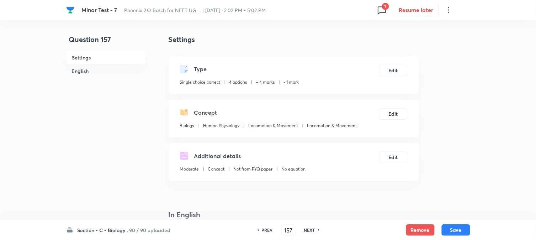
click at [444, 228] on button "Save" at bounding box center [456, 229] width 28 height 11
click at [398, 69] on button "Edit" at bounding box center [393, 69] width 28 height 11
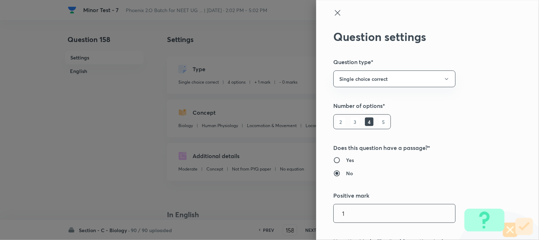
scroll to position [158, 0]
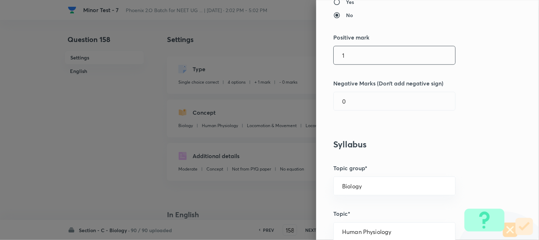
click at [360, 56] on input "1" at bounding box center [395, 55] width 122 height 18
click at [357, 103] on input "0" at bounding box center [395, 101] width 122 height 18
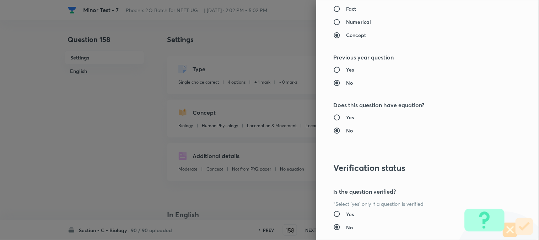
scroll to position [730, 0]
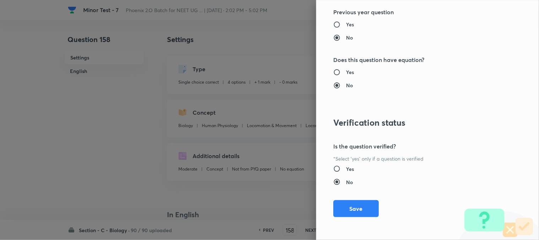
click at [357, 207] on button "Save" at bounding box center [357, 208] width 46 height 17
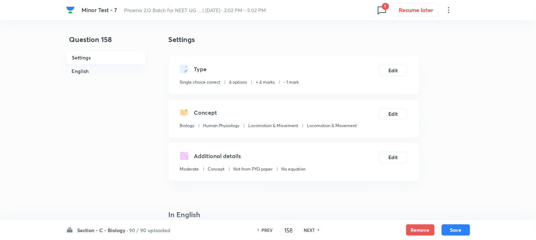
click at [444, 229] on button "Save" at bounding box center [456, 229] width 28 height 11
click at [391, 71] on button "Edit" at bounding box center [393, 69] width 28 height 11
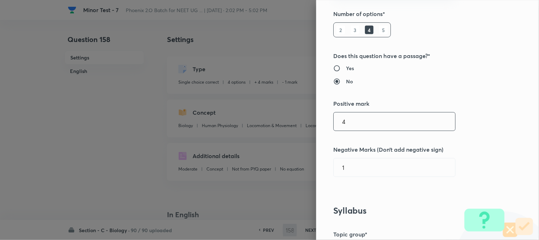
scroll to position [158, 0]
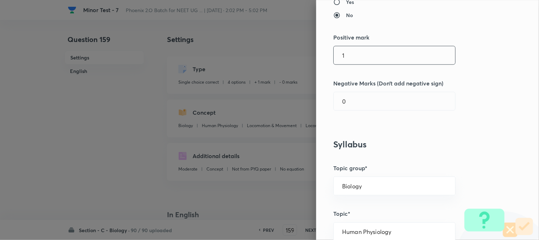
click at [356, 61] on input "1" at bounding box center [395, 55] width 122 height 18
click at [357, 102] on input "0" at bounding box center [395, 101] width 122 height 18
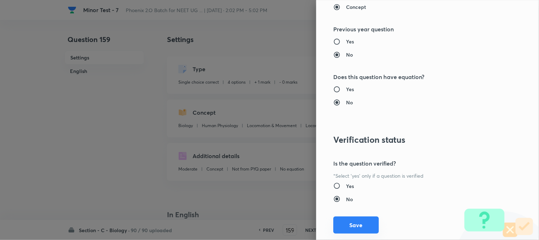
scroll to position [730, 0]
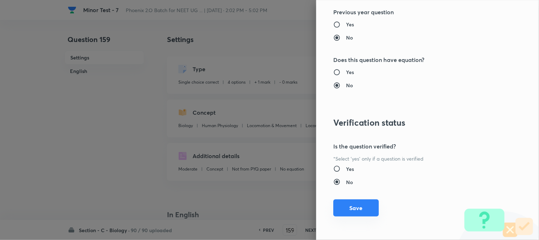
click at [359, 204] on button "Save" at bounding box center [357, 207] width 46 height 17
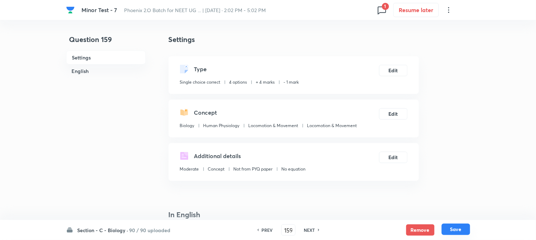
click at [444, 230] on button "Save" at bounding box center [456, 228] width 28 height 11
click at [398, 74] on button "Edit" at bounding box center [393, 69] width 28 height 11
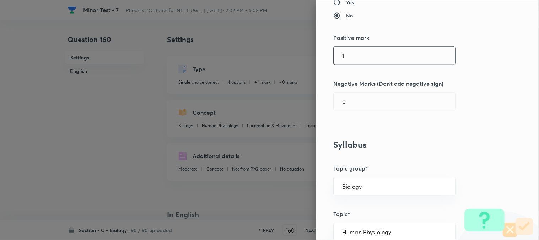
scroll to position [158, 0]
click at [361, 60] on input "1" at bounding box center [395, 55] width 122 height 18
click at [355, 111] on div "0 ​" at bounding box center [395, 101] width 122 height 19
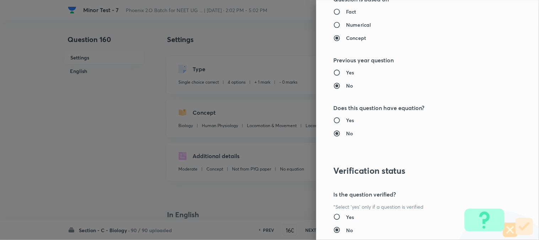
scroll to position [730, 0]
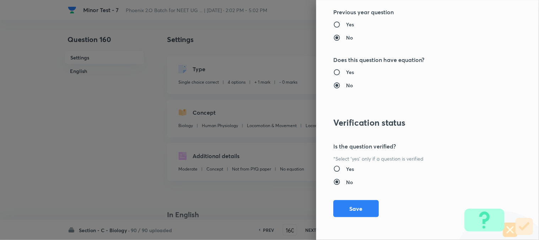
drag, startPoint x: 361, startPoint y: 204, endPoint x: 389, endPoint y: 208, distance: 28.0
click at [361, 205] on button "Save" at bounding box center [357, 208] width 46 height 17
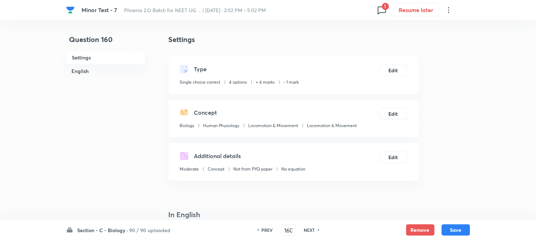
drag, startPoint x: 457, startPoint y: 229, endPoint x: 432, endPoint y: 182, distance: 53.4
click at [444, 228] on button "Save" at bounding box center [456, 229] width 28 height 11
click at [386, 60] on div "Type Single choice correct 4 options + 4 marks - 1 mark Edit" at bounding box center [294, 75] width 250 height 38
click at [397, 77] on div "Type Single choice correct 4 options + 4 marks - 1 mark Edit" at bounding box center [294, 75] width 250 height 38
click at [396, 69] on button "Edit" at bounding box center [393, 69] width 28 height 11
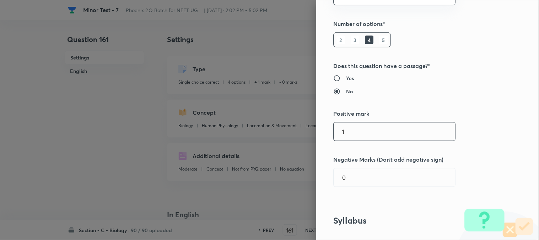
scroll to position [158, 0]
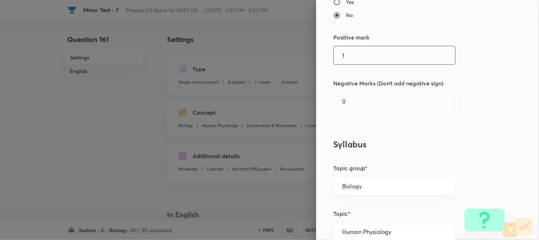
click at [346, 52] on input "1" at bounding box center [395, 55] width 122 height 18
click at [354, 107] on input "0" at bounding box center [395, 101] width 122 height 18
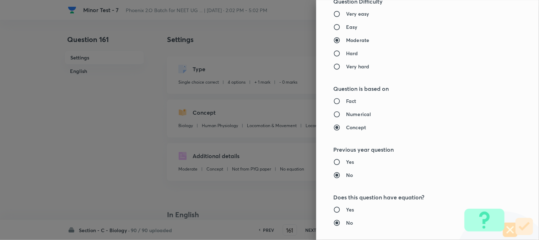
scroll to position [730, 0]
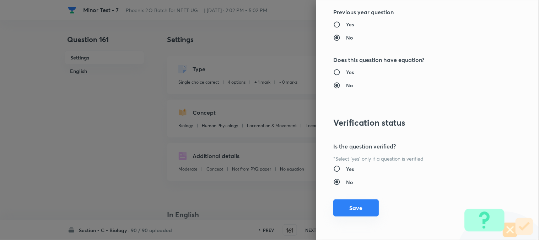
click at [361, 205] on button "Save" at bounding box center [357, 207] width 46 height 17
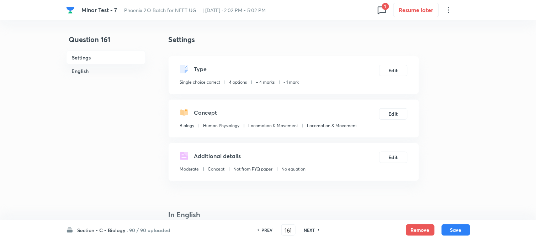
click at [444, 229] on button "Save" at bounding box center [456, 229] width 28 height 11
click at [395, 75] on button "Edit" at bounding box center [393, 69] width 28 height 11
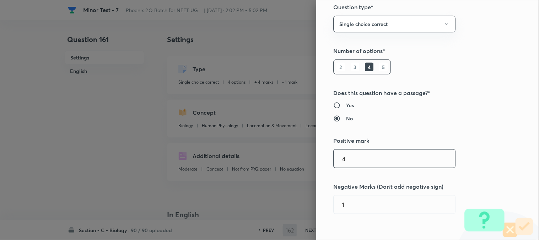
scroll to position [158, 0]
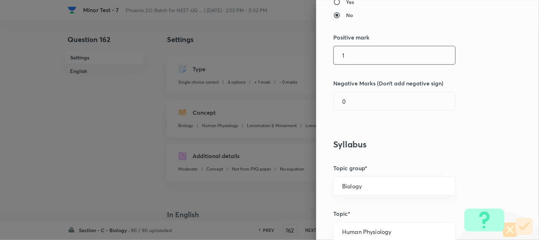
click at [362, 57] on input "1" at bounding box center [395, 55] width 122 height 18
click at [354, 103] on input "0" at bounding box center [395, 101] width 122 height 18
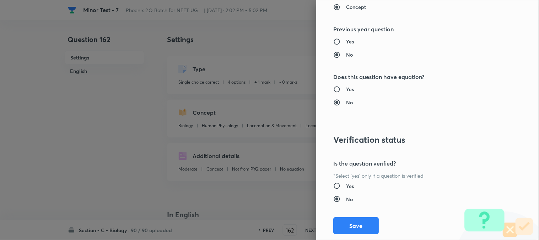
scroll to position [730, 0]
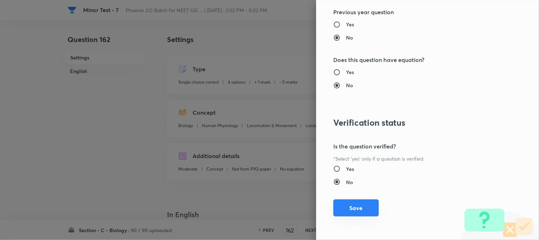
click at [365, 202] on button "Save" at bounding box center [357, 207] width 46 height 17
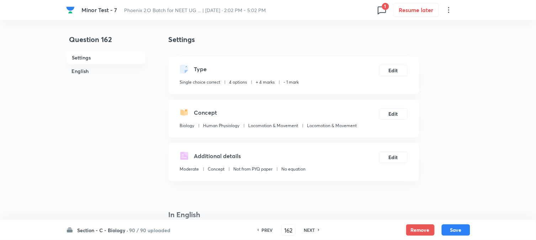
drag, startPoint x: 465, startPoint y: 232, endPoint x: 454, endPoint y: 202, distance: 32.3
click at [444, 232] on button "Save" at bounding box center [456, 229] width 28 height 11
click at [396, 69] on button "Edit" at bounding box center [393, 69] width 28 height 11
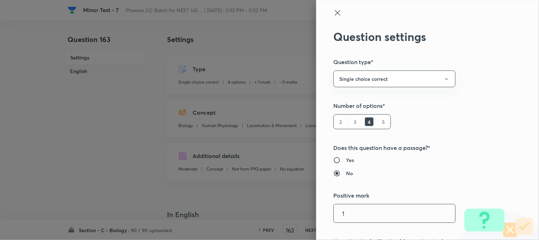
scroll to position [158, 0]
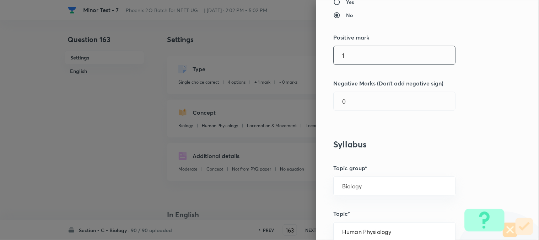
click at [346, 57] on input "1" at bounding box center [395, 55] width 122 height 18
click at [354, 108] on input "0" at bounding box center [395, 101] width 122 height 18
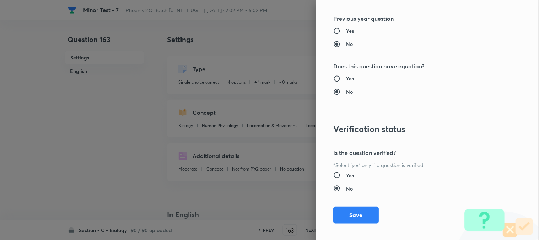
scroll to position [730, 0]
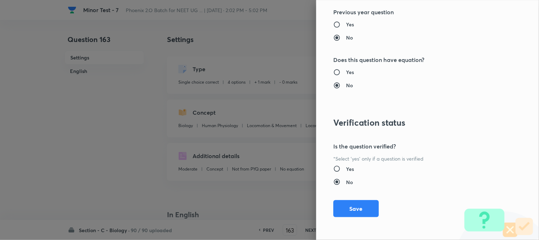
click at [361, 205] on button "Save" at bounding box center [357, 208] width 46 height 17
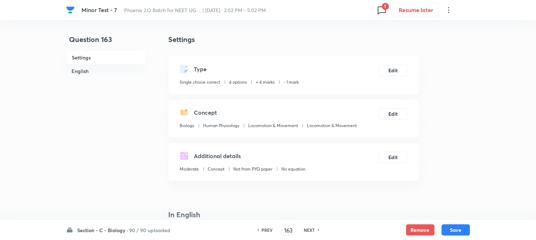
drag, startPoint x: 452, startPoint y: 228, endPoint x: 435, endPoint y: 184, distance: 46.9
click at [444, 228] on button "Save" at bounding box center [456, 229] width 28 height 11
click at [384, 66] on button "Edit" at bounding box center [393, 69] width 28 height 11
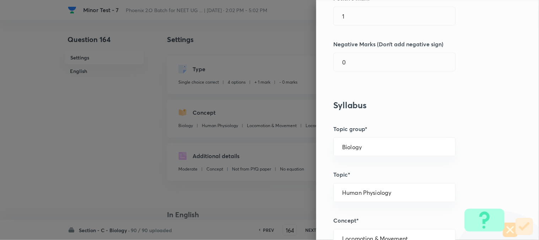
scroll to position [197, 0]
click at [356, 17] on input "1" at bounding box center [395, 16] width 122 height 18
click at [351, 73] on div "Question settings Question type* Single choice correct Number of options* 2 3 4…" at bounding box center [427, 120] width 223 height 240
click at [353, 63] on input "0" at bounding box center [395, 62] width 122 height 18
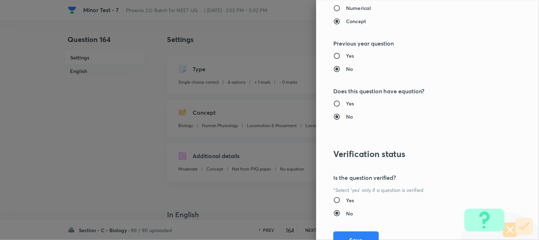
scroll to position [730, 0]
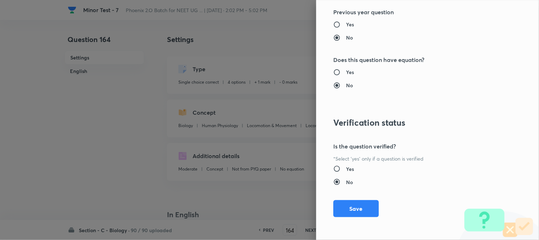
click at [358, 203] on button "Save" at bounding box center [357, 208] width 46 height 17
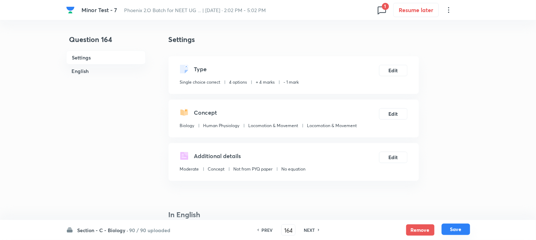
click at [444, 226] on button "Save" at bounding box center [456, 228] width 28 height 11
click at [394, 69] on button "Edit" at bounding box center [393, 69] width 28 height 11
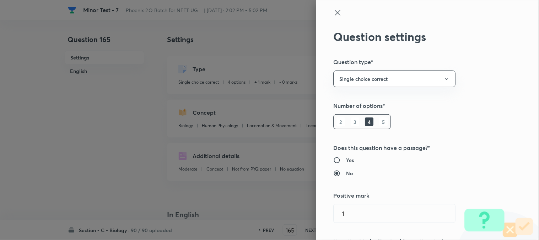
scroll to position [158, 0]
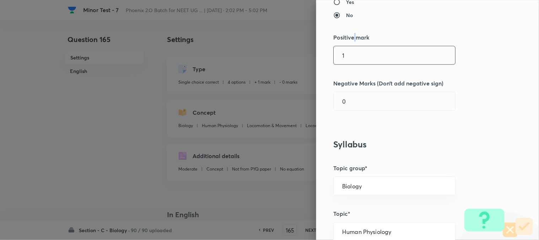
drag, startPoint x: 349, startPoint y: 37, endPoint x: 358, endPoint y: 62, distance: 26.6
click at [350, 39] on h5 "Positive mark" at bounding box center [416, 37] width 165 height 9
click at [358, 62] on input "1" at bounding box center [395, 55] width 122 height 18
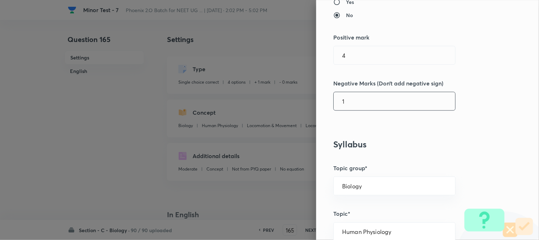
click at [354, 107] on input "1" at bounding box center [395, 101] width 122 height 18
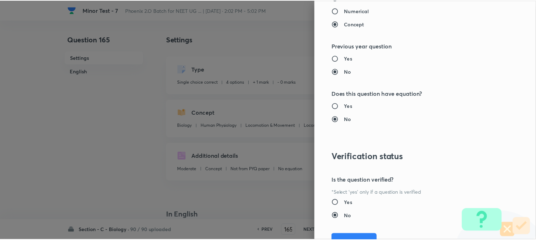
scroll to position [730, 0]
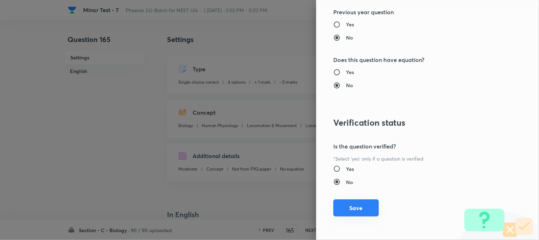
click at [361, 216] on button "Save" at bounding box center [357, 207] width 46 height 17
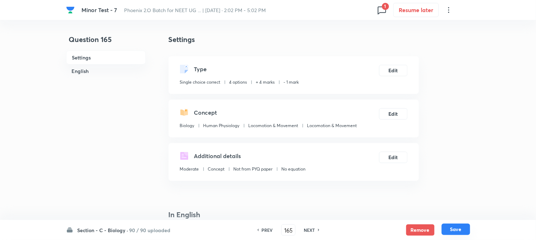
click at [444, 229] on button "Save" at bounding box center [456, 228] width 28 height 11
click at [391, 76] on div "Type Single choice correct 4 options + 1 mark - 0 marks Edit" at bounding box center [294, 75] width 250 height 38
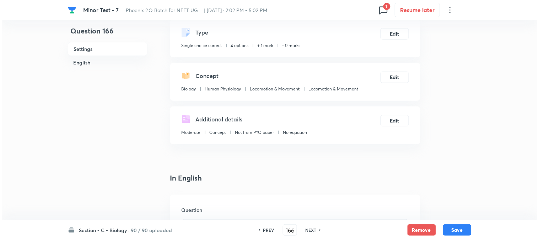
scroll to position [0, 0]
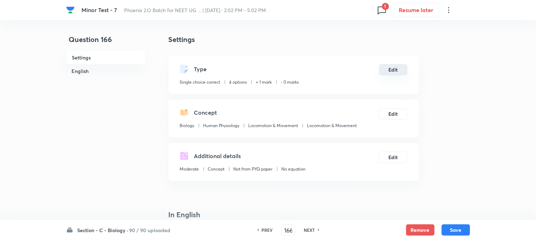
click at [400, 70] on button "Edit" at bounding box center [393, 69] width 28 height 11
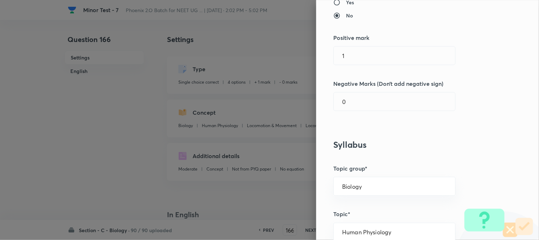
scroll to position [158, 0]
click at [357, 57] on input "1" at bounding box center [395, 55] width 122 height 18
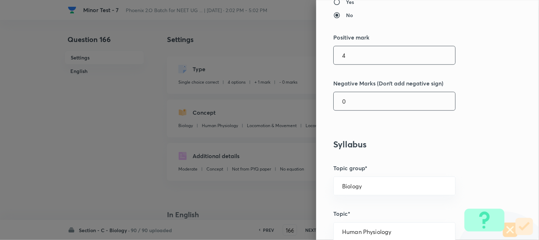
click at [353, 100] on input "0" at bounding box center [395, 101] width 122 height 18
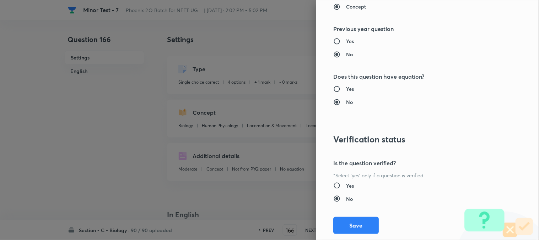
scroll to position [730, 0]
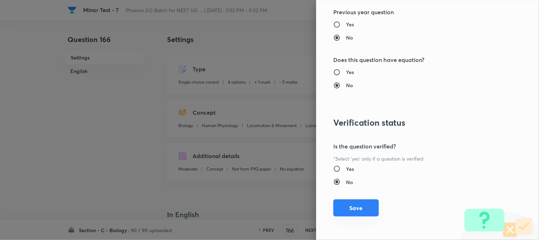
click at [356, 204] on button "Save" at bounding box center [357, 207] width 46 height 17
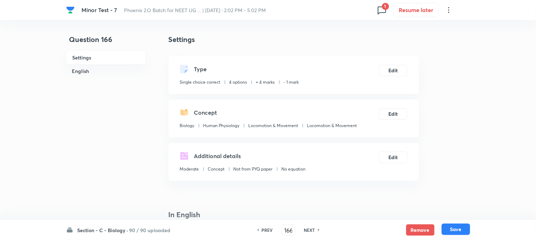
drag, startPoint x: 459, startPoint y: 235, endPoint x: 453, endPoint y: 225, distance: 11.8
click at [444, 235] on div "Remove Save" at bounding box center [438, 229] width 64 height 11
click at [444, 229] on button "Save" at bounding box center [456, 228] width 28 height 11
click at [398, 66] on button "Edit" at bounding box center [393, 69] width 28 height 11
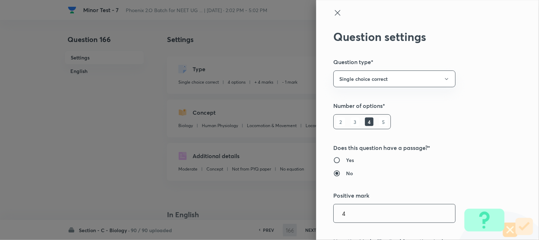
scroll to position [158, 0]
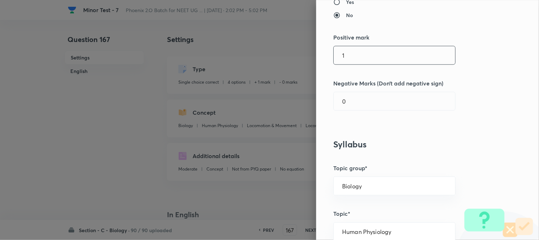
click at [349, 56] on input "1" at bounding box center [395, 55] width 122 height 18
click at [353, 98] on input "0" at bounding box center [395, 101] width 122 height 18
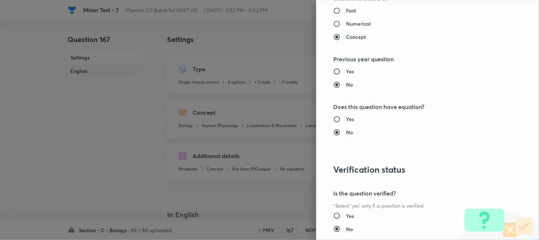
scroll to position [730, 0]
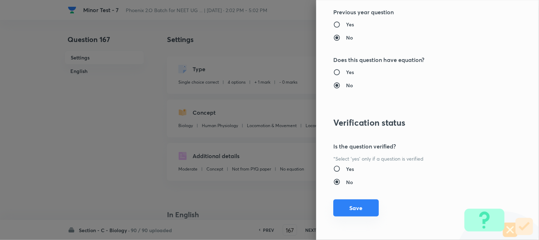
click at [354, 208] on button "Save" at bounding box center [357, 207] width 46 height 17
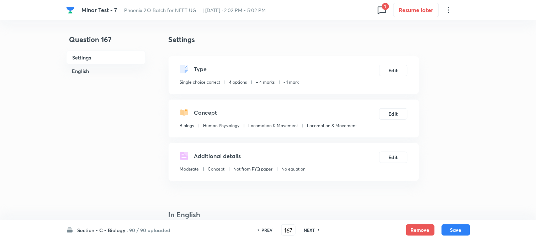
click at [444, 229] on button "Save" at bounding box center [456, 229] width 28 height 11
click at [400, 74] on button "Edit" at bounding box center [393, 69] width 28 height 11
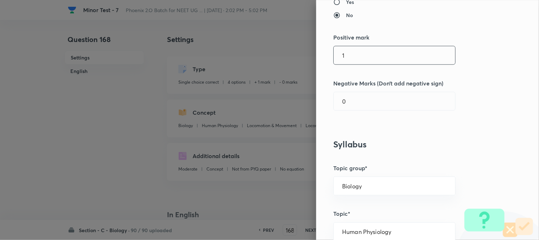
click at [349, 48] on input "1" at bounding box center [395, 55] width 122 height 18
click at [351, 98] on input "0" at bounding box center [395, 101] width 122 height 18
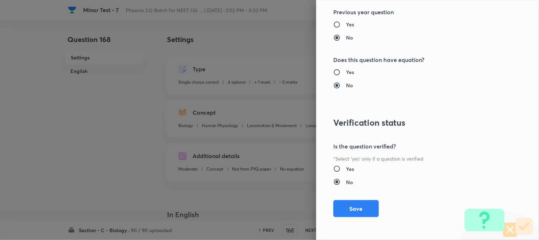
click at [363, 210] on button "Save" at bounding box center [357, 208] width 46 height 17
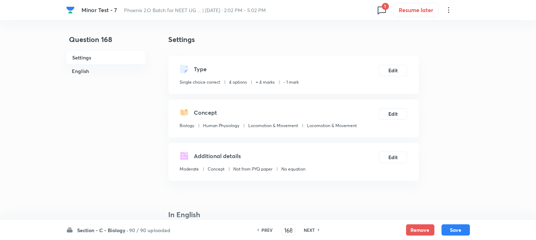
click at [444, 230] on button "Save" at bounding box center [456, 229] width 28 height 11
click at [393, 65] on button "Edit" at bounding box center [393, 69] width 28 height 11
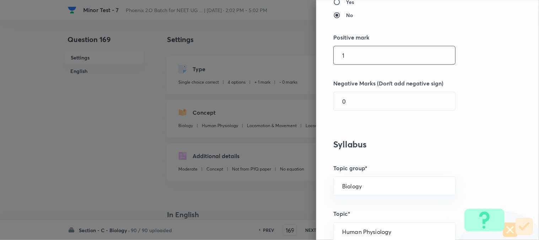
click at [351, 48] on input "1" at bounding box center [395, 55] width 122 height 18
click at [356, 96] on input "0" at bounding box center [395, 101] width 122 height 18
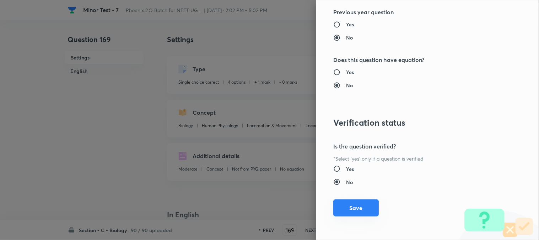
click at [359, 205] on button "Save" at bounding box center [357, 207] width 46 height 17
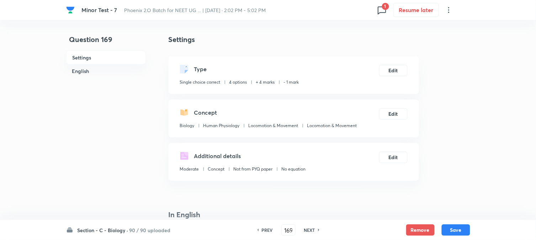
drag, startPoint x: 457, startPoint y: 230, endPoint x: 439, endPoint y: 190, distance: 44.1
click at [444, 230] on button "Save" at bounding box center [456, 229] width 28 height 11
click at [399, 71] on button "Edit" at bounding box center [393, 69] width 28 height 11
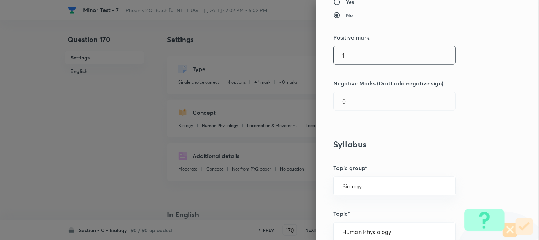
click at [354, 57] on input "1" at bounding box center [395, 55] width 122 height 18
click at [355, 102] on input "0" at bounding box center [395, 101] width 122 height 18
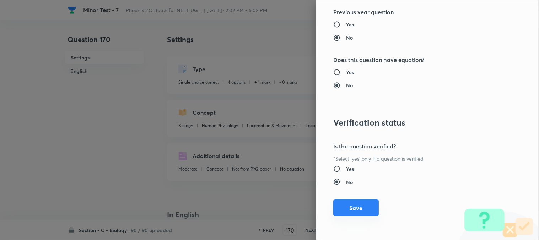
click at [363, 212] on button "Save" at bounding box center [357, 207] width 46 height 17
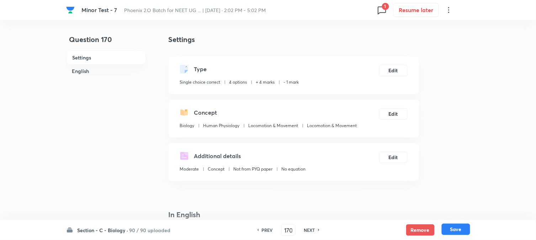
click at [444, 233] on button "Save" at bounding box center [456, 228] width 28 height 11
click at [394, 68] on button "Edit" at bounding box center [393, 69] width 28 height 11
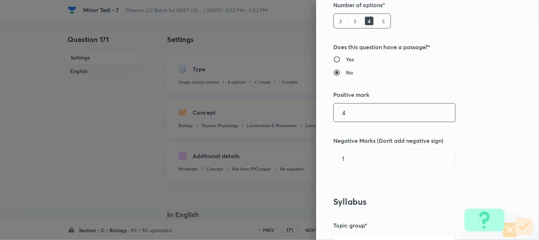
scroll to position [158, 0]
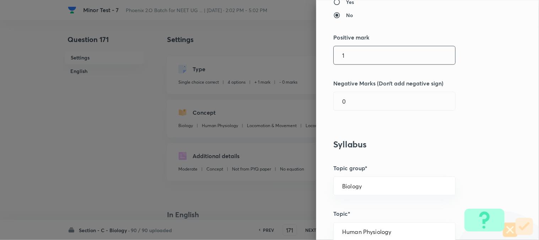
click at [352, 55] on input "1" at bounding box center [395, 55] width 122 height 18
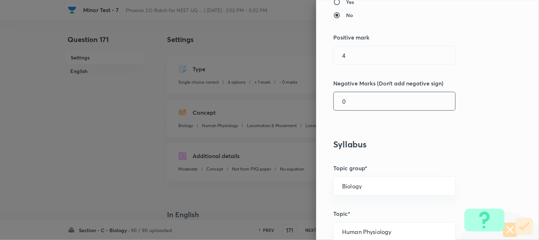
click at [353, 102] on input "0" at bounding box center [395, 101] width 122 height 18
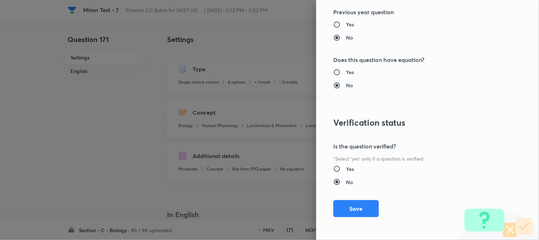
drag, startPoint x: 362, startPoint y: 202, endPoint x: 375, endPoint y: 204, distance: 13.3
click at [362, 203] on button "Save" at bounding box center [357, 208] width 46 height 17
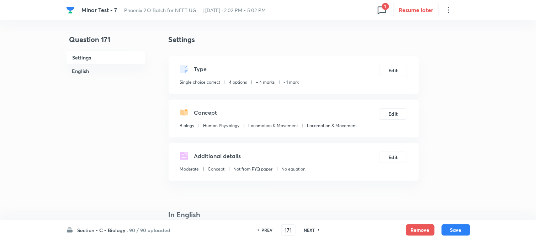
click at [444, 229] on button "Save" at bounding box center [456, 229] width 28 height 11
click at [389, 70] on button "Edit" at bounding box center [393, 69] width 28 height 11
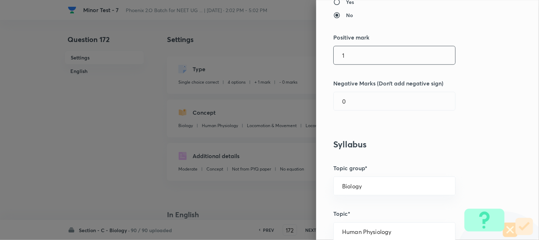
click at [351, 59] on input "1" at bounding box center [395, 55] width 122 height 18
click at [355, 109] on input "0" at bounding box center [395, 101] width 122 height 18
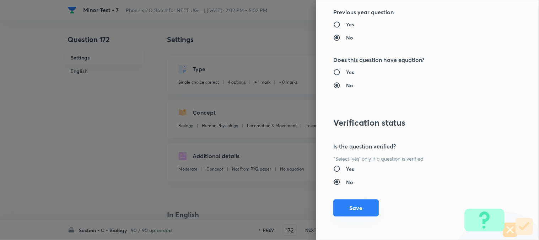
click at [363, 203] on button "Save" at bounding box center [357, 207] width 46 height 17
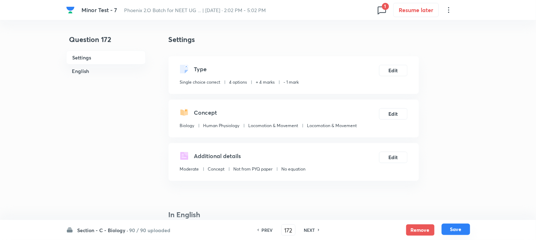
click at [444, 225] on button "Save" at bounding box center [456, 228] width 28 height 11
click at [390, 72] on button "Edit" at bounding box center [393, 69] width 28 height 11
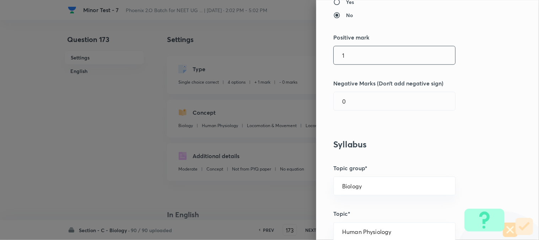
click at [350, 54] on input "1" at bounding box center [395, 55] width 122 height 18
click at [357, 102] on input "0" at bounding box center [395, 101] width 122 height 18
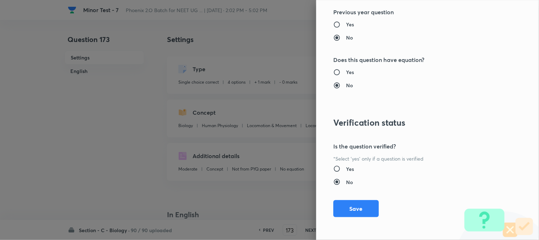
drag, startPoint x: 357, startPoint y: 213, endPoint x: 404, endPoint y: 219, distance: 46.9
click at [357, 214] on button "Save" at bounding box center [357, 208] width 46 height 17
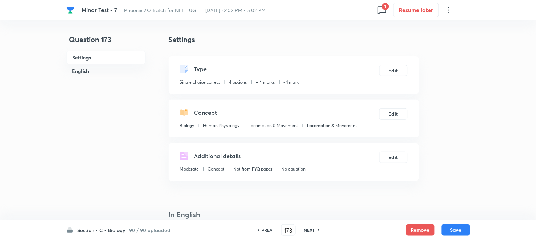
click at [444, 234] on div "Section - C - Biology · 90 / 90 uploaded PREV 173 ​ NEXT Remove Save" at bounding box center [268, 230] width 536 height 20
click at [444, 225] on div "Section - C - Biology · 90 / 90 uploaded PREV 173 ​ NEXT Remove Save" at bounding box center [268, 230] width 404 height 20
click at [444, 223] on button "Save" at bounding box center [456, 228] width 28 height 11
click at [403, 66] on button "Edit" at bounding box center [393, 69] width 28 height 11
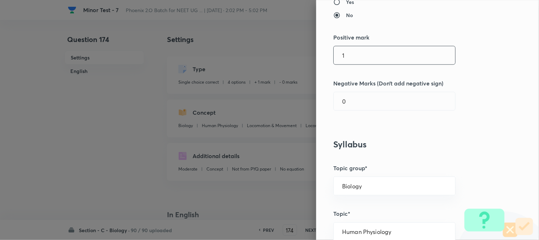
click at [353, 56] on input "1" at bounding box center [395, 55] width 122 height 18
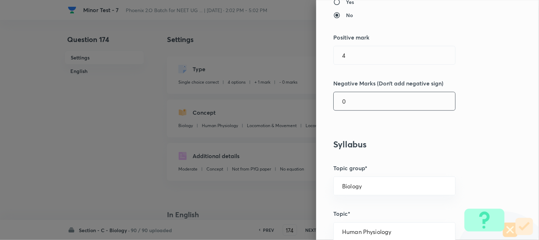
click at [355, 105] on input "0" at bounding box center [395, 101] width 122 height 18
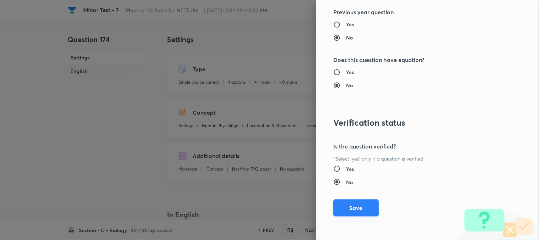
click at [361, 209] on button "Save" at bounding box center [357, 207] width 46 height 17
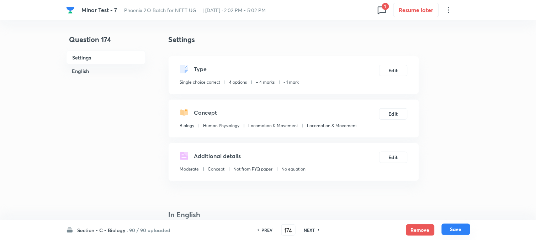
click at [444, 231] on button "Save" at bounding box center [456, 228] width 28 height 11
click at [396, 73] on button "Edit" at bounding box center [393, 69] width 28 height 11
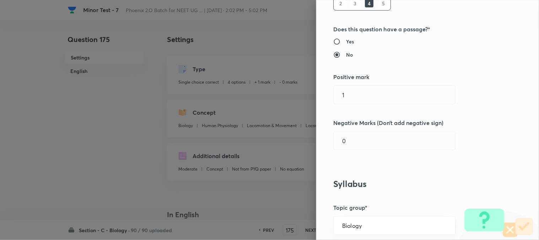
click at [365, 84] on div "Question settings Question type* Single choice correct Number of options* 2 3 4…" at bounding box center [427, 120] width 223 height 240
click at [362, 95] on input "1" at bounding box center [395, 95] width 122 height 18
click at [357, 149] on input "0" at bounding box center [395, 141] width 122 height 18
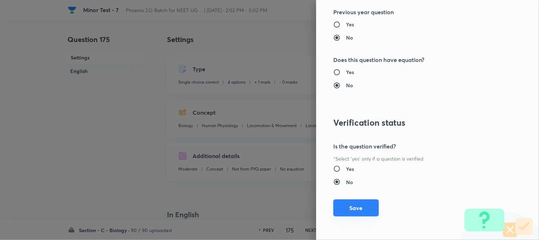
click at [361, 207] on button "Save" at bounding box center [357, 207] width 46 height 17
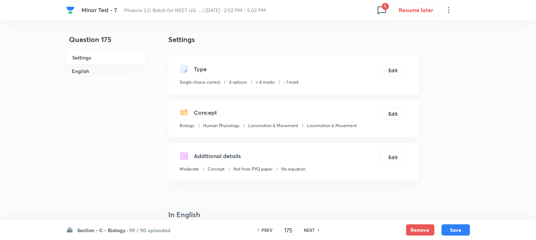
click at [444, 228] on button "Save" at bounding box center [456, 229] width 28 height 11
click at [403, 69] on button "Edit" at bounding box center [393, 69] width 28 height 11
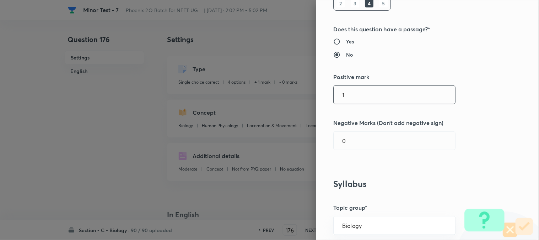
click at [359, 100] on input "1" at bounding box center [395, 95] width 122 height 18
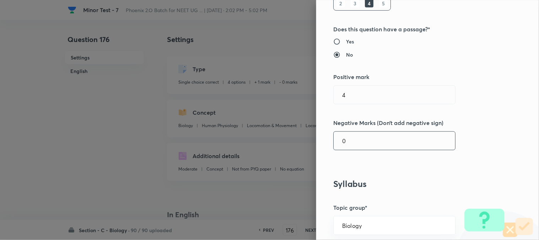
click at [357, 138] on input "0" at bounding box center [395, 141] width 122 height 18
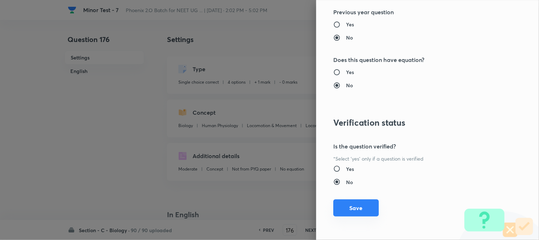
click at [360, 213] on button "Save" at bounding box center [357, 207] width 46 height 17
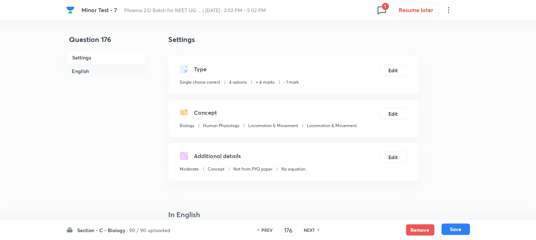
click at [444, 224] on div "Section - C - Biology · 90 / 90 uploaded PREV 176 ​ NEXT Remove Save" at bounding box center [268, 230] width 404 height 20
click at [444, 225] on button "Save" at bounding box center [456, 229] width 28 height 11
click at [401, 76] on div "Type Single choice correct 4 options + 4 marks - 1 mark Edit" at bounding box center [294, 75] width 250 height 38
click at [391, 68] on button "Edit" at bounding box center [393, 69] width 28 height 11
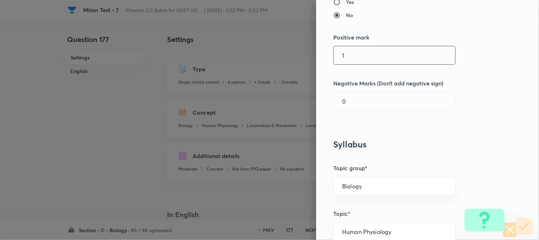
click at [354, 54] on input "1" at bounding box center [395, 55] width 122 height 18
click at [353, 90] on div "Question settings Question type* Single choice correct Number of options* 2 3 4…" at bounding box center [427, 120] width 223 height 240
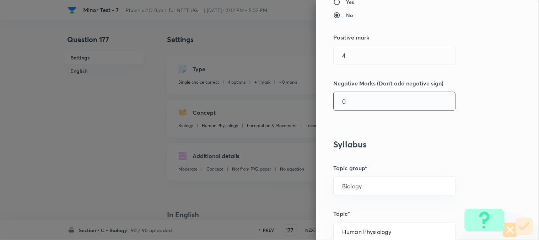
click at [354, 108] on input "0" at bounding box center [395, 101] width 122 height 18
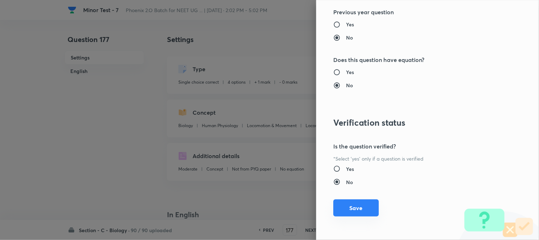
click at [359, 207] on button "Save" at bounding box center [357, 207] width 46 height 17
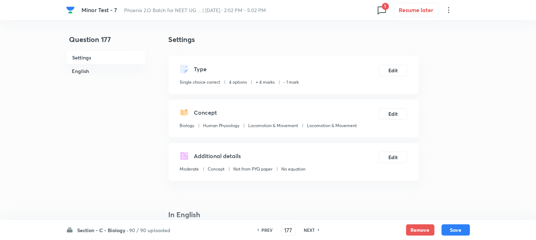
drag, startPoint x: 464, startPoint y: 231, endPoint x: 452, endPoint y: 207, distance: 27.2
click at [444, 230] on button "Save" at bounding box center [456, 229] width 28 height 11
click at [404, 69] on button "Edit" at bounding box center [393, 69] width 28 height 11
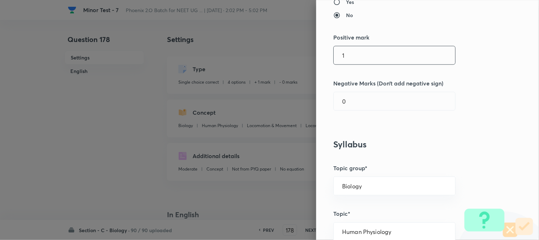
click at [348, 56] on input "1" at bounding box center [395, 55] width 122 height 18
click at [351, 107] on input "0" at bounding box center [395, 101] width 122 height 18
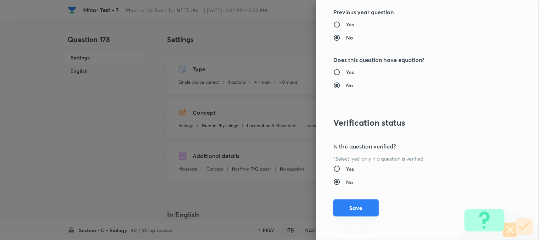
click at [357, 206] on button "Save" at bounding box center [357, 207] width 46 height 17
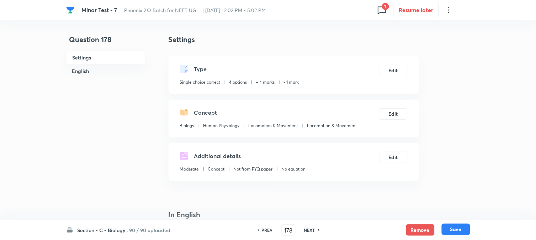
click at [444, 228] on button "Save" at bounding box center [456, 228] width 28 height 11
click at [394, 73] on button "Edit" at bounding box center [393, 69] width 28 height 11
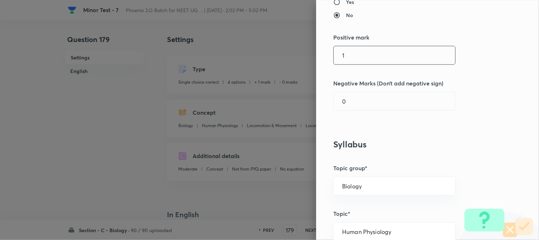
click at [354, 52] on input "1" at bounding box center [395, 55] width 122 height 18
click at [355, 97] on input "0" at bounding box center [395, 101] width 122 height 18
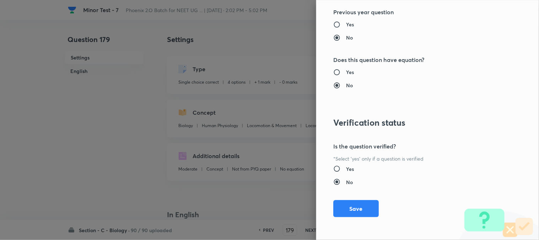
click at [360, 210] on button "Save" at bounding box center [357, 208] width 46 height 17
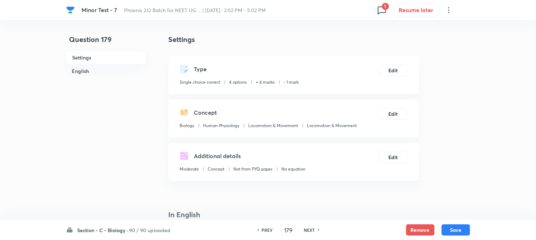
click at [444, 222] on div "Section - C - Biology · 90 / 90 uploaded PREV 179 ​ NEXT Remove Save" at bounding box center [268, 230] width 404 height 20
click at [444, 225] on button "Save" at bounding box center [456, 228] width 28 height 11
click at [400, 72] on button "Edit" at bounding box center [393, 69] width 28 height 11
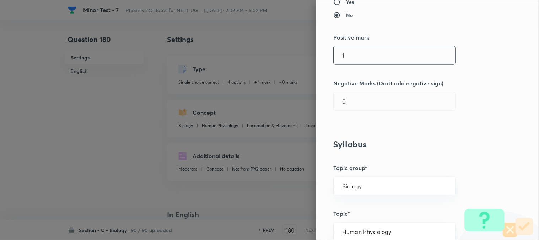
click at [356, 56] on input "1" at bounding box center [395, 55] width 122 height 18
click at [354, 112] on div "Question settings Question type* Single choice correct Number of options* 2 3 4…" at bounding box center [427, 120] width 223 height 240
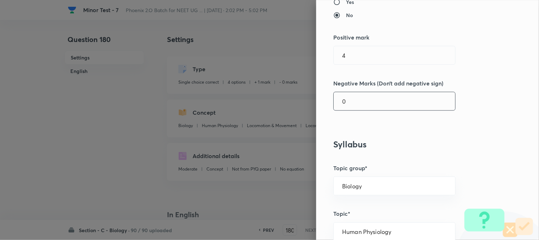
click at [357, 96] on input "0" at bounding box center [395, 101] width 122 height 18
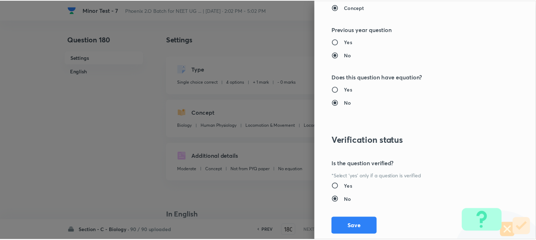
scroll to position [730, 0]
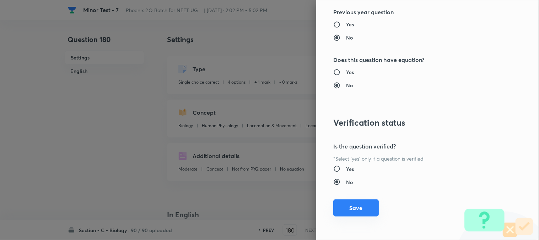
click at [360, 210] on button "Save" at bounding box center [357, 207] width 46 height 17
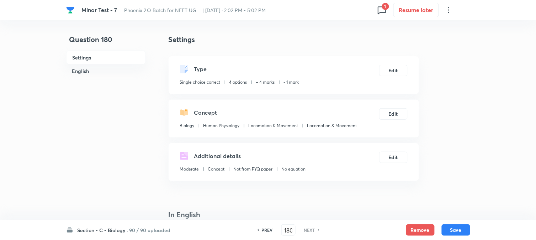
click at [444, 231] on button "Save" at bounding box center [456, 229] width 28 height 11
click at [268, 229] on h6 "PREV" at bounding box center [267, 229] width 11 height 6
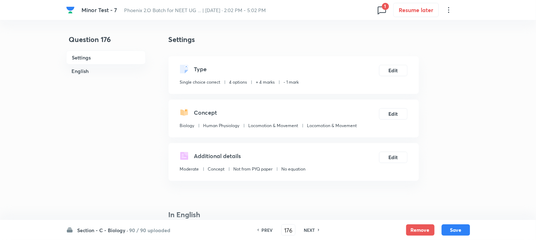
click at [268, 229] on h6 "PREV" at bounding box center [267, 229] width 11 height 6
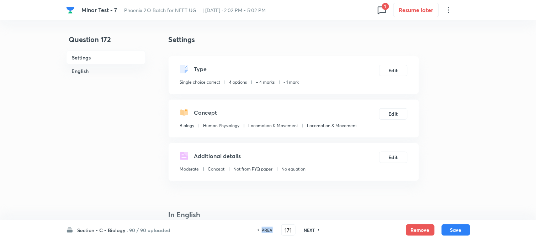
click at [268, 229] on h6 "PREV" at bounding box center [267, 229] width 11 height 6
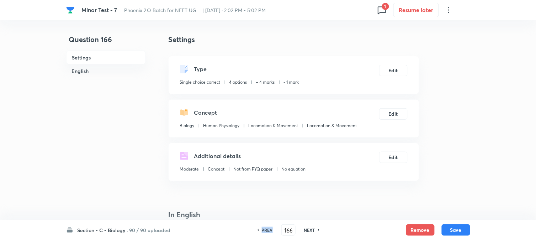
click at [268, 229] on h6 "PREV" at bounding box center [267, 229] width 11 height 6
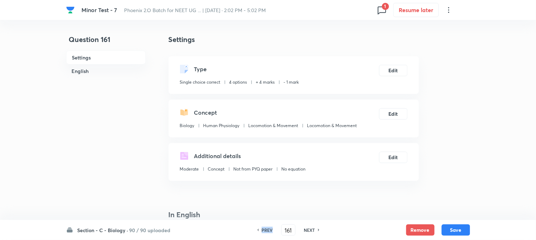
click at [268, 229] on h6 "PREV" at bounding box center [267, 229] width 11 height 6
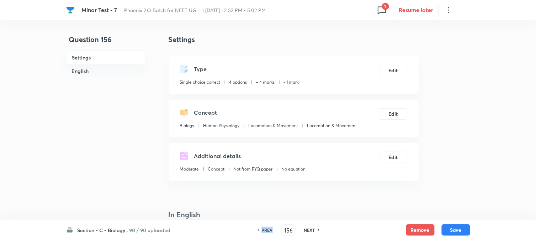
click at [268, 229] on h6 "PREV" at bounding box center [267, 229] width 11 height 6
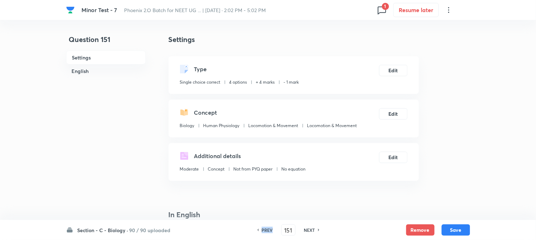
click at [268, 229] on h6 "PREV" at bounding box center [267, 229] width 11 height 6
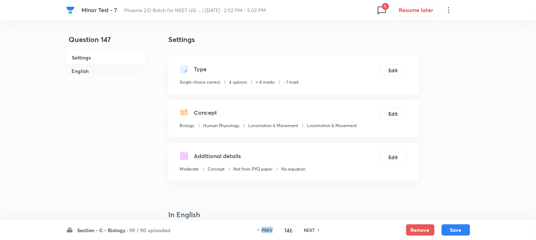
click at [268, 229] on h6 "PREV" at bounding box center [267, 229] width 11 height 6
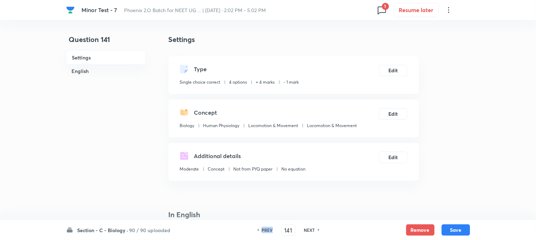
click at [268, 229] on h6 "PREV" at bounding box center [267, 229] width 11 height 6
click at [268, 228] on h6 "PREV" at bounding box center [267, 229] width 11 height 6
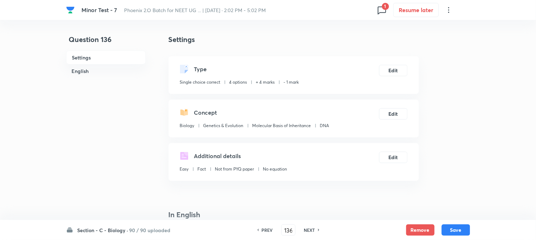
click at [267, 228] on h6 "PREV" at bounding box center [267, 229] width 11 height 6
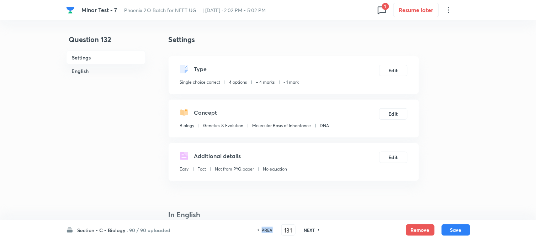
click at [267, 228] on h6 "PREV" at bounding box center [267, 229] width 11 height 6
click at [265, 226] on h6 "PREV" at bounding box center [267, 229] width 11 height 6
click at [265, 226] on div "PREV 128 ​ NEXT" at bounding box center [288, 229] width 92 height 11
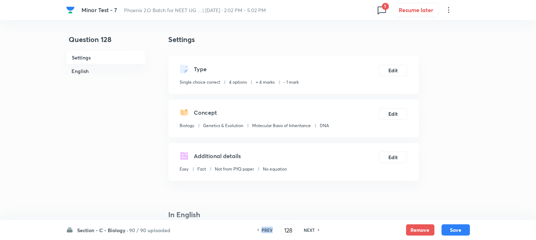
click at [265, 226] on div "PREV 128 ​ NEXT" at bounding box center [288, 229] width 92 height 11
click at [267, 229] on h6 "PREV" at bounding box center [267, 229] width 11 height 6
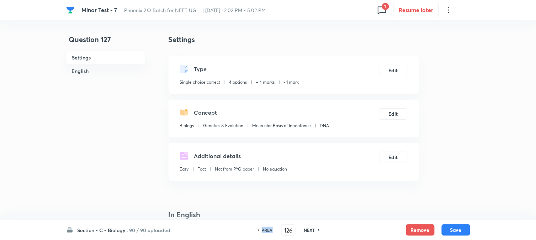
click at [267, 229] on h6 "PREV" at bounding box center [267, 229] width 11 height 6
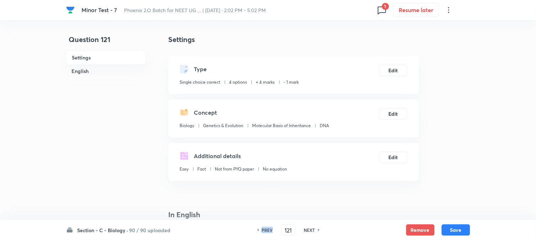
click at [267, 229] on h6 "PREV" at bounding box center [267, 229] width 11 height 6
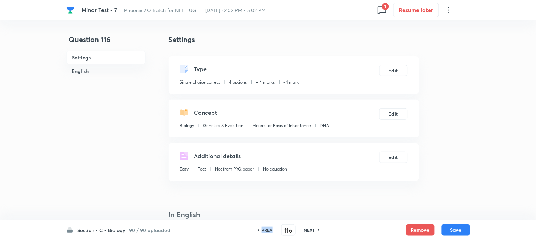
click at [267, 229] on h6 "PREV" at bounding box center [267, 229] width 11 height 6
click at [269, 229] on h6 "PREV" at bounding box center [267, 229] width 11 height 6
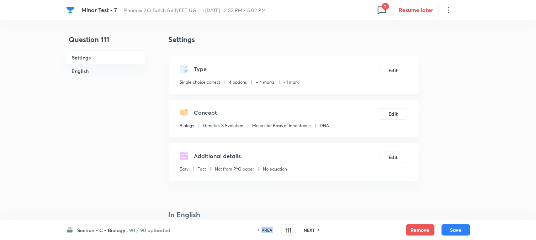
click at [269, 229] on h6 "PREV" at bounding box center [267, 229] width 11 height 6
click at [268, 229] on h6 "PREV" at bounding box center [267, 229] width 11 height 6
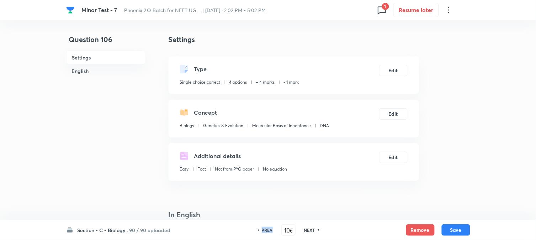
click at [268, 229] on h6 "PREV" at bounding box center [267, 229] width 11 height 6
click at [268, 228] on h6 "PREV" at bounding box center [267, 229] width 11 height 6
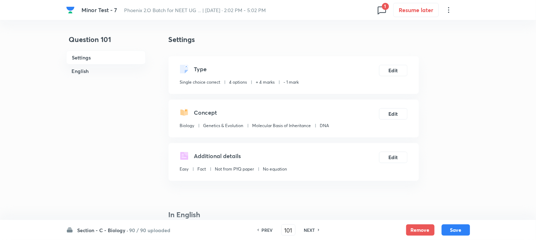
click at [268, 228] on h6 "PREV" at bounding box center [267, 229] width 11 height 6
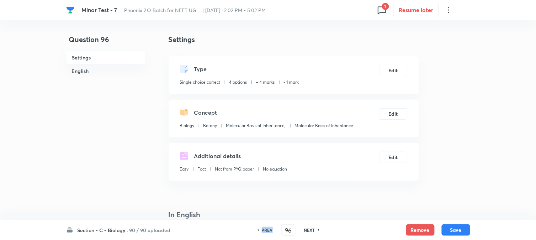
click at [268, 228] on h6 "PREV" at bounding box center [267, 229] width 11 height 6
drag, startPoint x: 261, startPoint y: 232, endPoint x: 256, endPoint y: 206, distance: 26.4
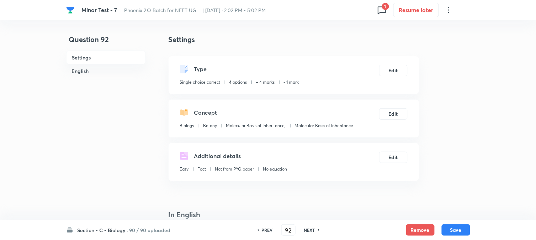
click at [262, 232] on h6 "PREV" at bounding box center [267, 229] width 11 height 6
